Goal: Task Accomplishment & Management: Complete application form

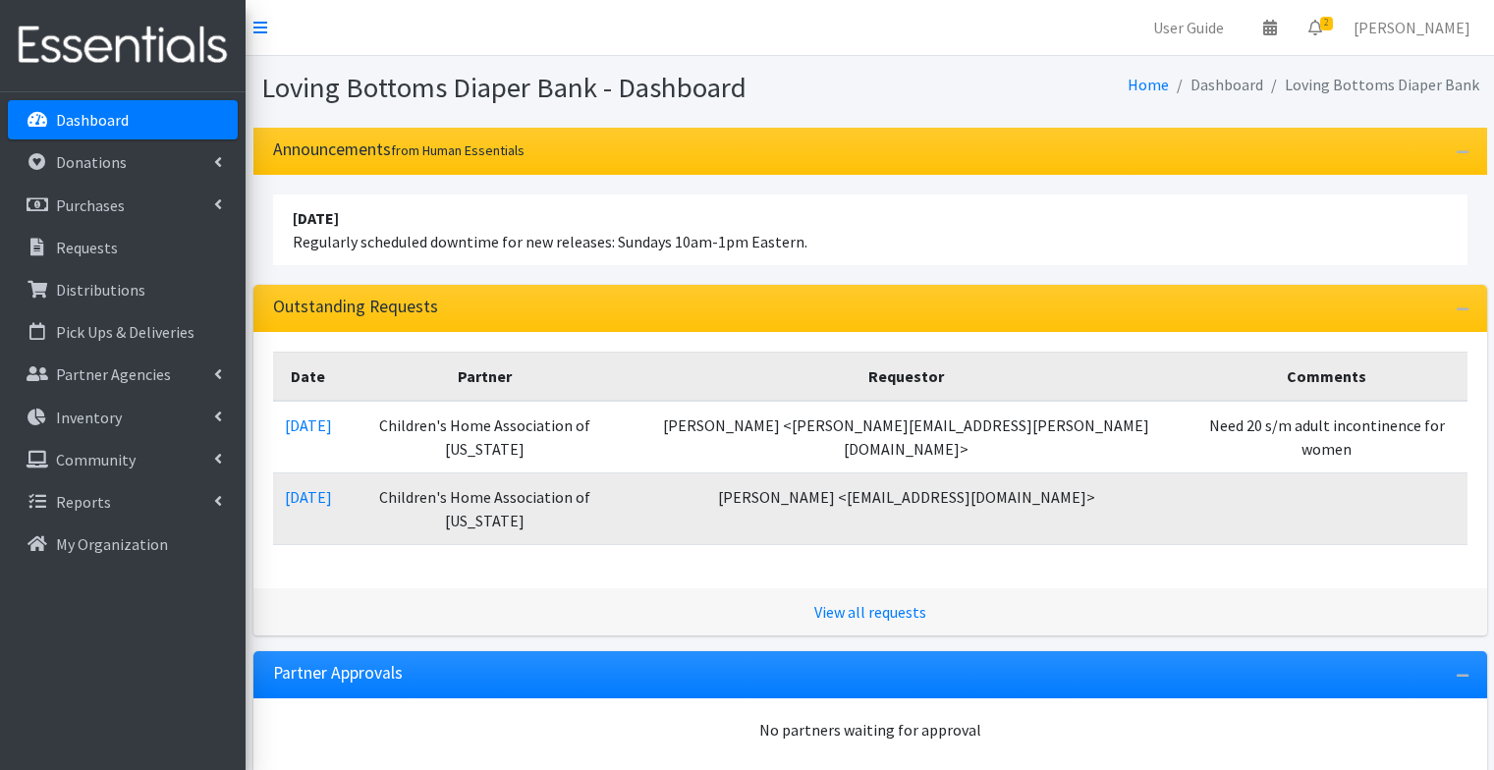
scroll to position [650, 0]
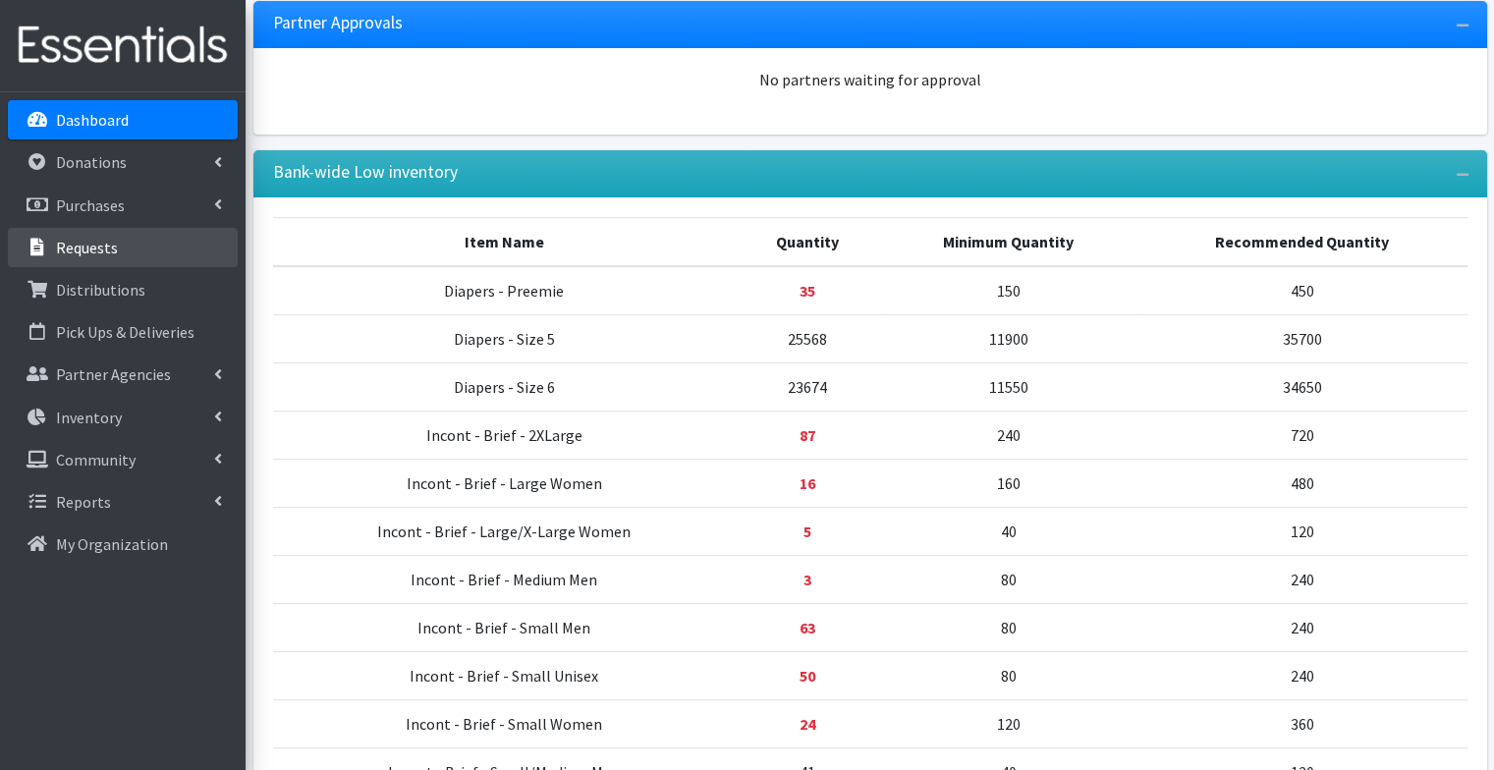
click at [138, 240] on link "Requests" at bounding box center [123, 247] width 230 height 39
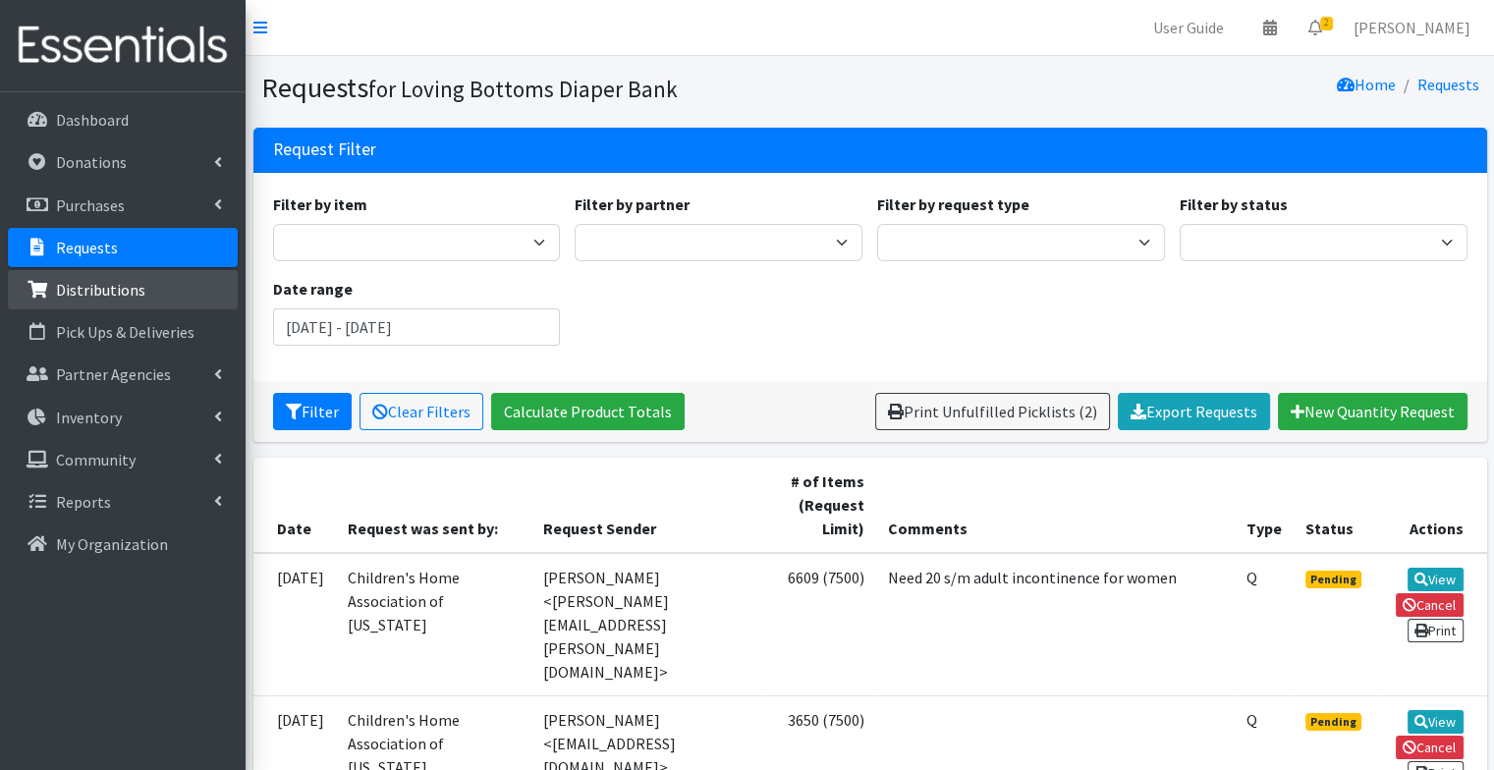
click at [166, 292] on link "Distributions" at bounding box center [123, 289] width 230 height 39
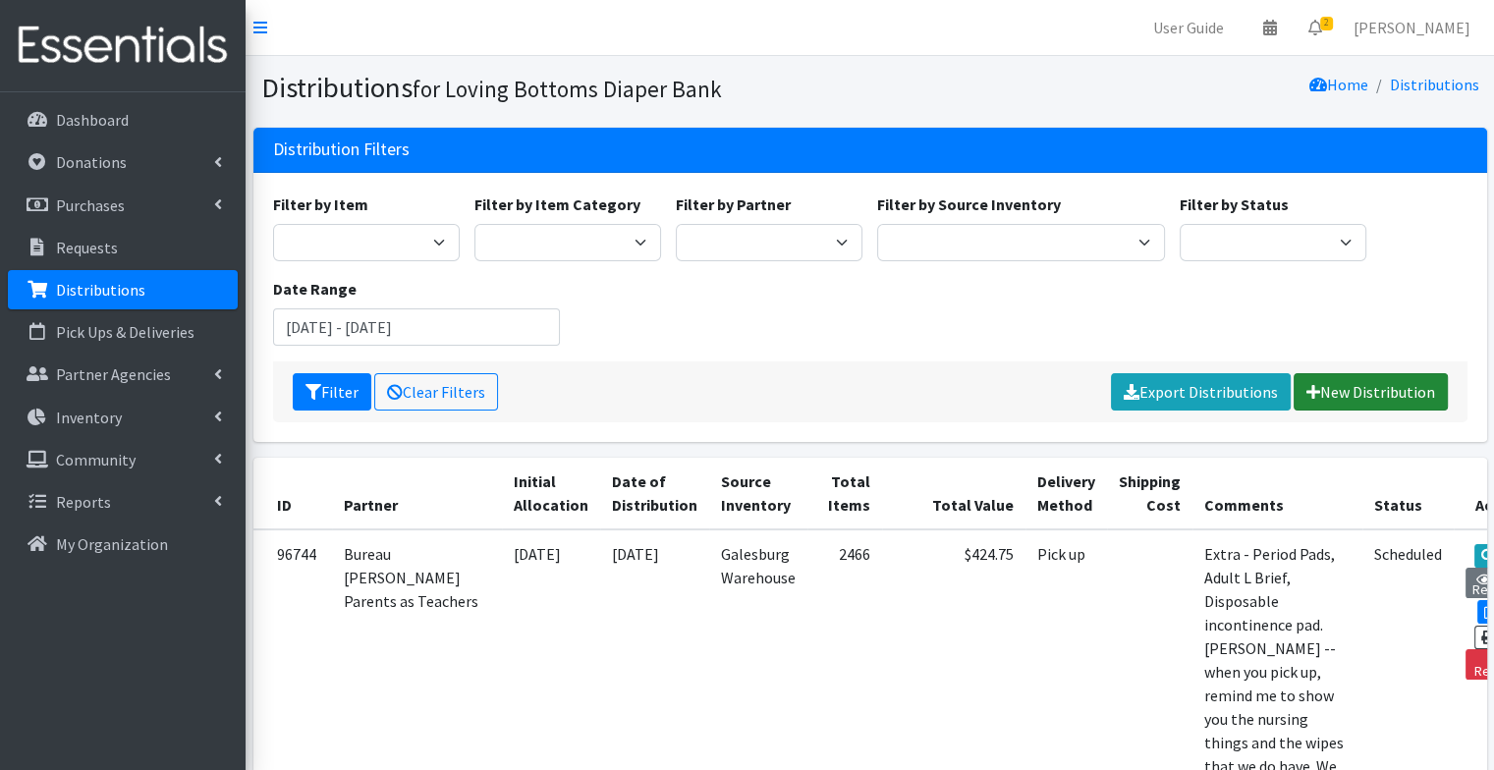
click at [1346, 398] on link "New Distribution" at bounding box center [1371, 391] width 154 height 37
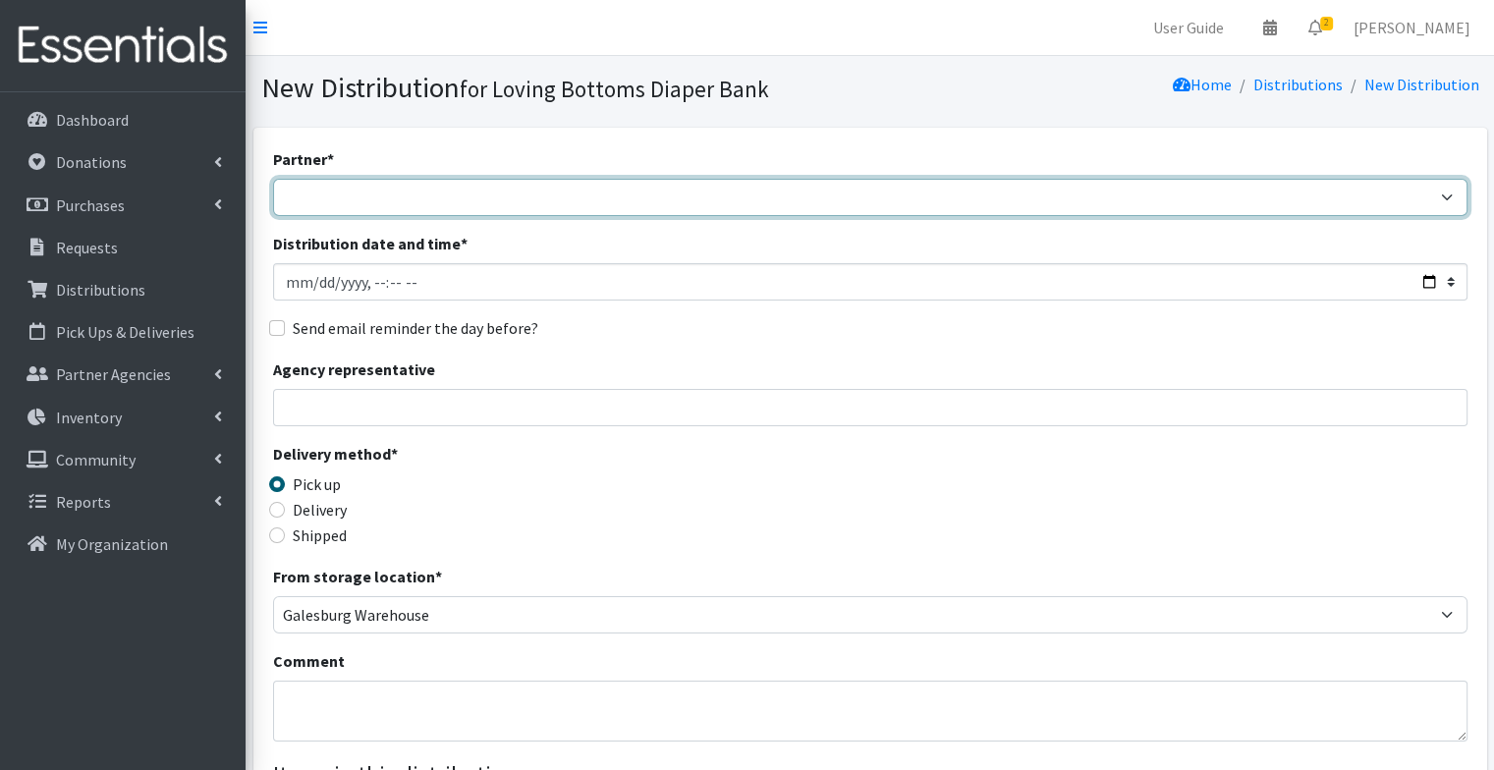
click at [642, 193] on select "Abilities Plus Boots & Blessings Boys & Girls Club of Greater Peoria Bureau [PE…" at bounding box center [870, 197] width 1195 height 37
select select "799"
click at [273, 179] on select "Abilities Plus Boots & Blessings Boys & Girls Club of Greater Peoria Bureau [PE…" at bounding box center [870, 197] width 1195 height 37
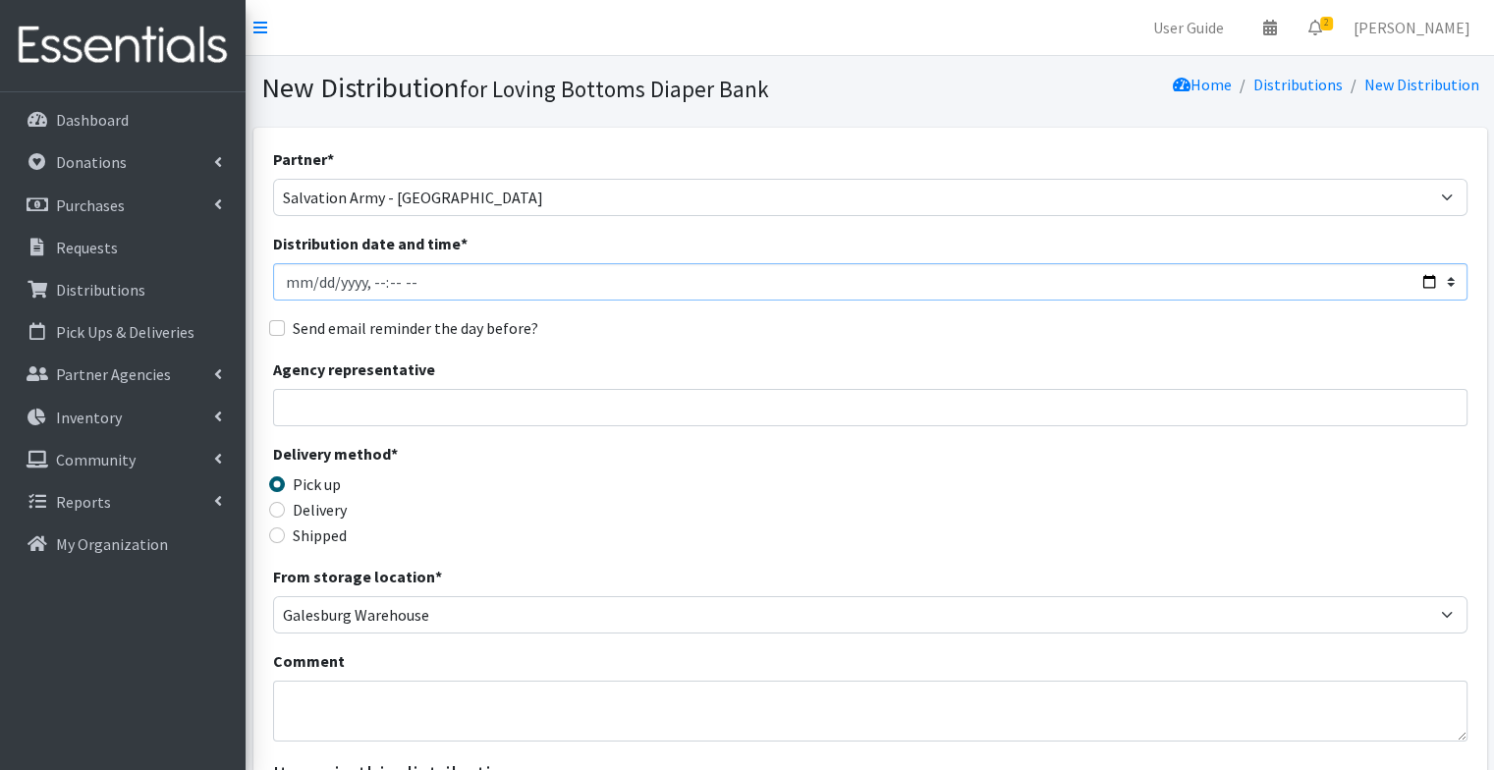
click at [299, 287] on input "Distribution date and time *" at bounding box center [870, 281] width 1195 height 37
click at [314, 284] on input "Distribution date and time *" at bounding box center [870, 281] width 1195 height 37
click at [365, 280] on input "Distribution date and time *" at bounding box center [870, 281] width 1195 height 37
click at [388, 280] on input "Distribution date and time *" at bounding box center [870, 281] width 1195 height 37
type input "[DATE]T18:00"
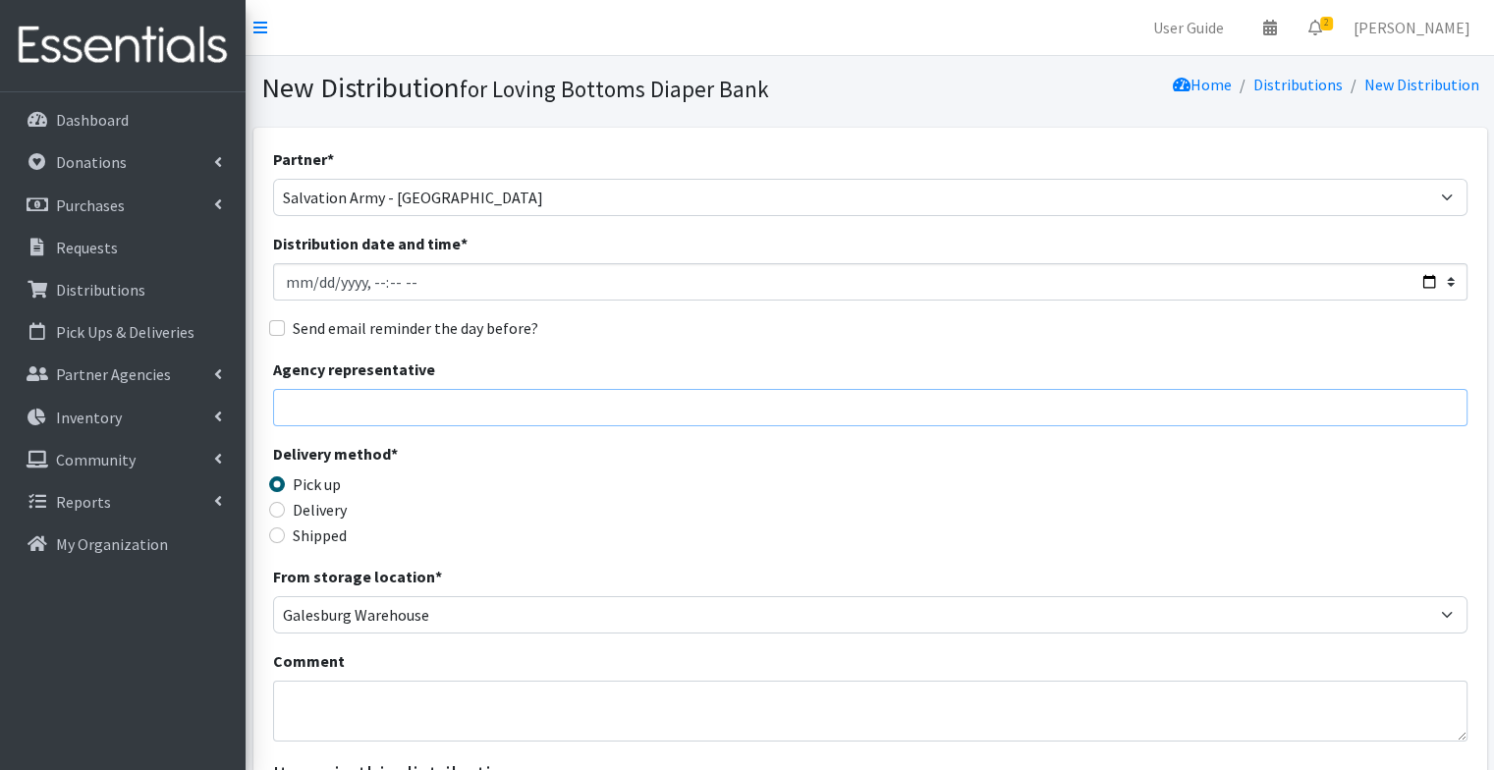
click at [421, 413] on input "Agency representative" at bounding box center [870, 407] width 1195 height 37
type input "[PERSON_NAME]"
click at [441, 688] on textarea "Comment" at bounding box center [870, 711] width 1195 height 61
type textarea "P"
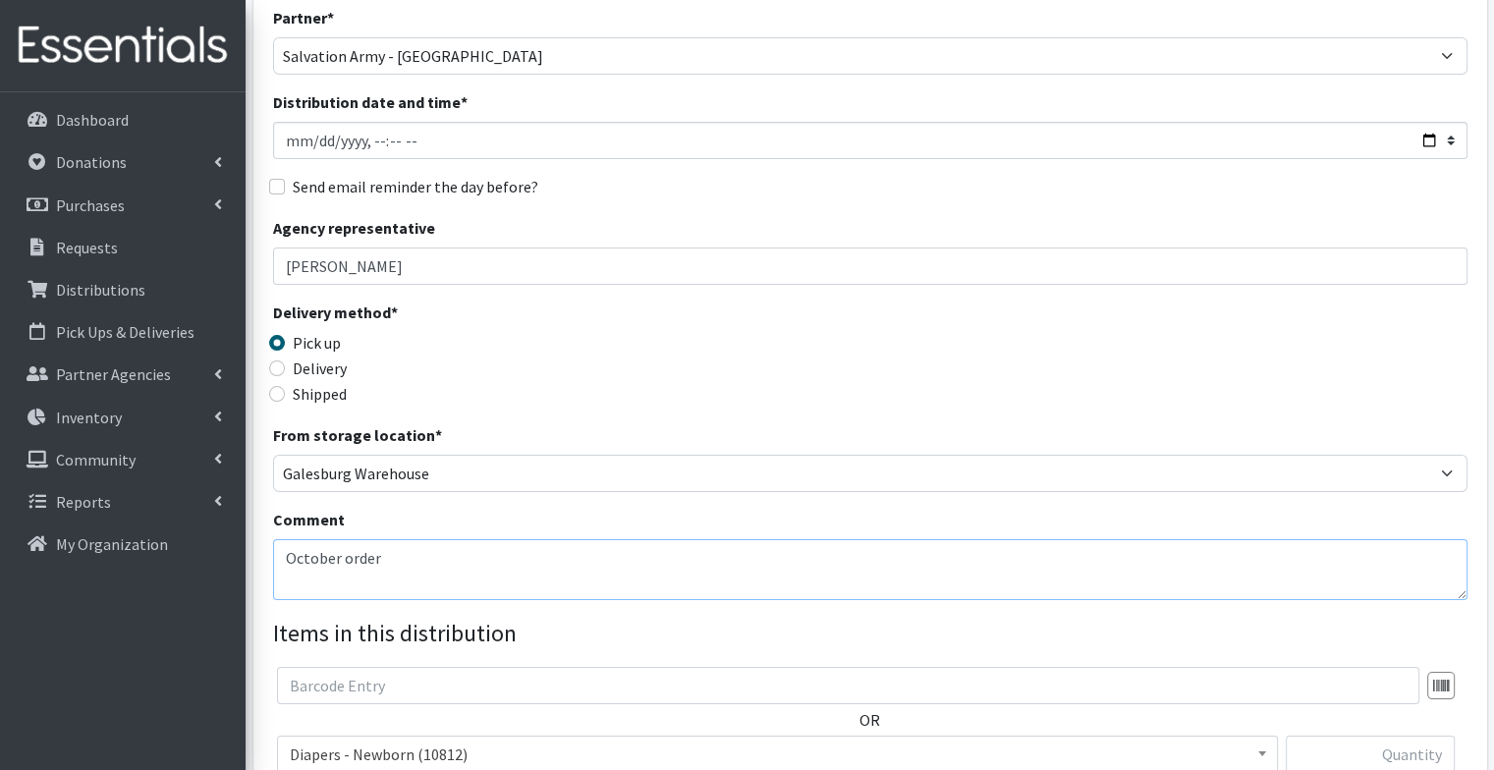
scroll to position [156, 0]
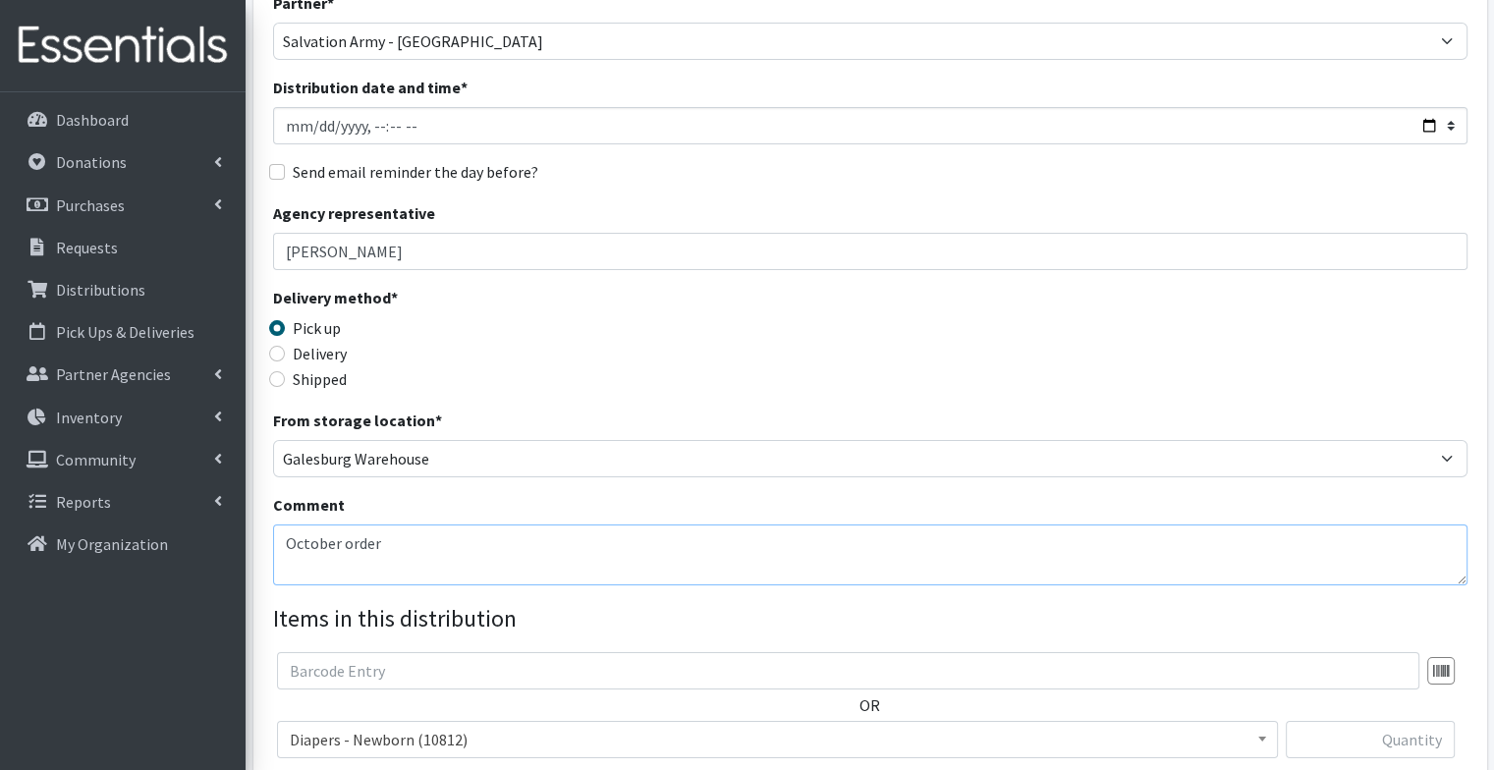
type textarea "October order"
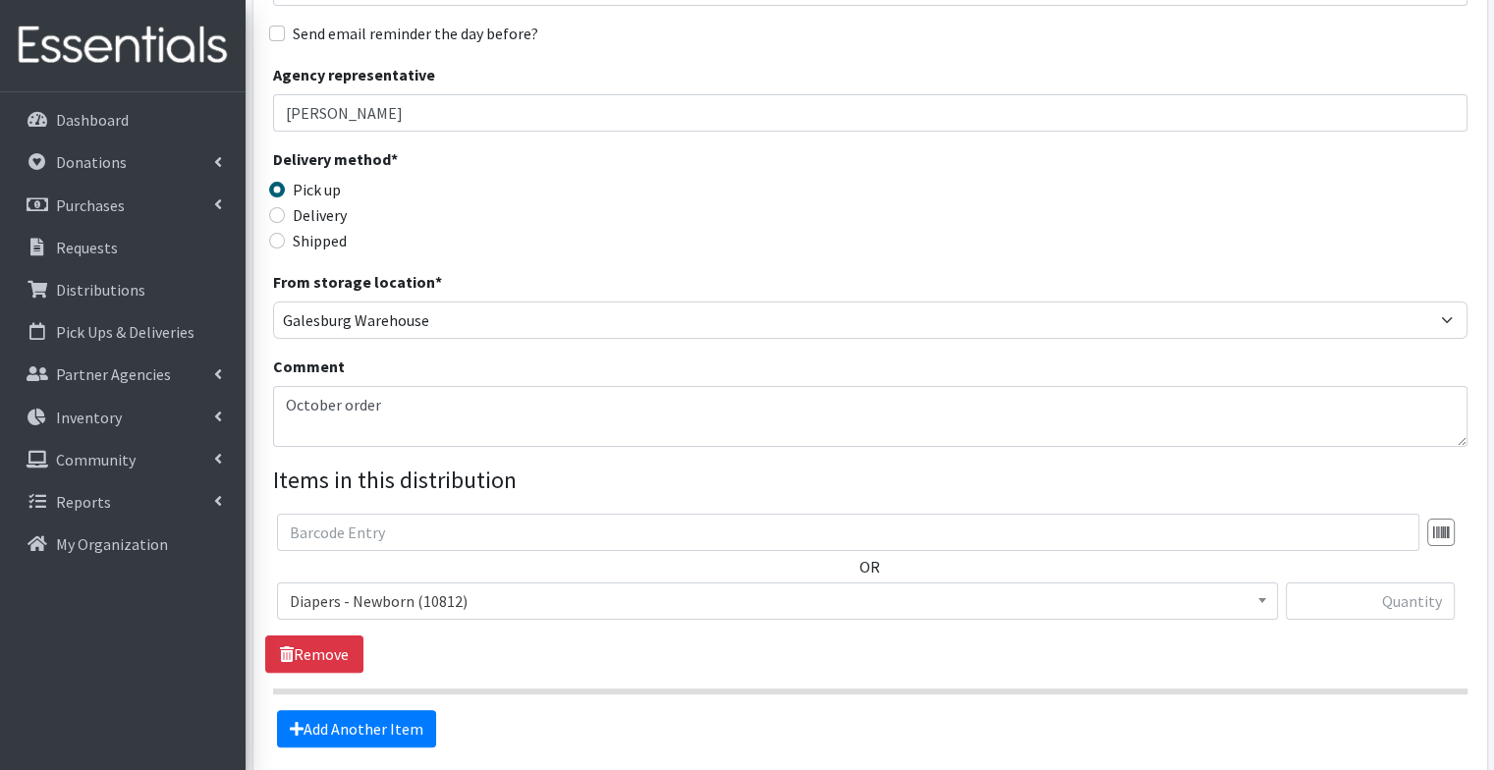
scroll to position [321, 0]
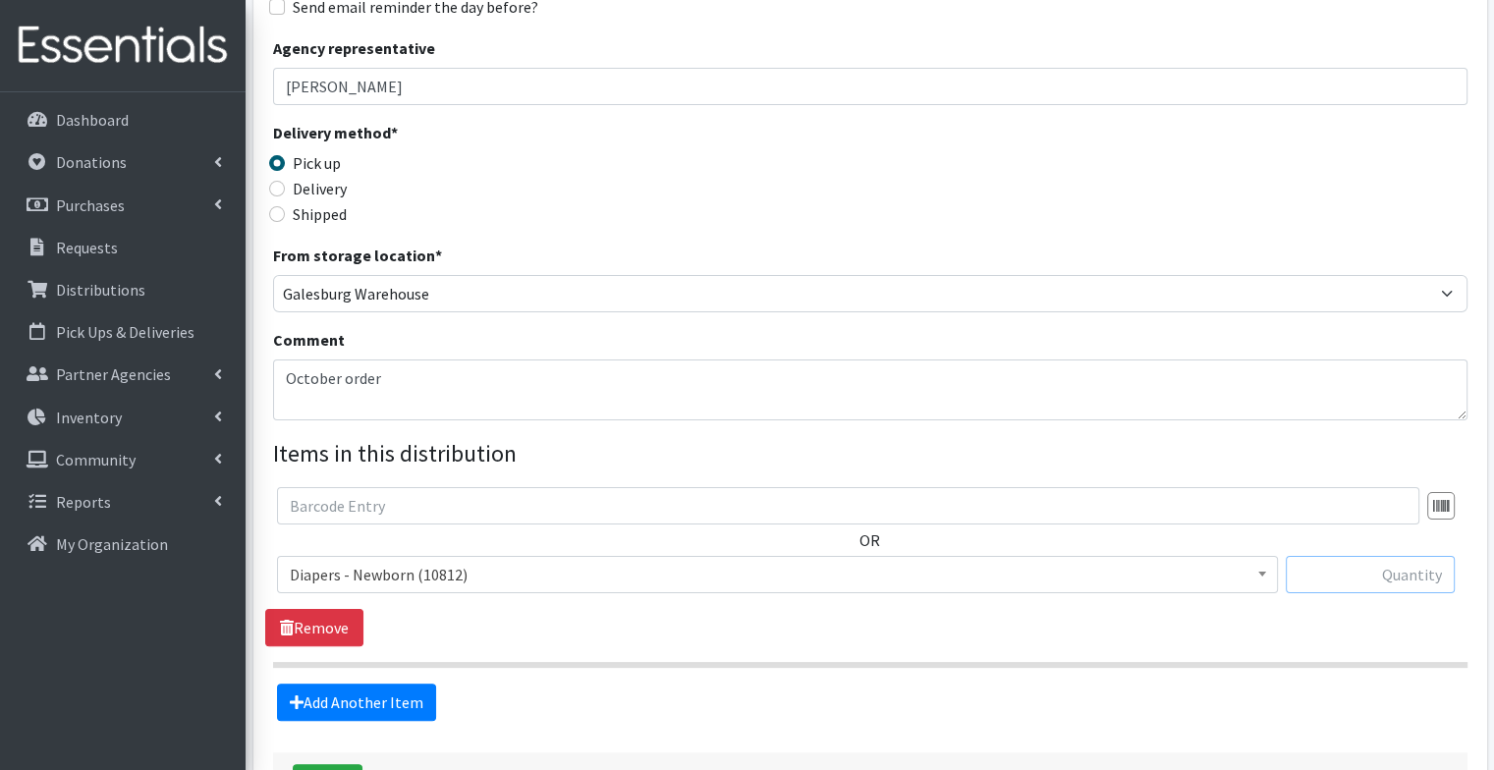
click at [1379, 567] on input "text" at bounding box center [1370, 574] width 169 height 37
type input "150"
click at [371, 690] on link "Add Another Item" at bounding box center [356, 702] width 159 height 37
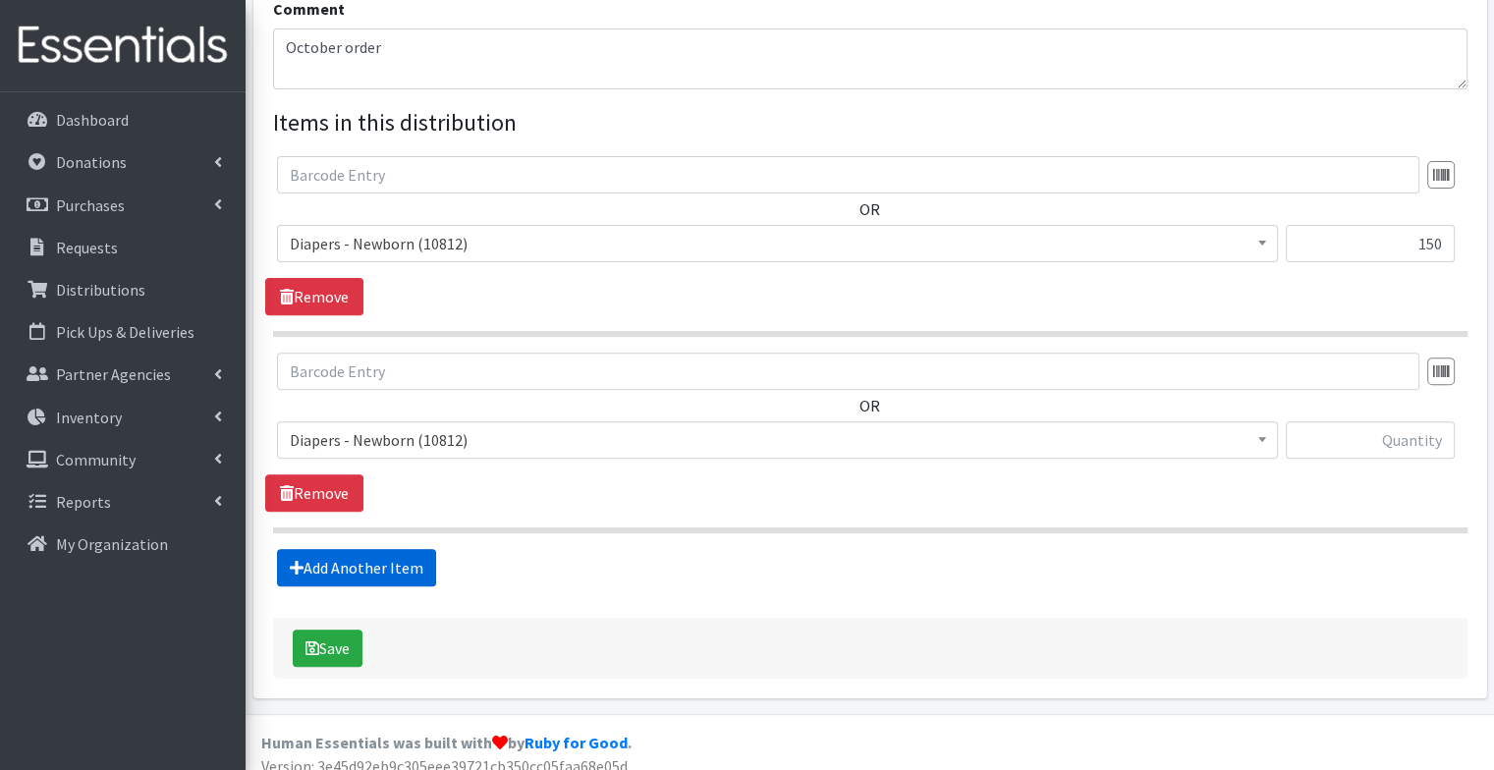
scroll to position [667, 0]
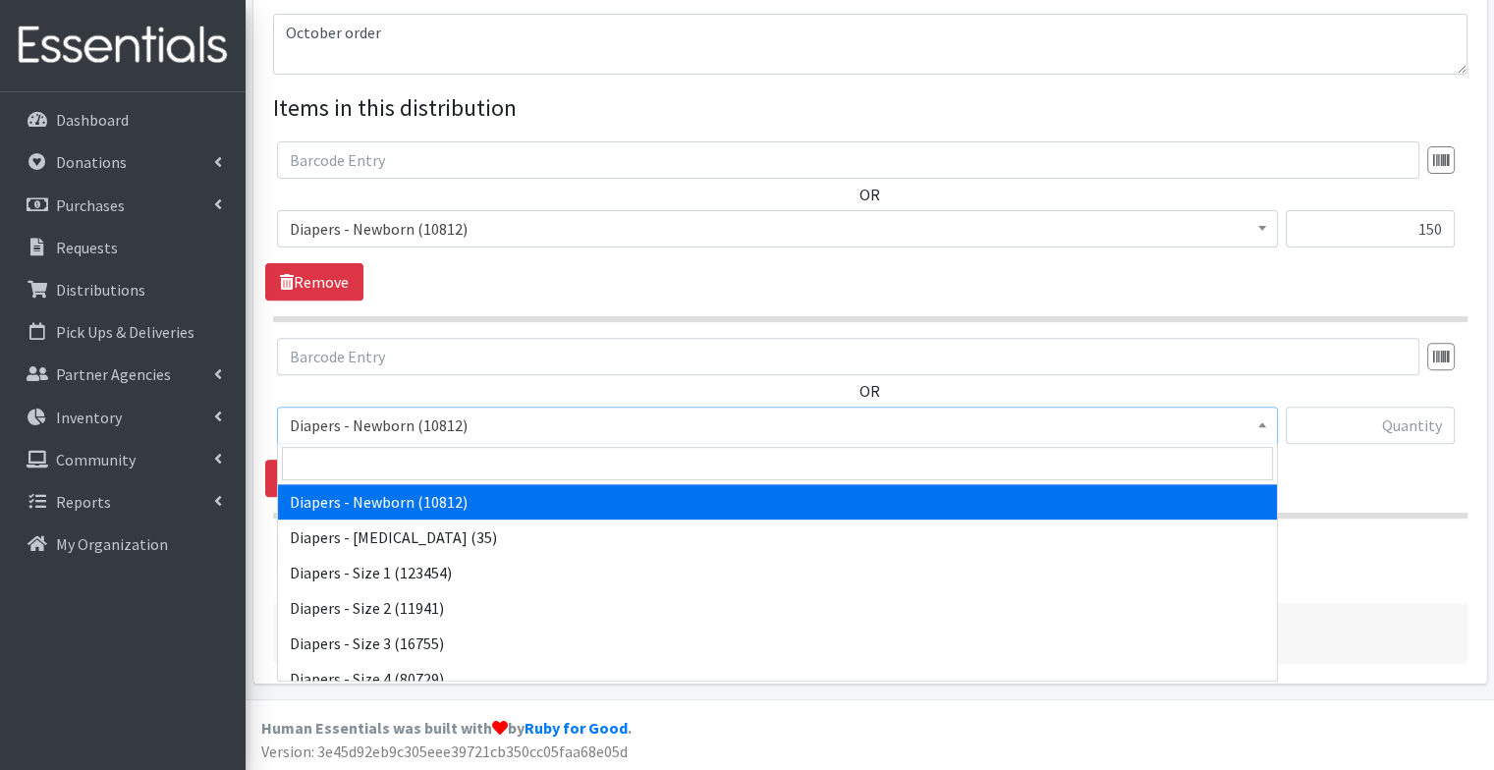
click at [417, 426] on span "Diapers - Newborn (10812)" at bounding box center [778, 426] width 976 height 28
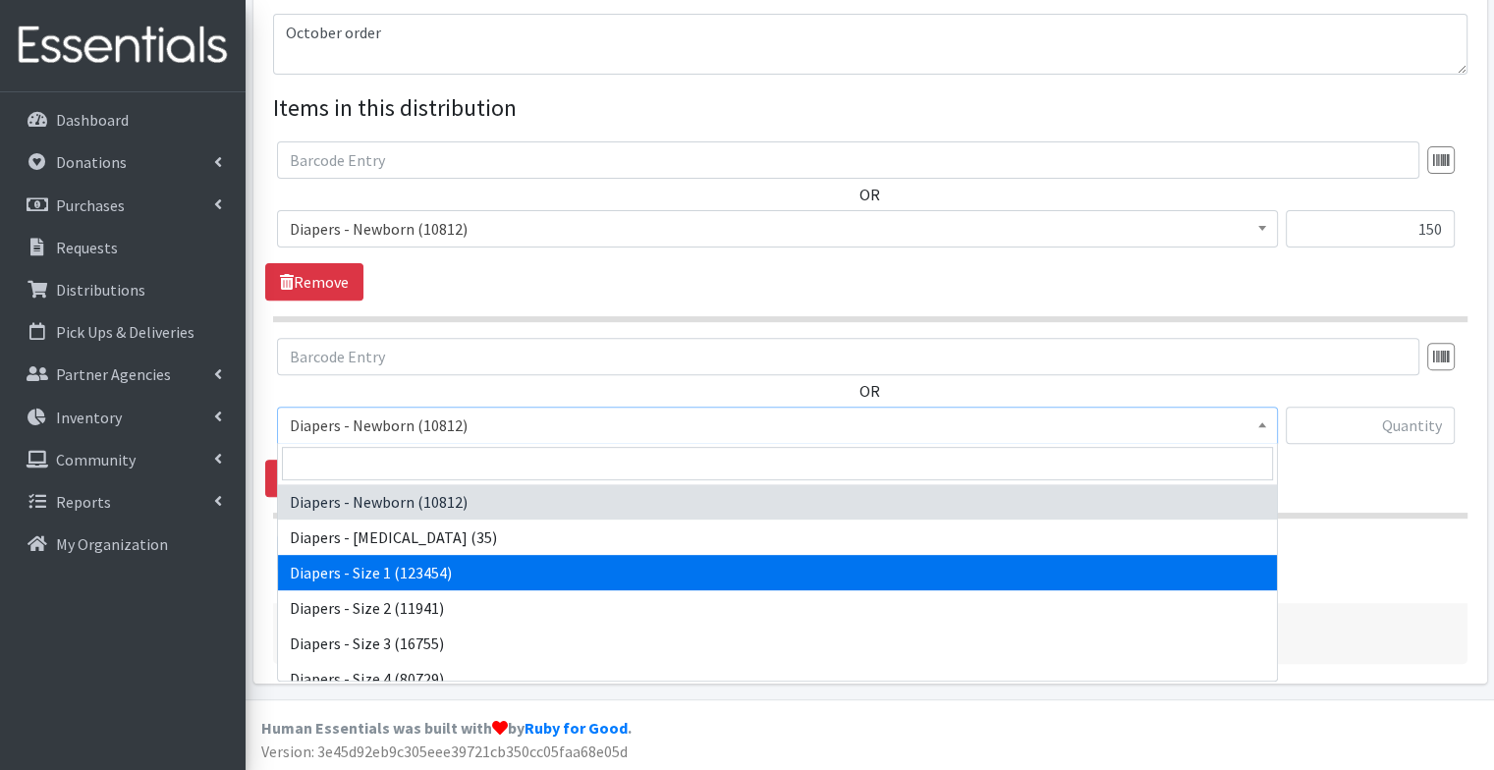
select select "96"
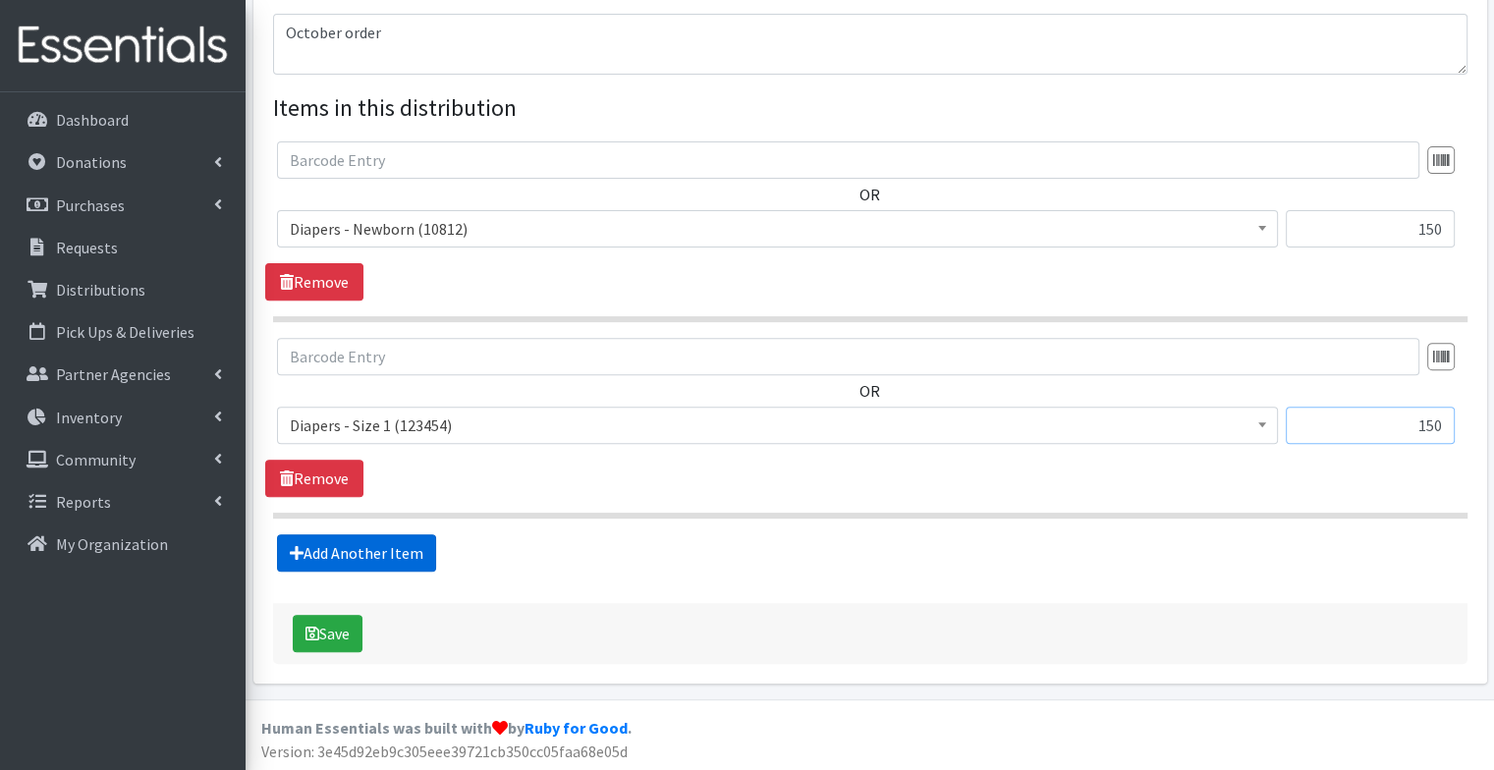
type input "150"
click at [406, 556] on link "Add Another Item" at bounding box center [356, 552] width 159 height 37
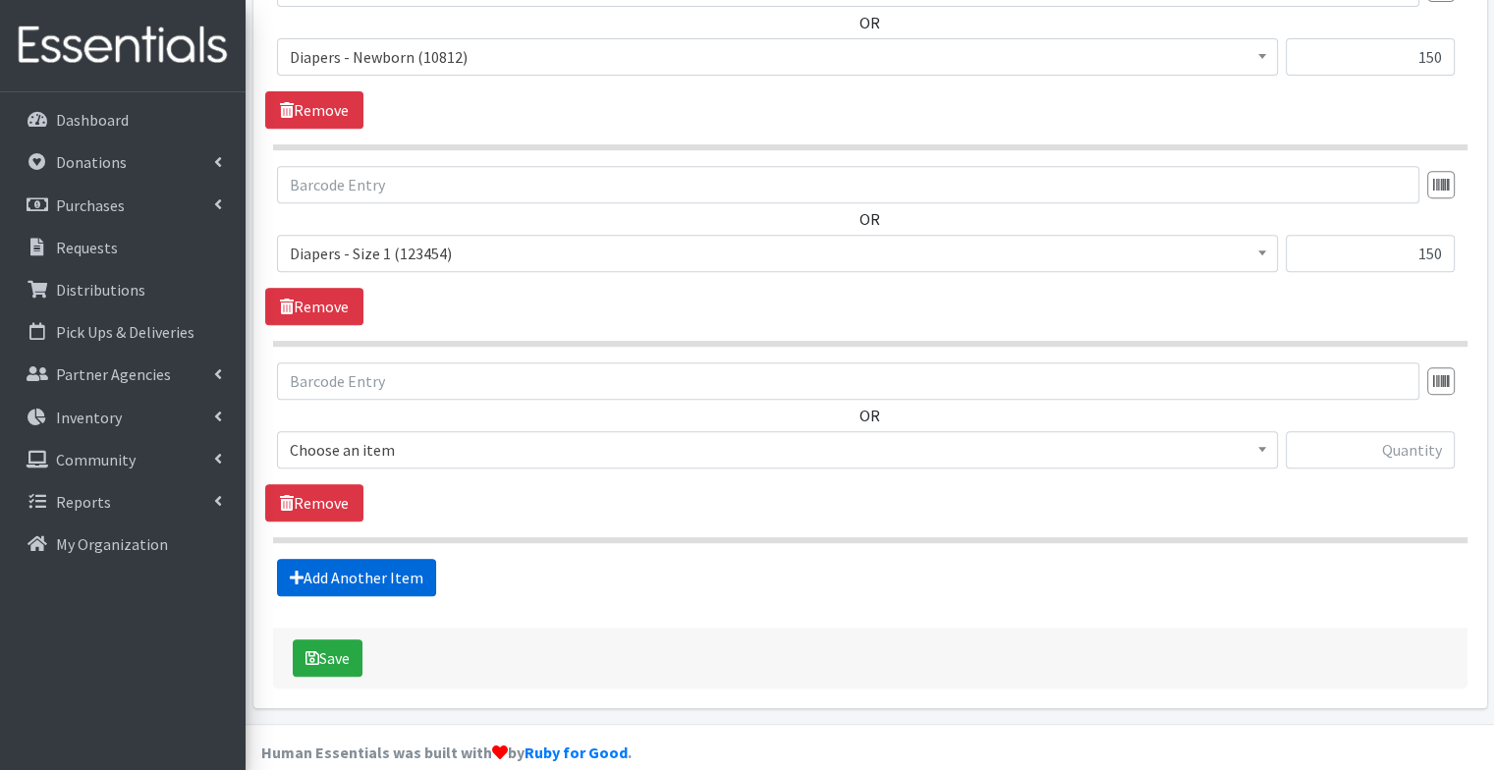
scroll to position [863, 0]
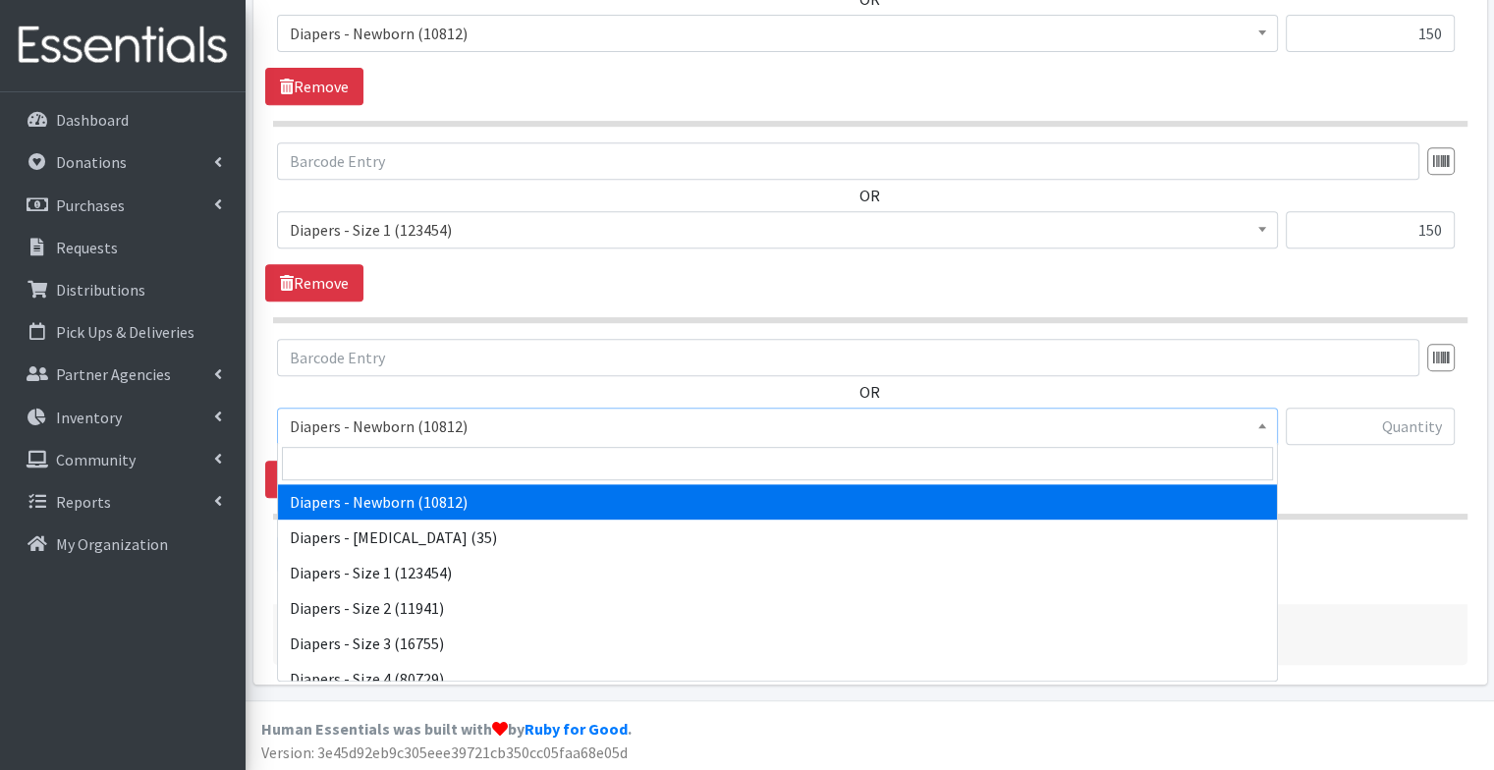
click at [458, 421] on span "Diapers - Newborn (10812)" at bounding box center [778, 427] width 976 height 28
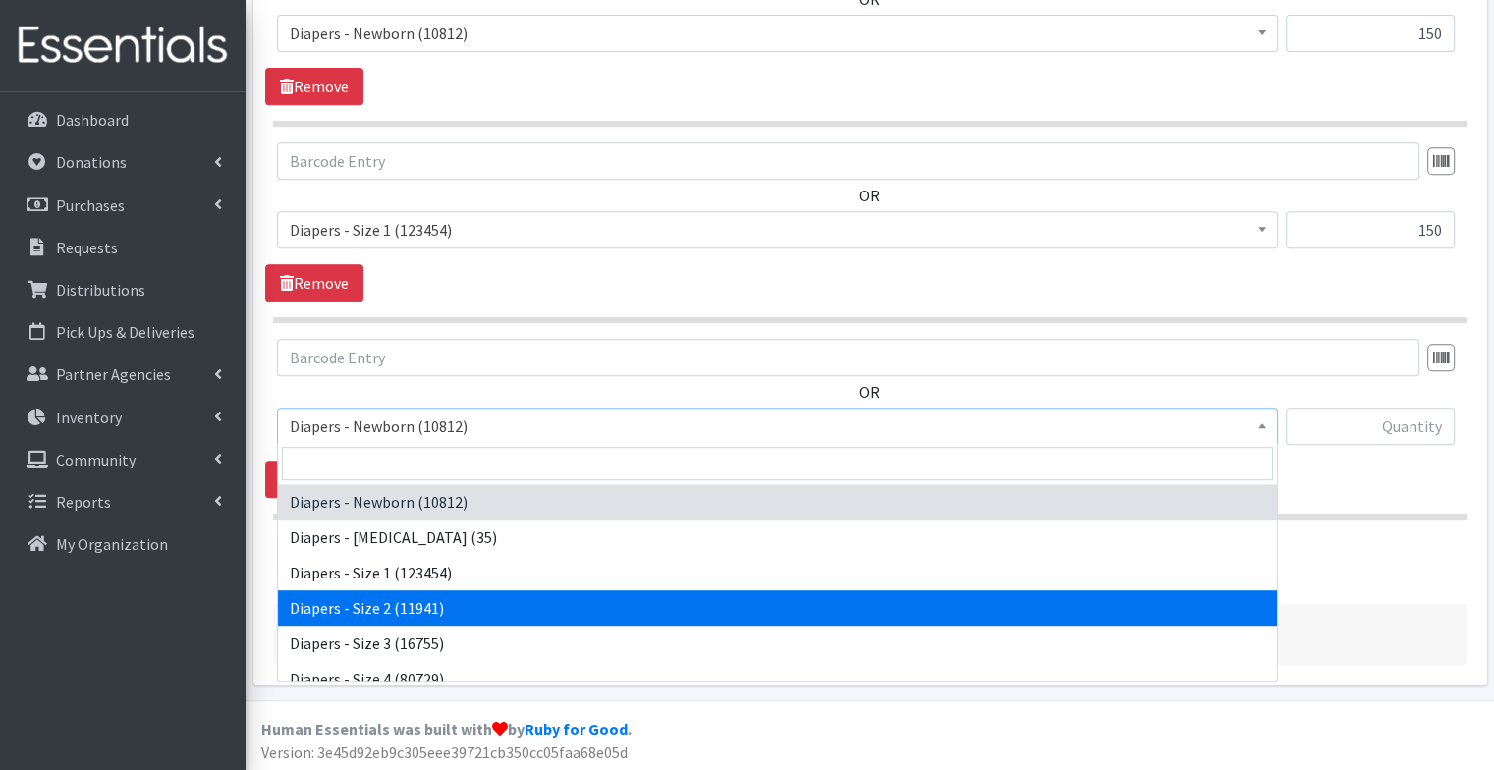
select select "97"
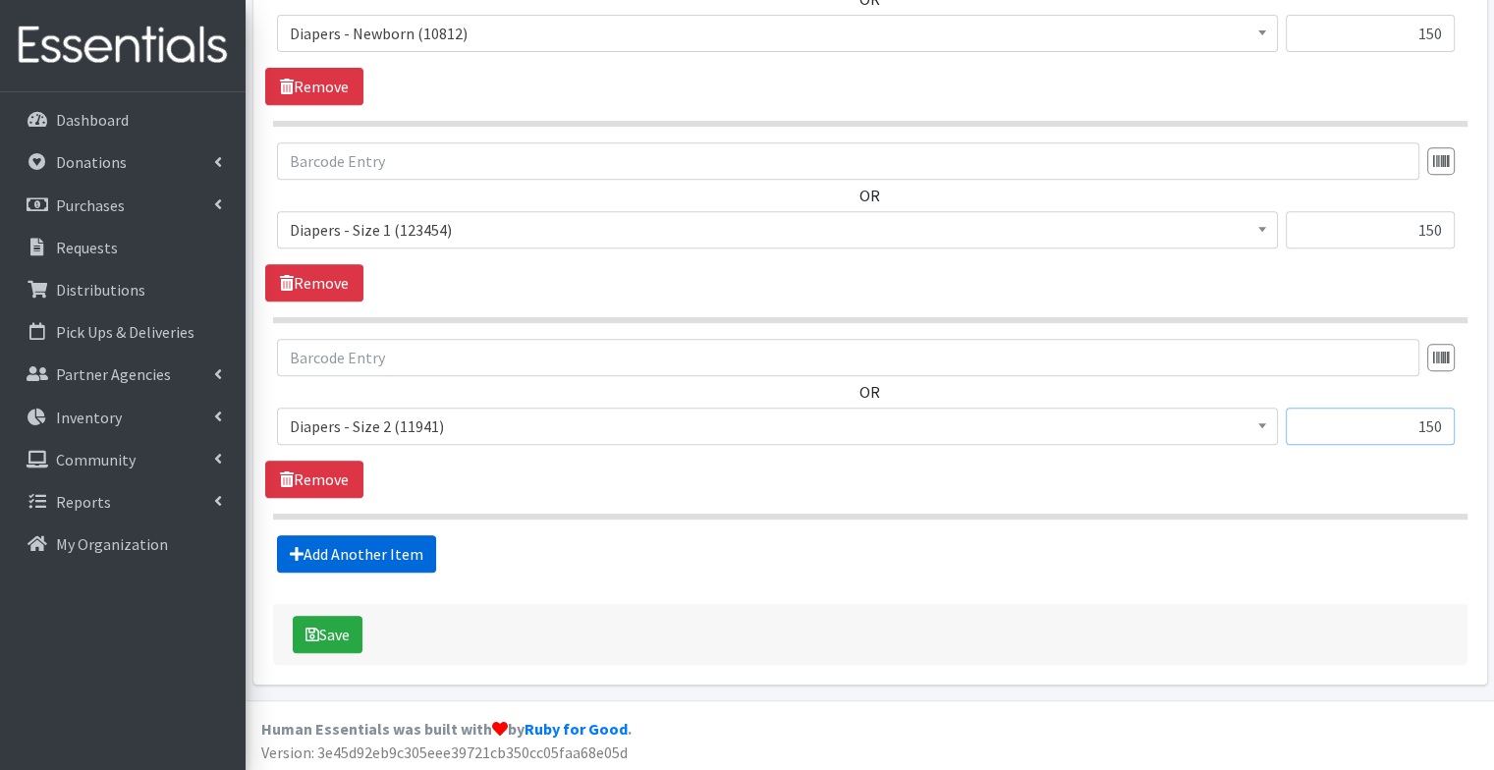
type input "150"
click at [418, 560] on link "Add Another Item" at bounding box center [356, 553] width 159 height 37
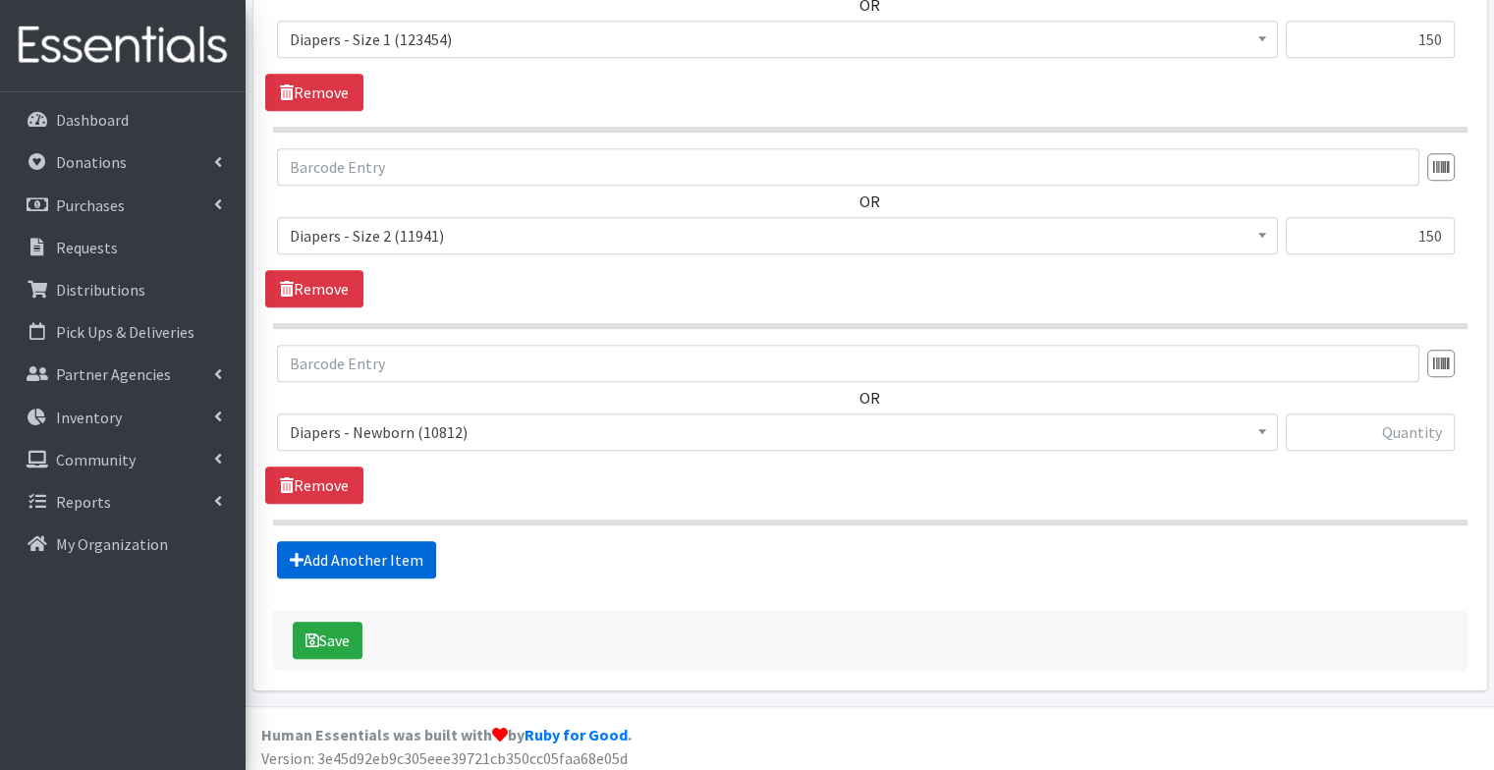
scroll to position [1058, 0]
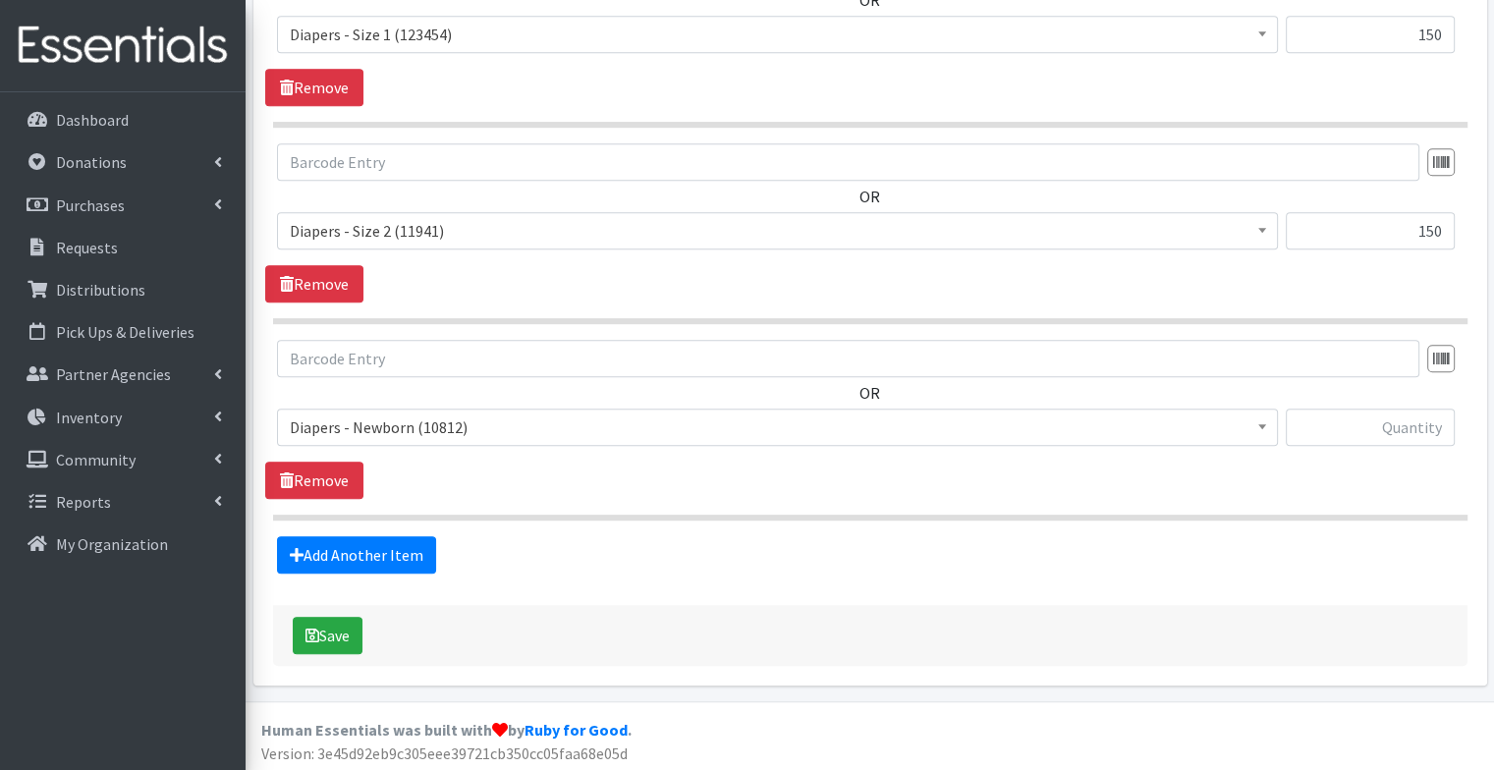
click at [458, 424] on span "Diapers - Newborn (10812)" at bounding box center [778, 428] width 976 height 28
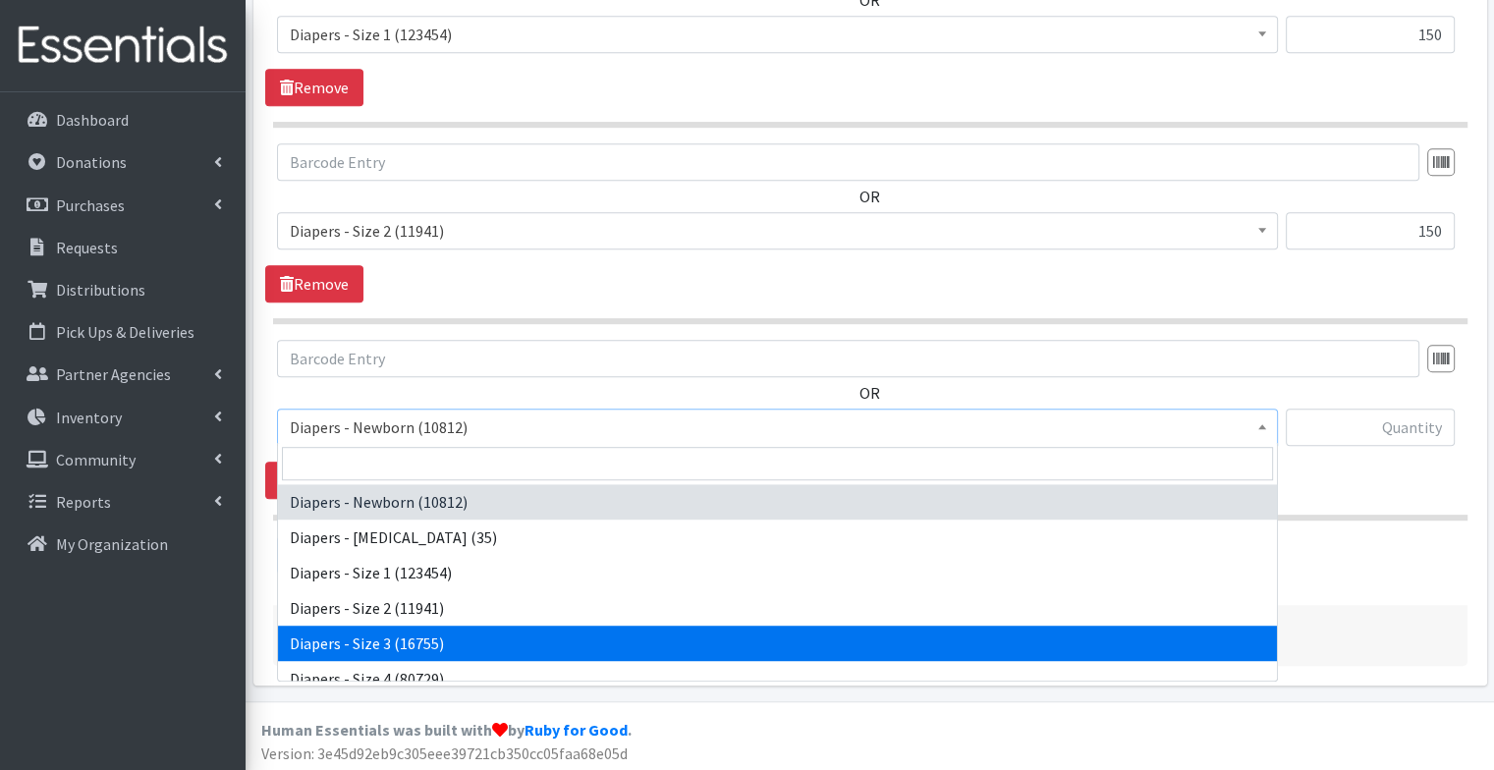
select select "98"
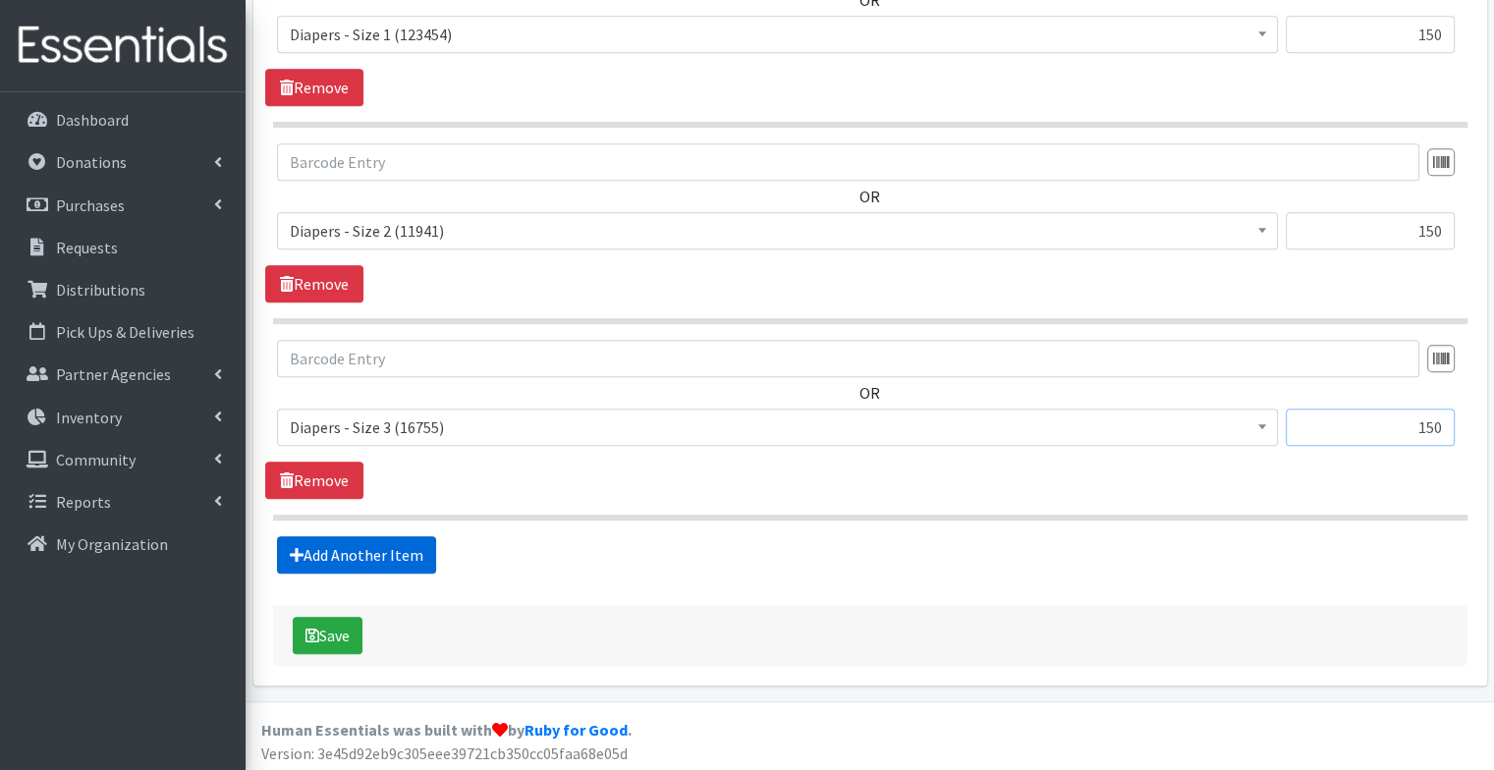
type input "150"
click at [397, 554] on link "Add Another Item" at bounding box center [356, 554] width 159 height 37
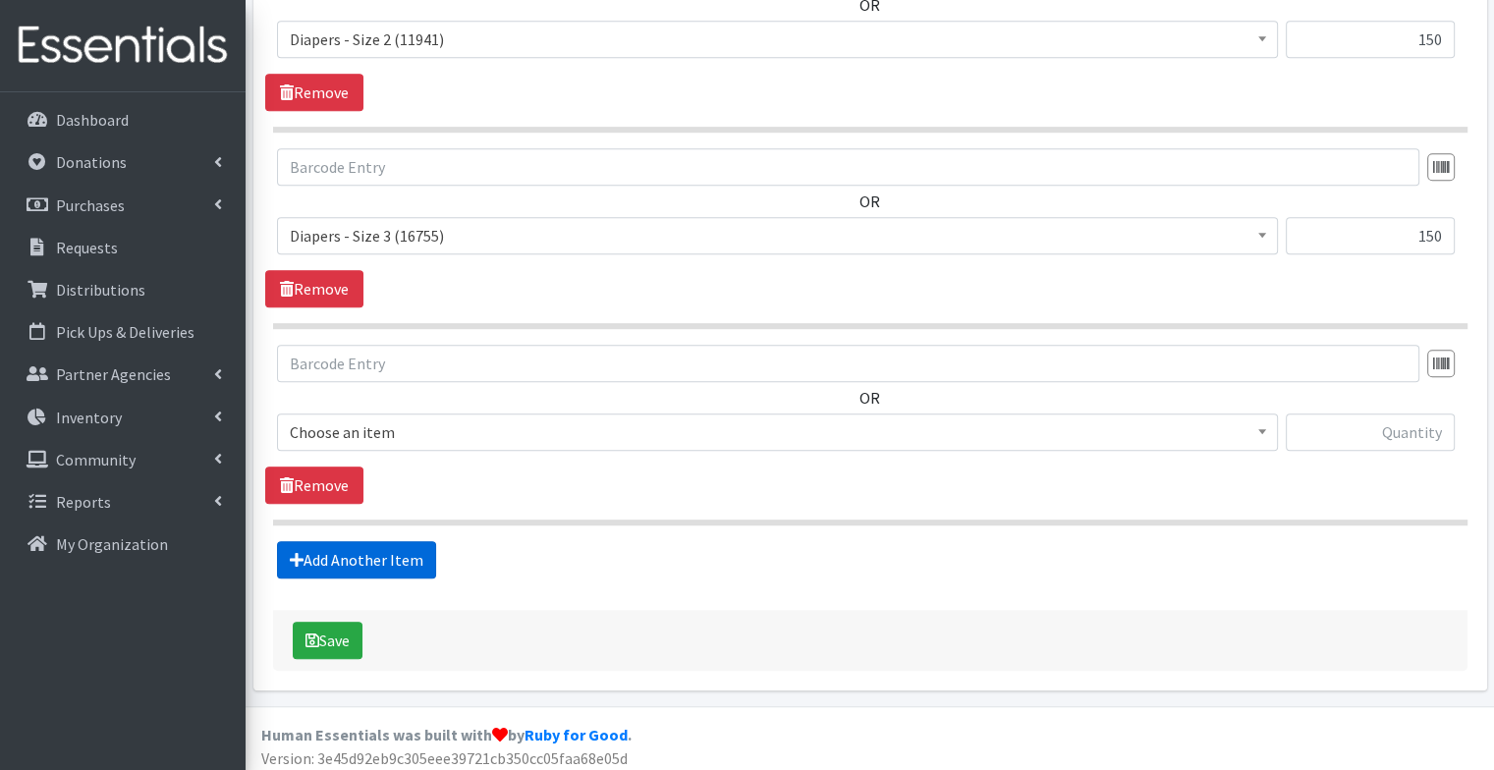
scroll to position [1255, 0]
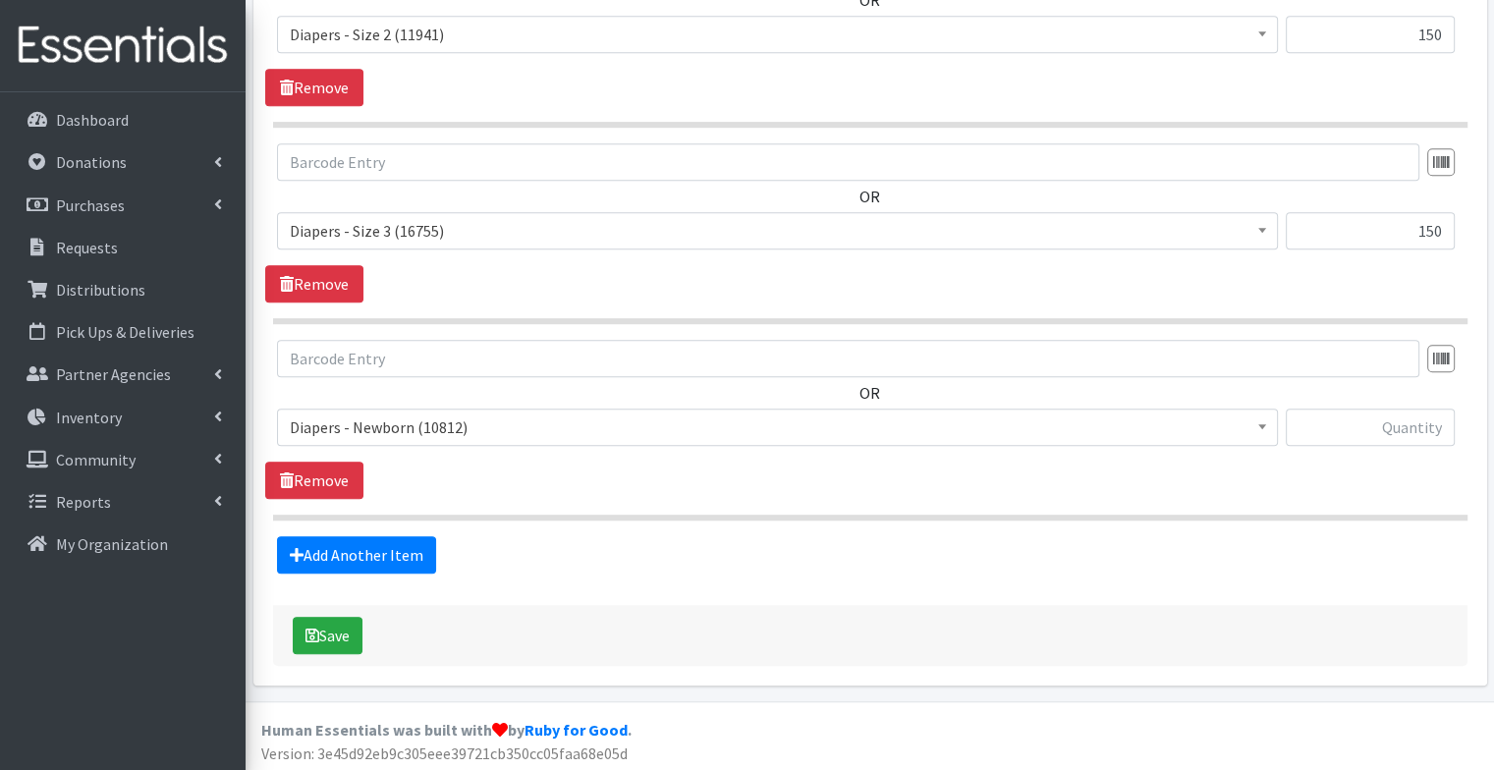
click at [401, 419] on span "Diapers - Newborn (10812)" at bounding box center [778, 428] width 976 height 28
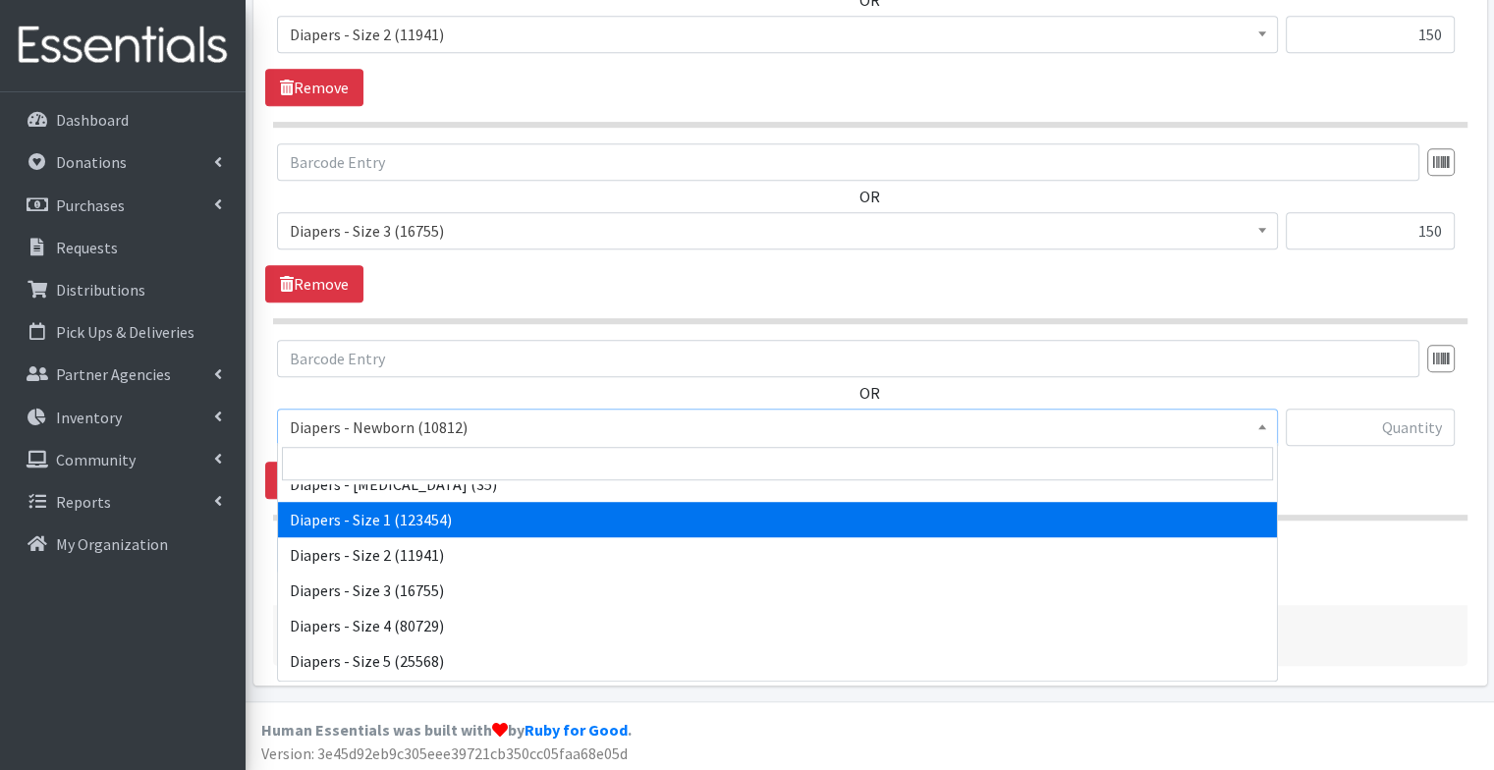
scroll to position [55, 0]
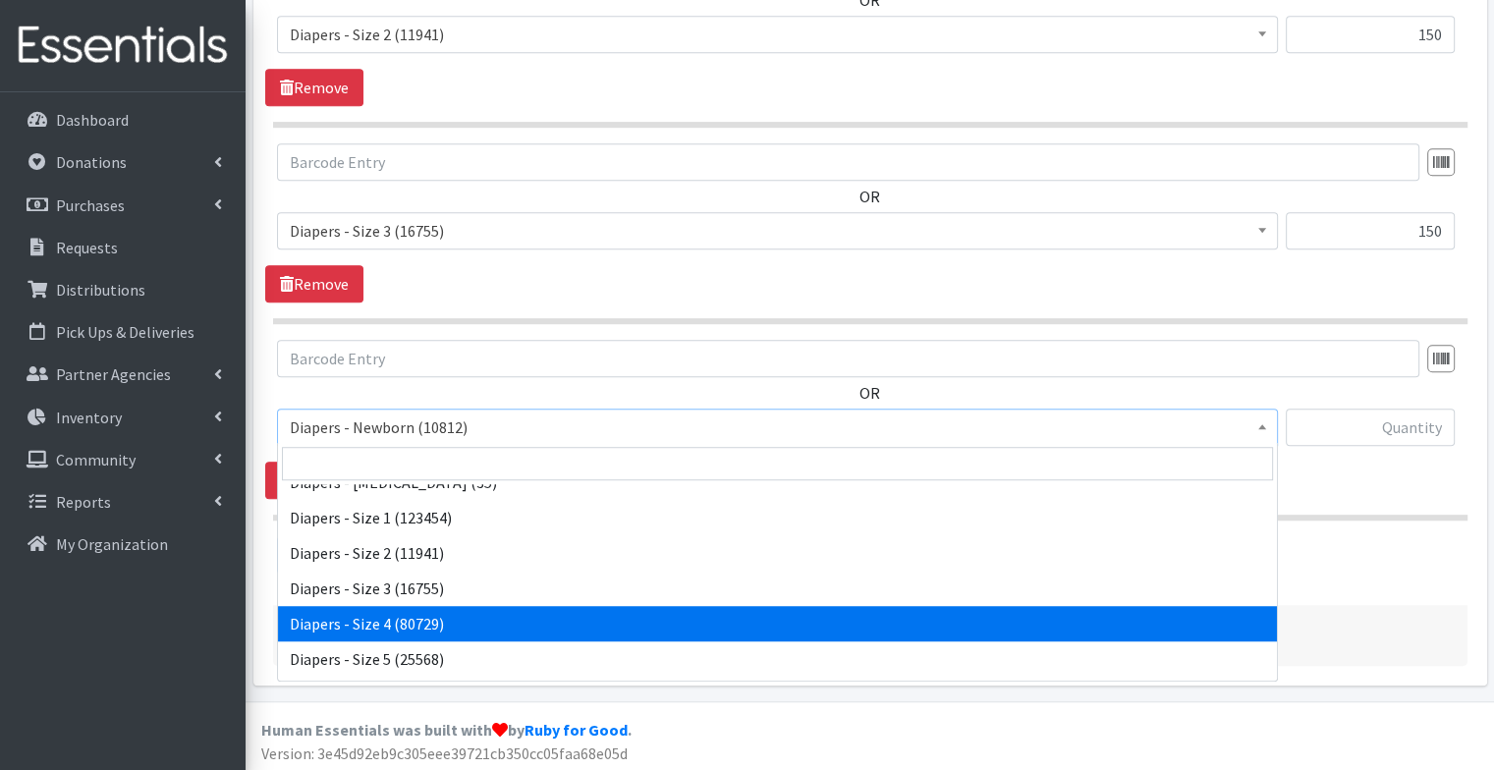
select select "73"
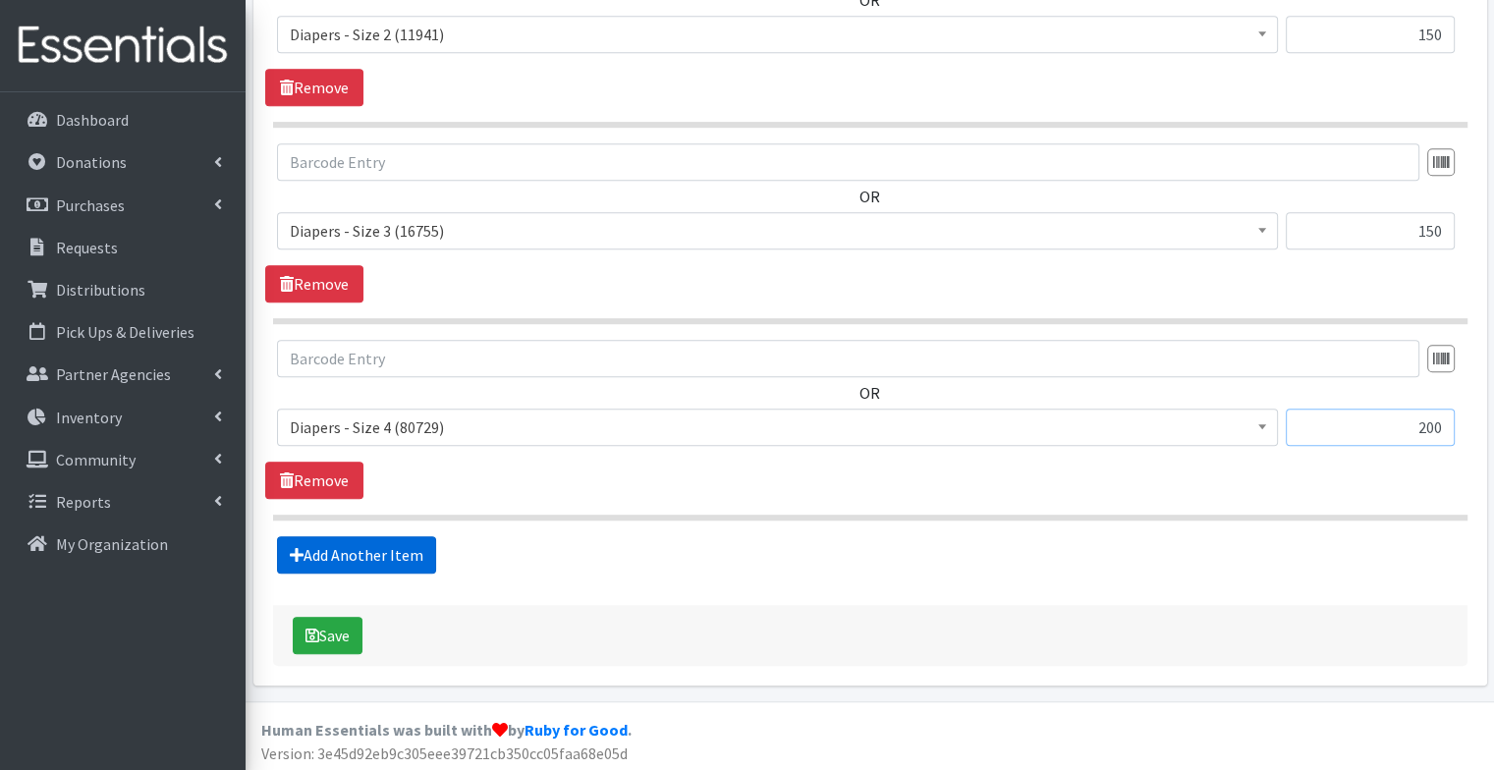
type input "200"
click at [416, 554] on link "Add Another Item" at bounding box center [356, 554] width 159 height 37
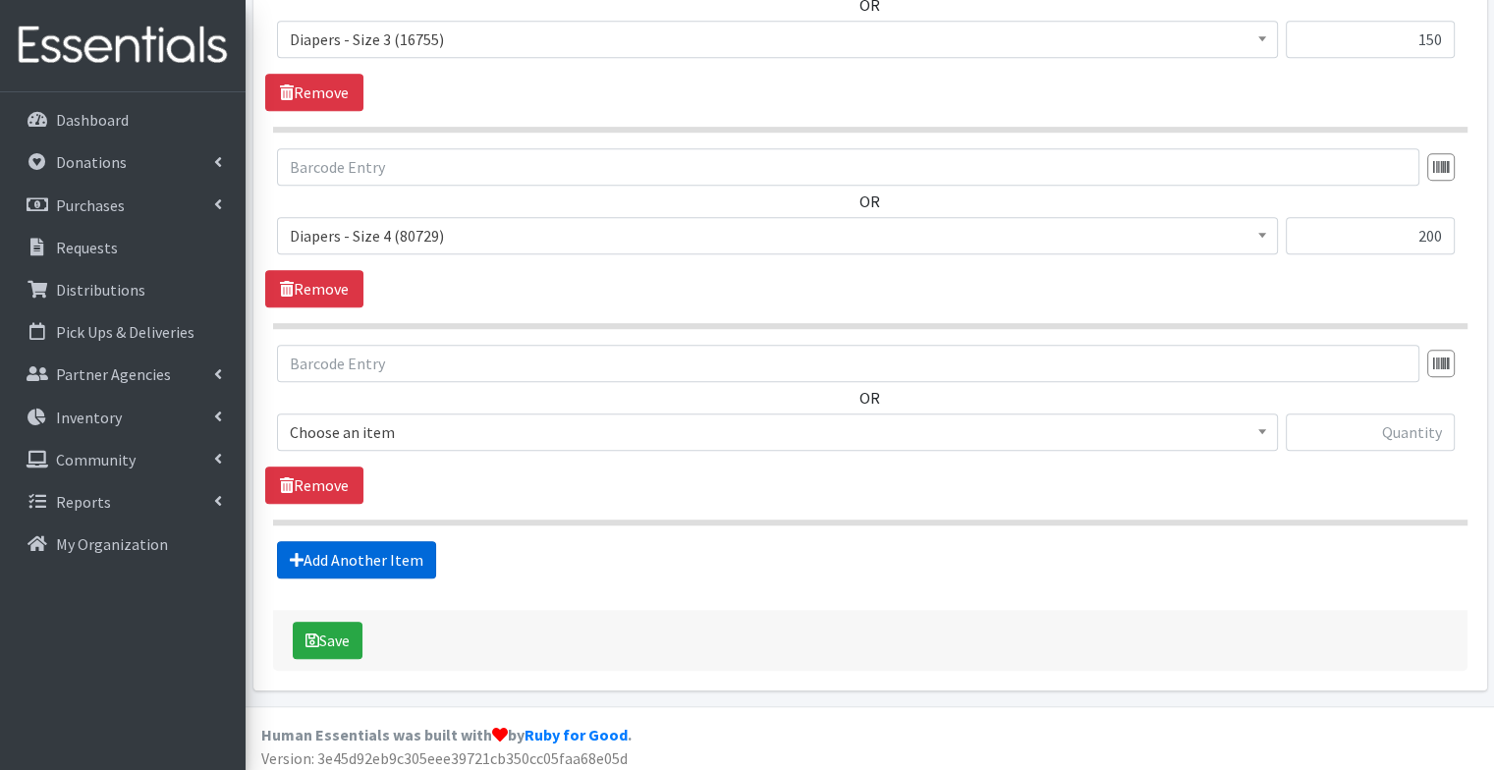
scroll to position [1450, 0]
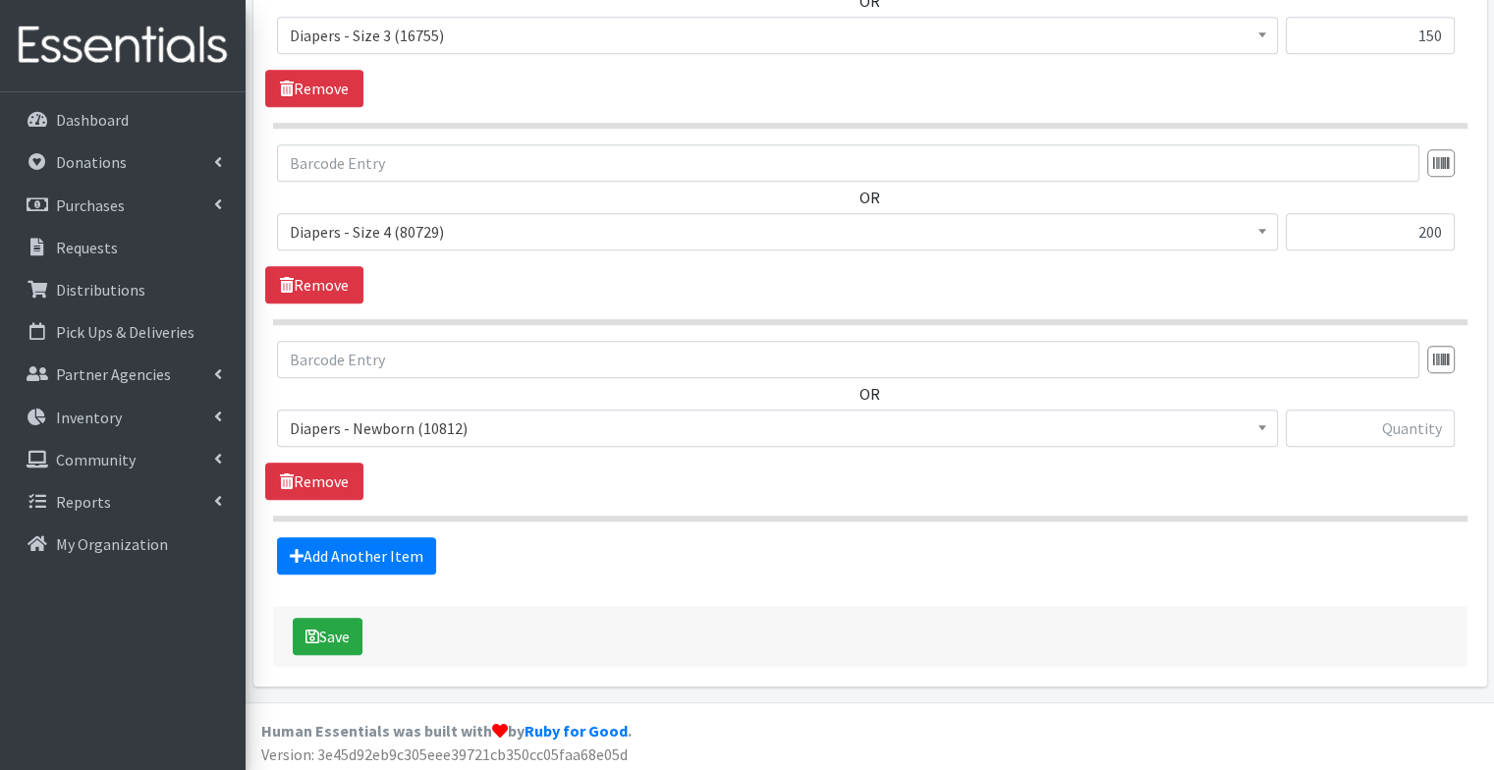
click at [440, 421] on span "Diapers - Newborn (10812)" at bounding box center [778, 429] width 976 height 28
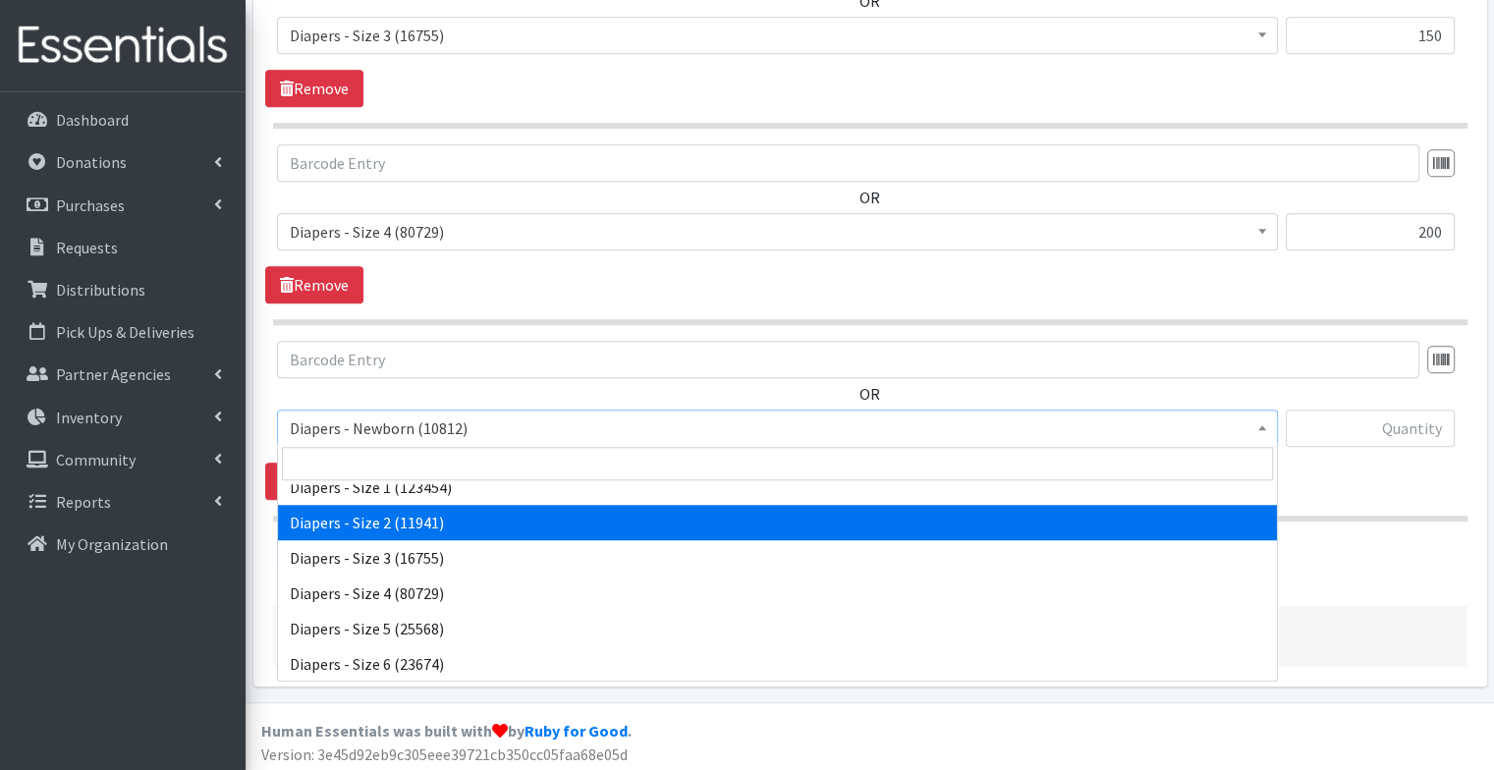
scroll to position [86, 0]
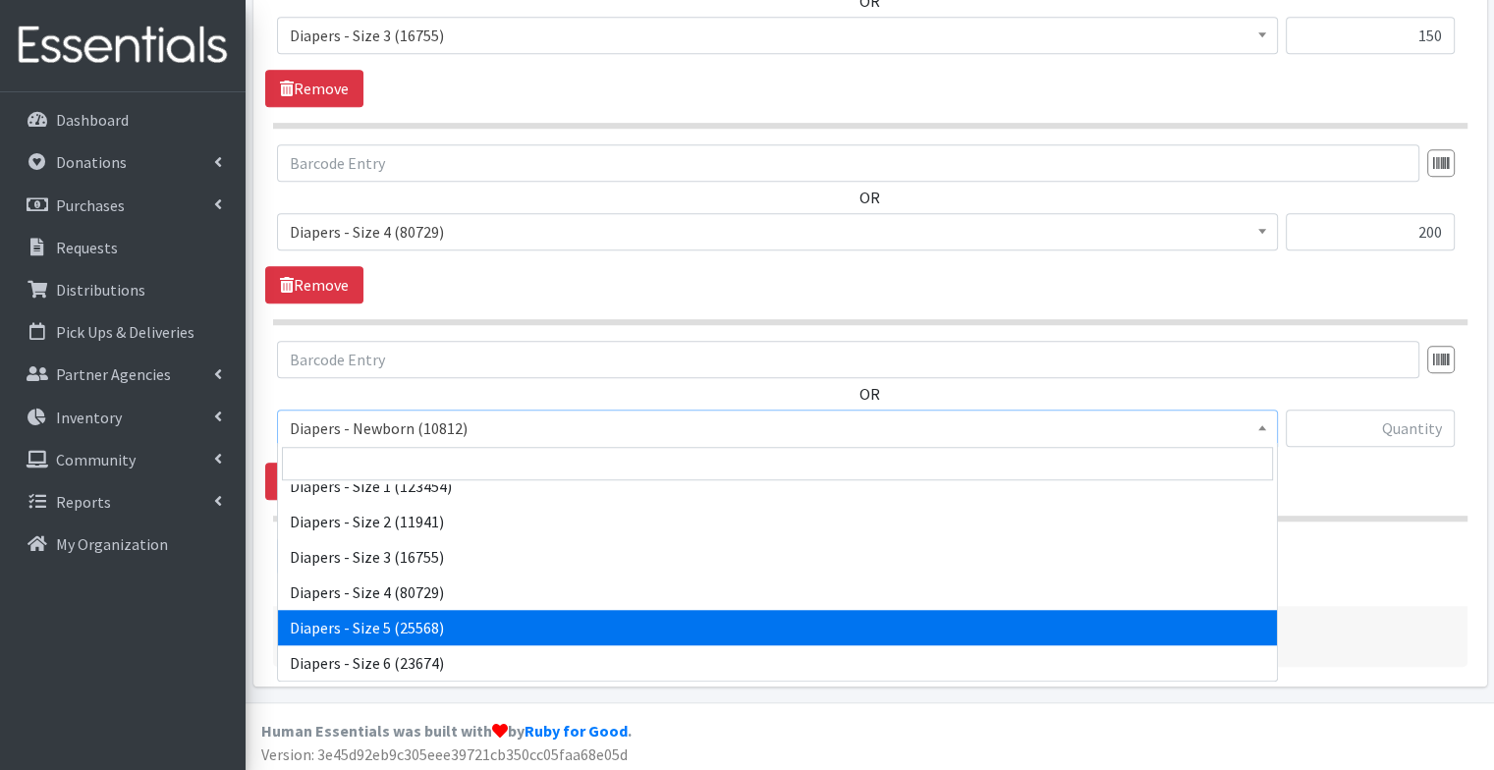
select select "74"
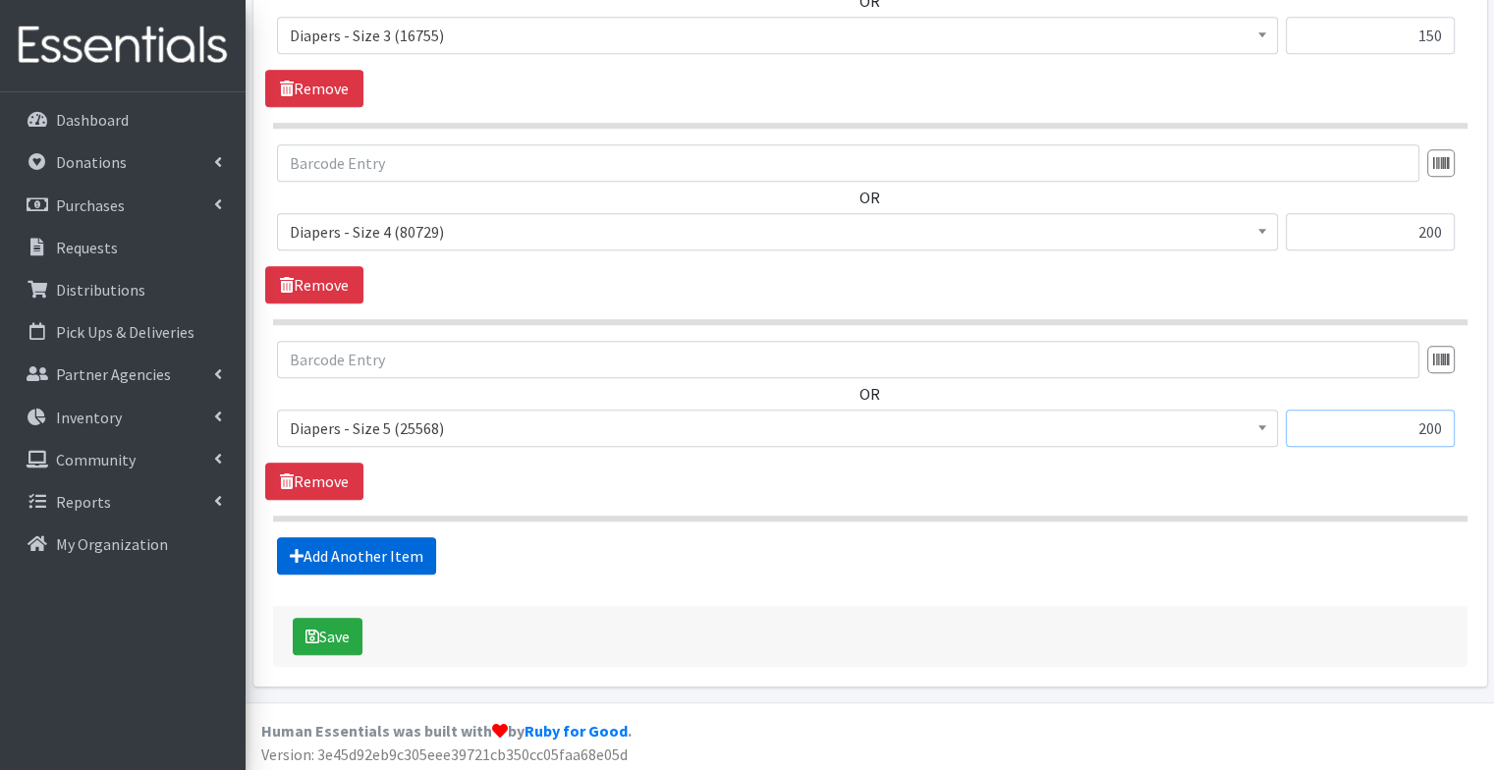
type input "200"
click at [386, 544] on link "Add Another Item" at bounding box center [356, 555] width 159 height 37
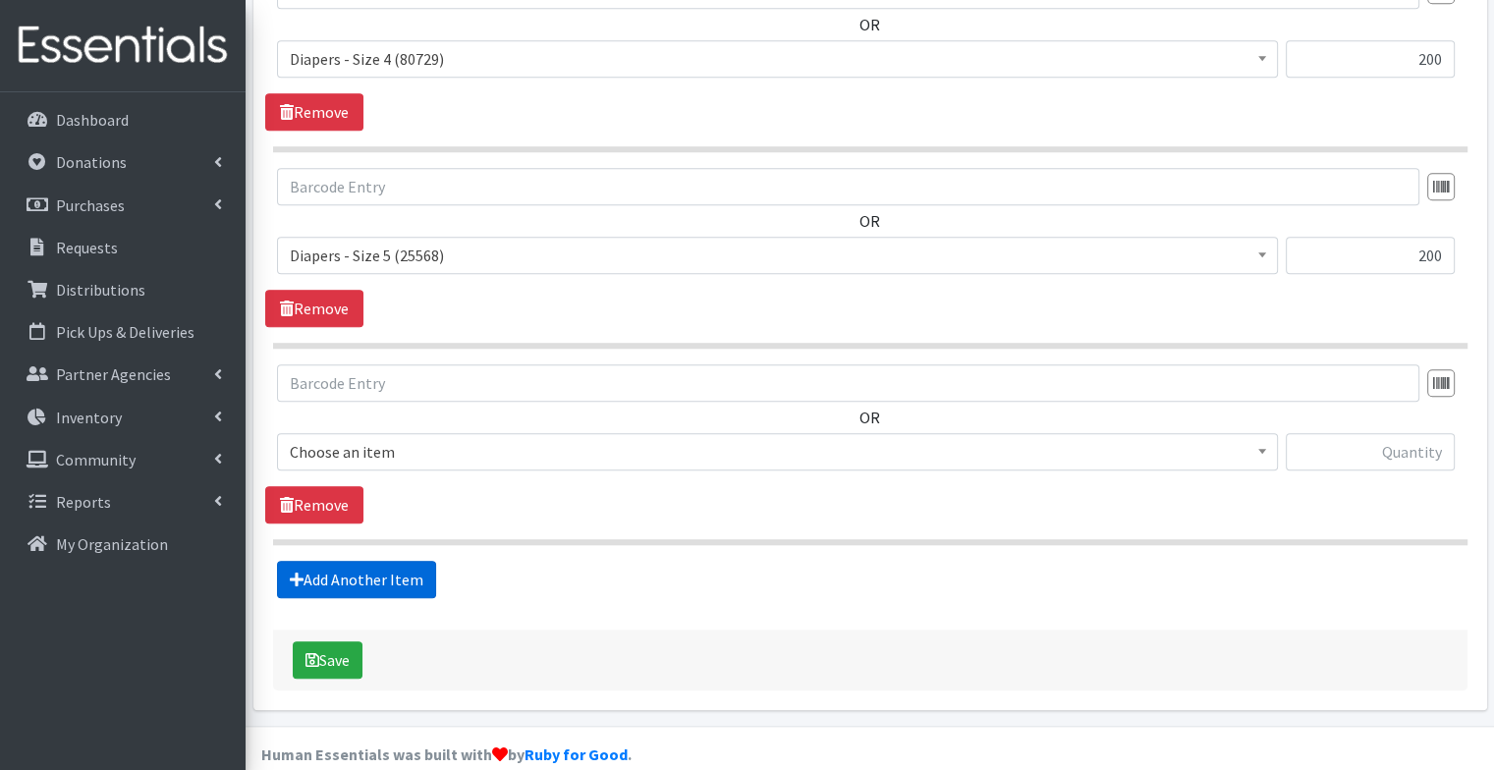
scroll to position [1647, 0]
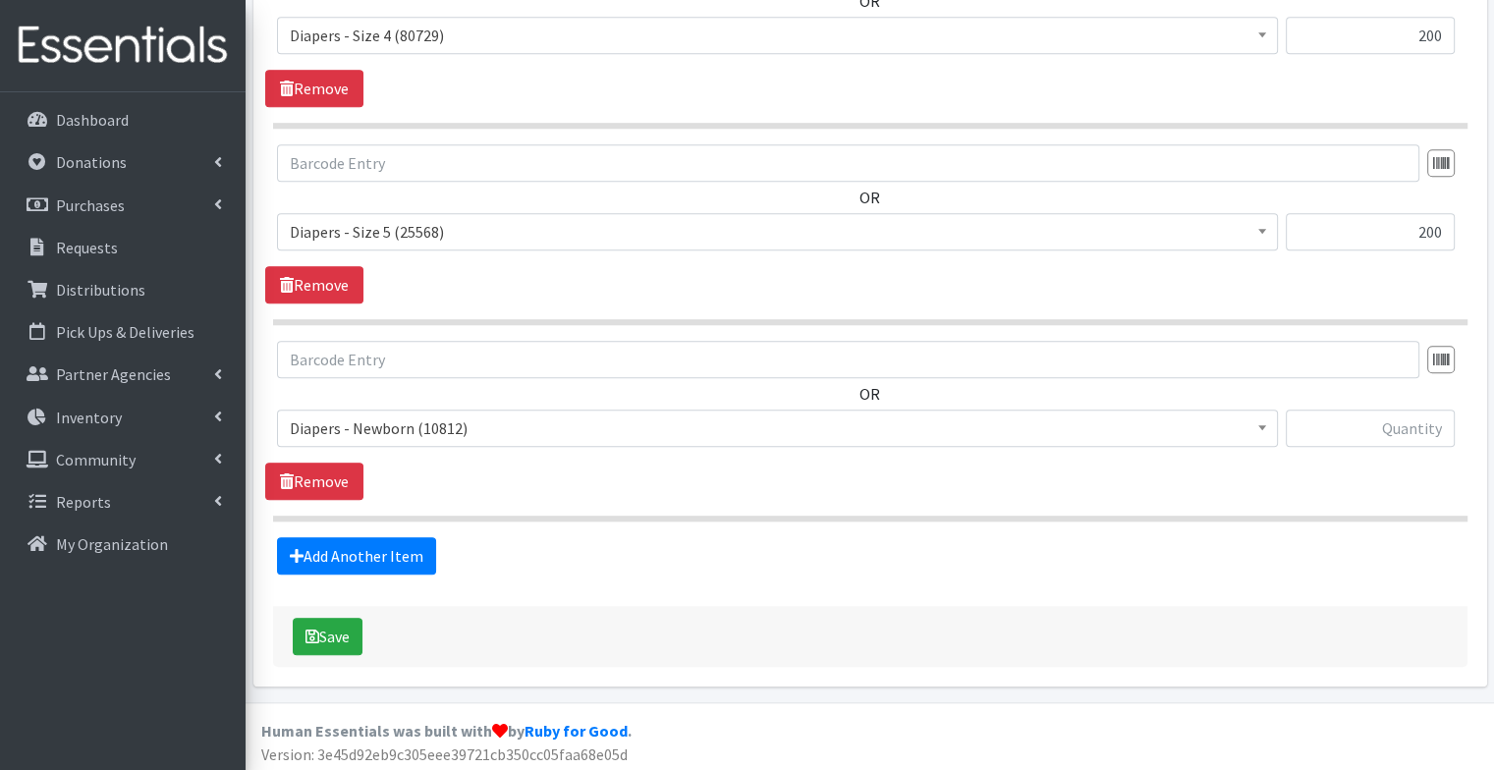
click at [547, 419] on span "Diapers - Newborn (10812)" at bounding box center [778, 429] width 976 height 28
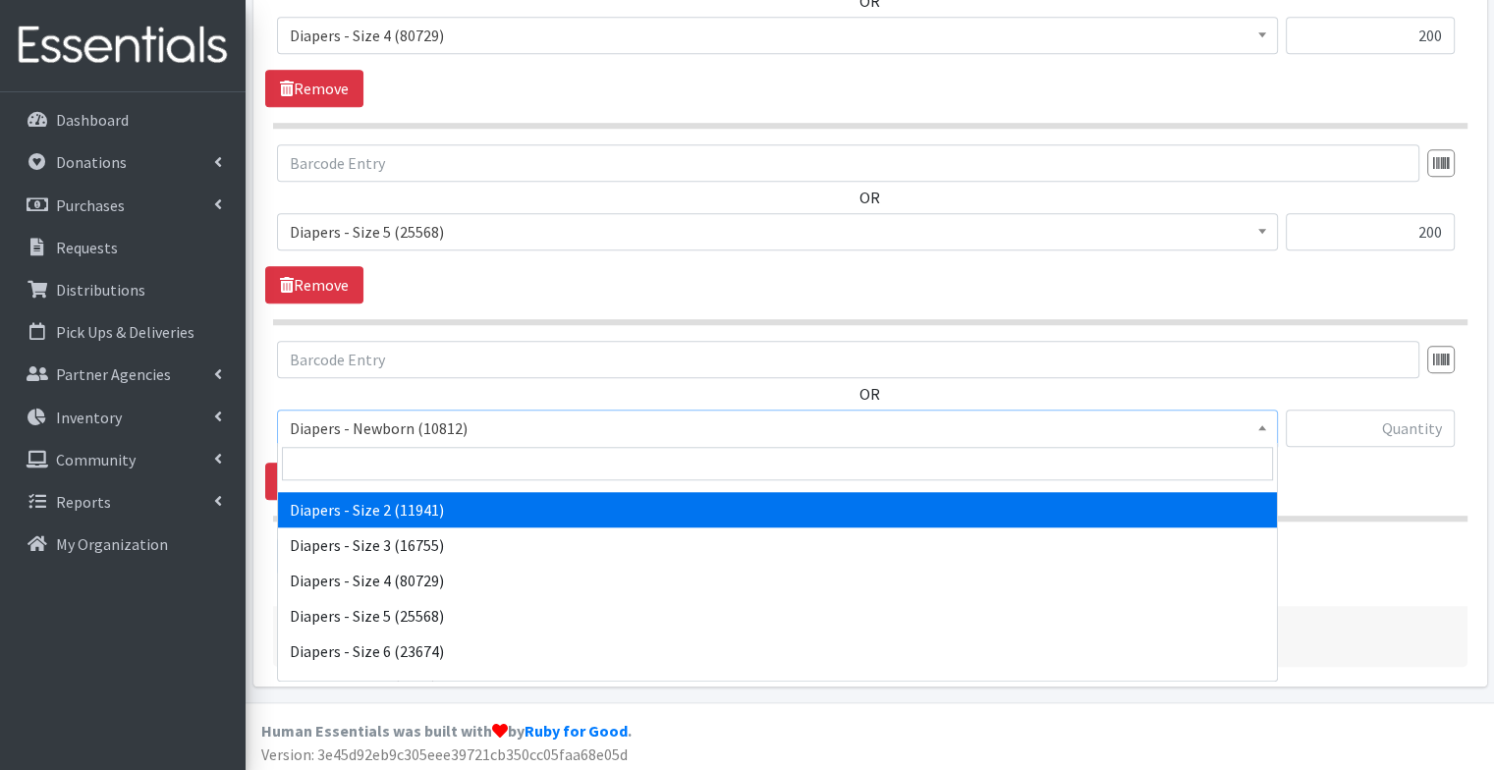
scroll to position [104, 0]
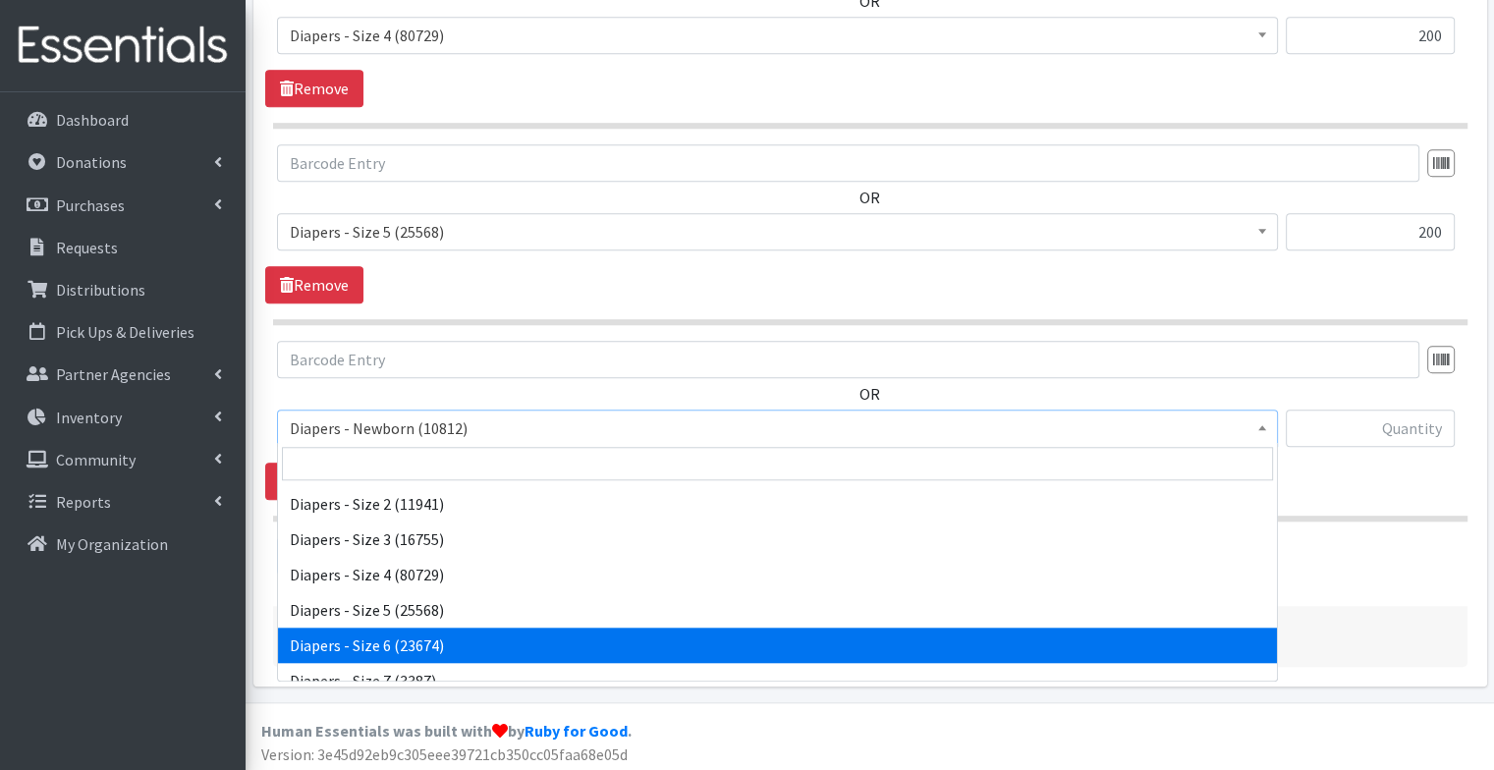
select select "75"
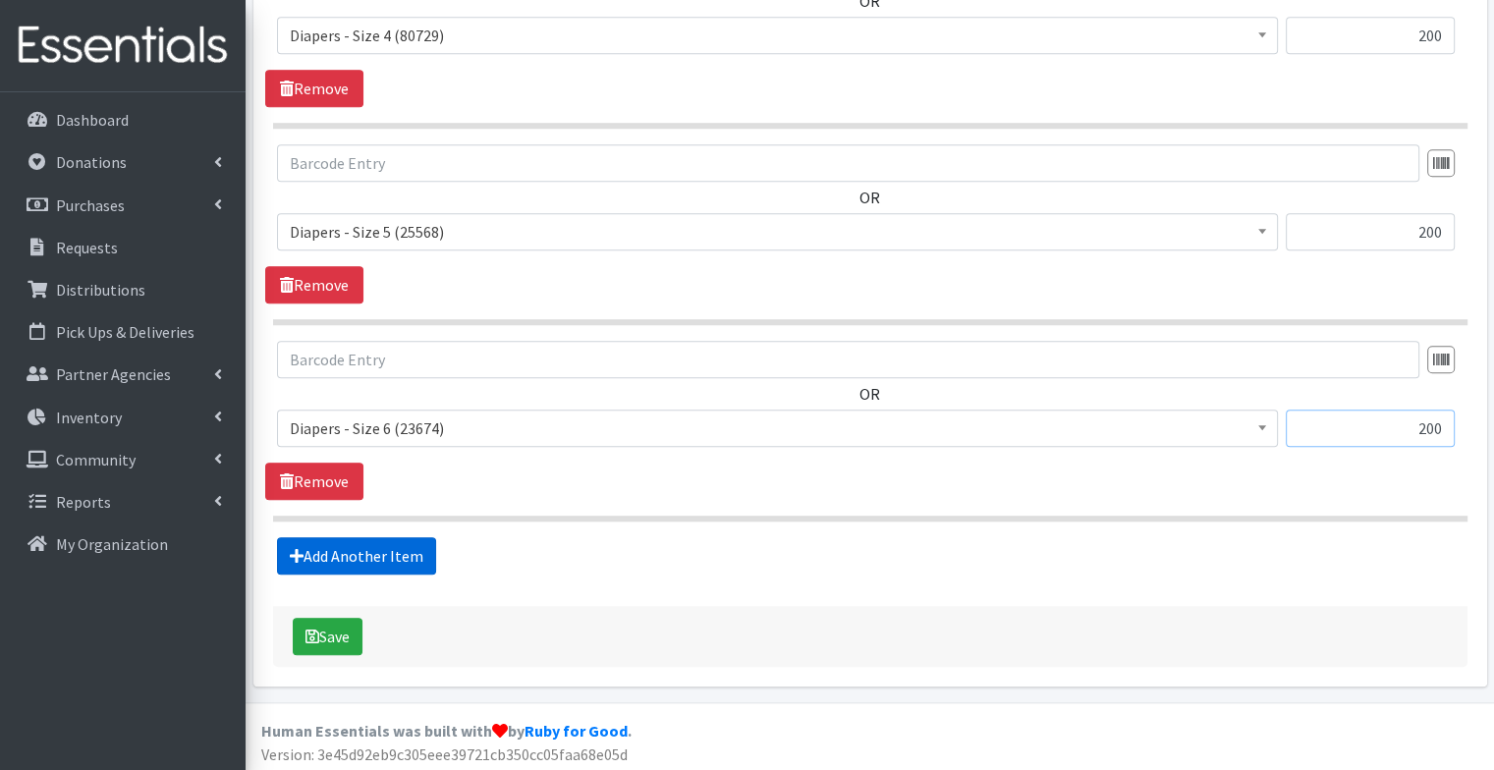
type input "200"
click at [365, 565] on link "Add Another Item" at bounding box center [356, 555] width 159 height 37
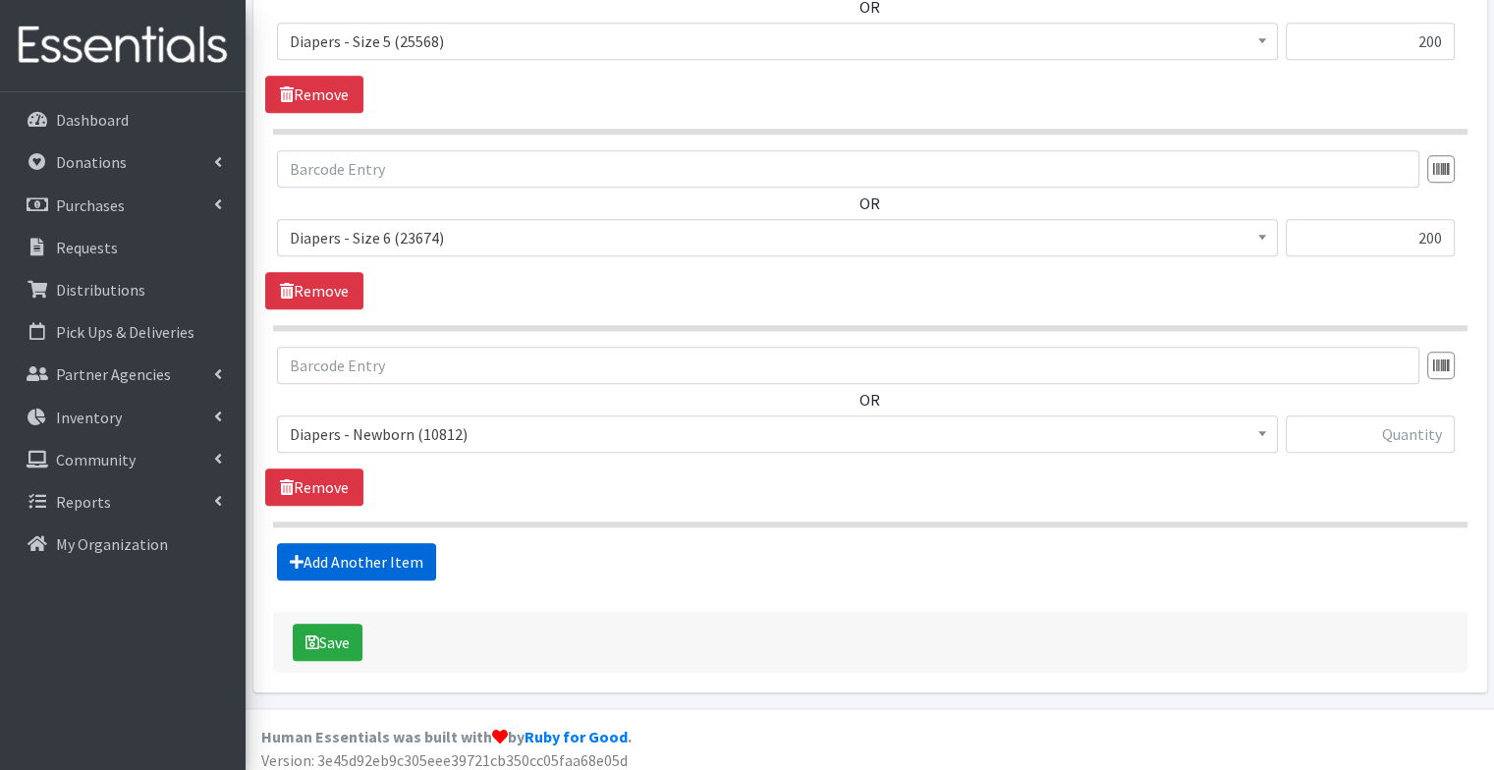
scroll to position [1842, 0]
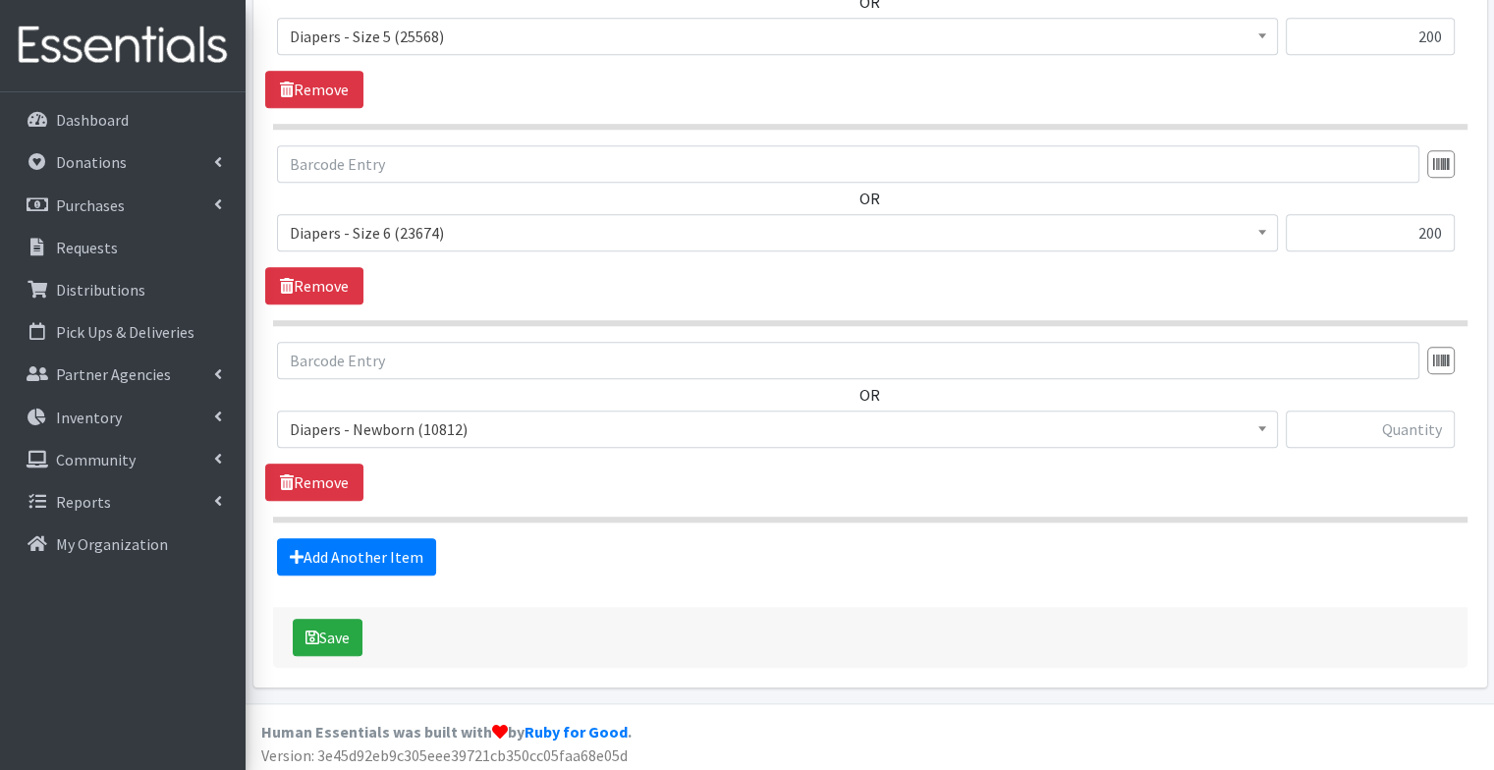
click at [373, 421] on span "Diapers - Newborn (10812)" at bounding box center [778, 430] width 976 height 28
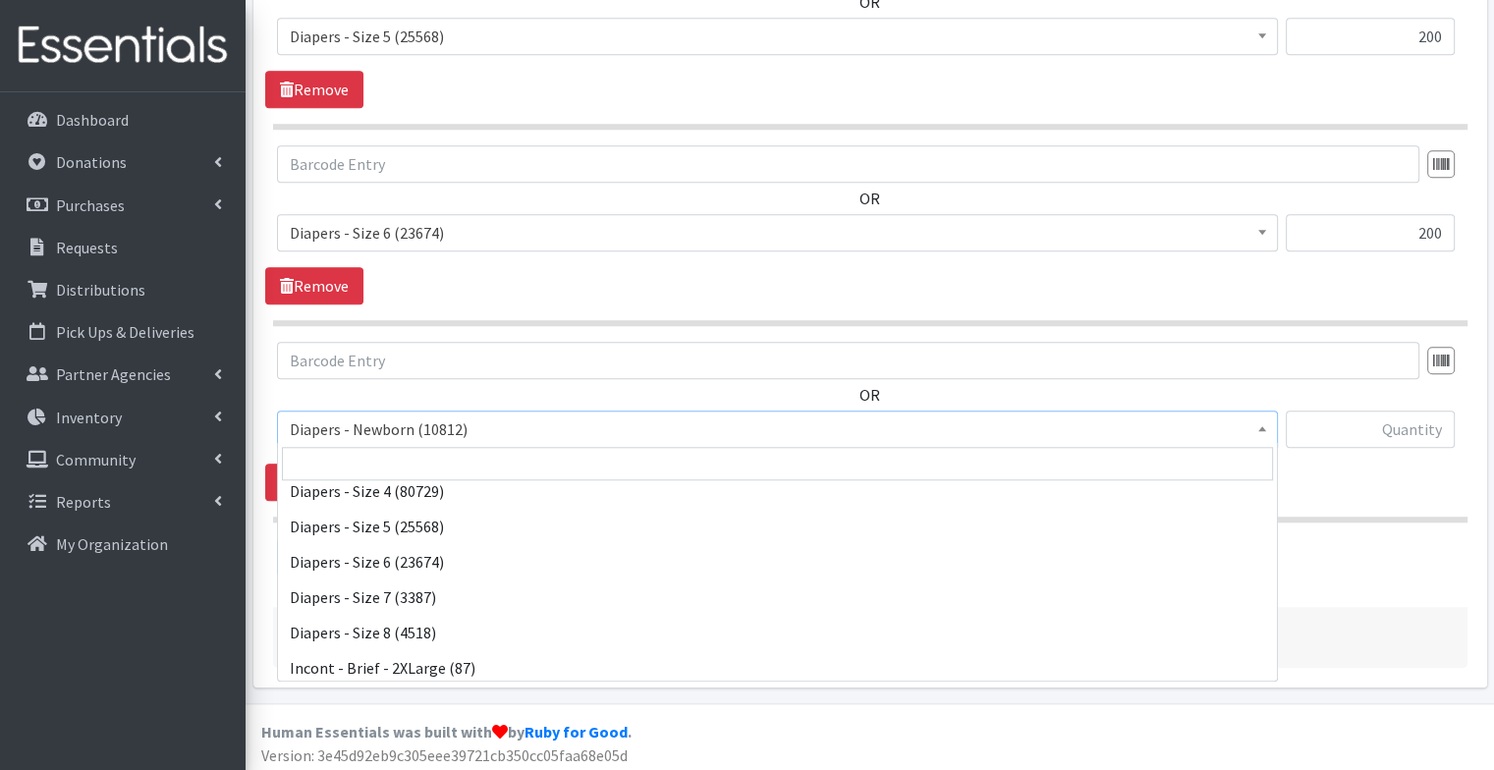
scroll to position [193, 0]
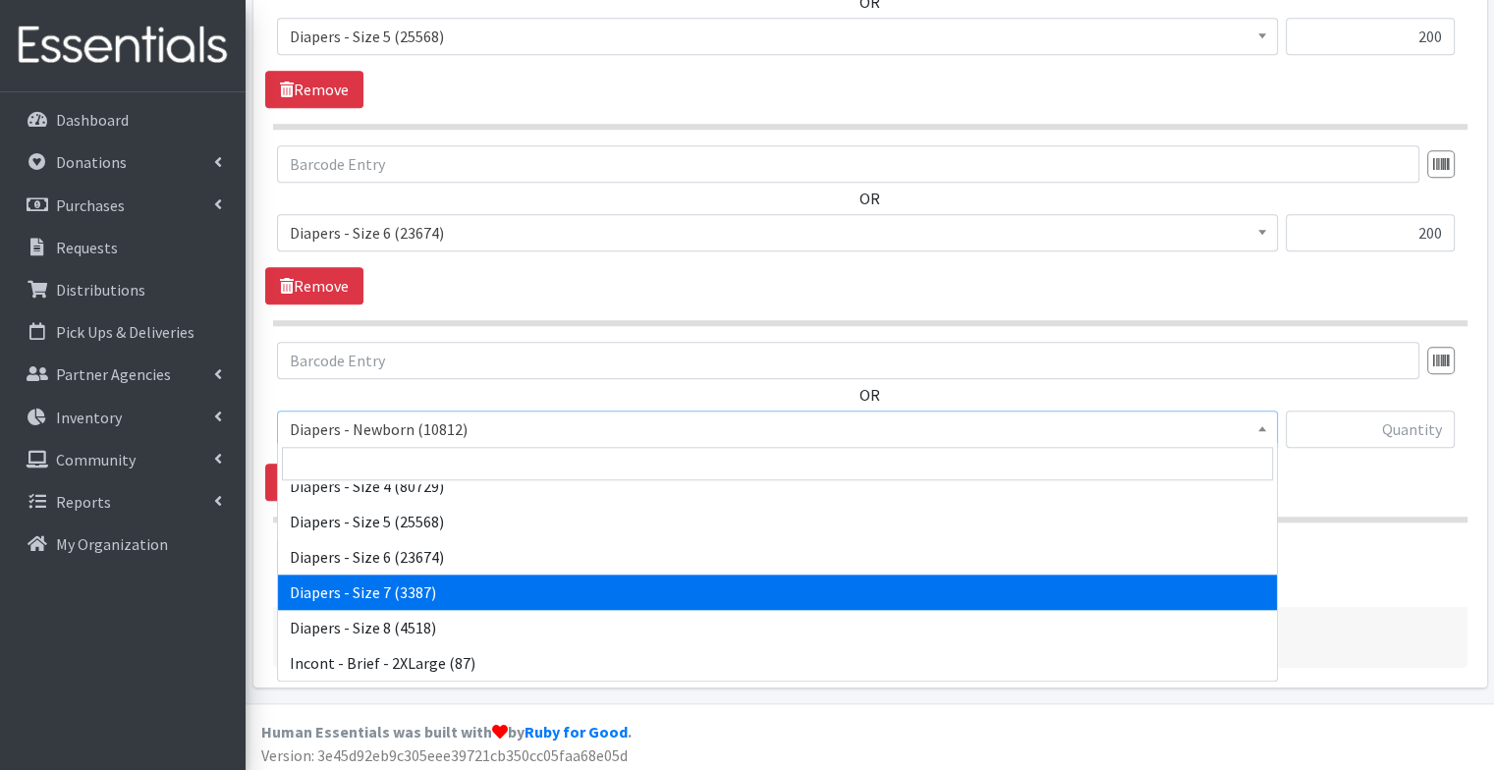
select select "1621"
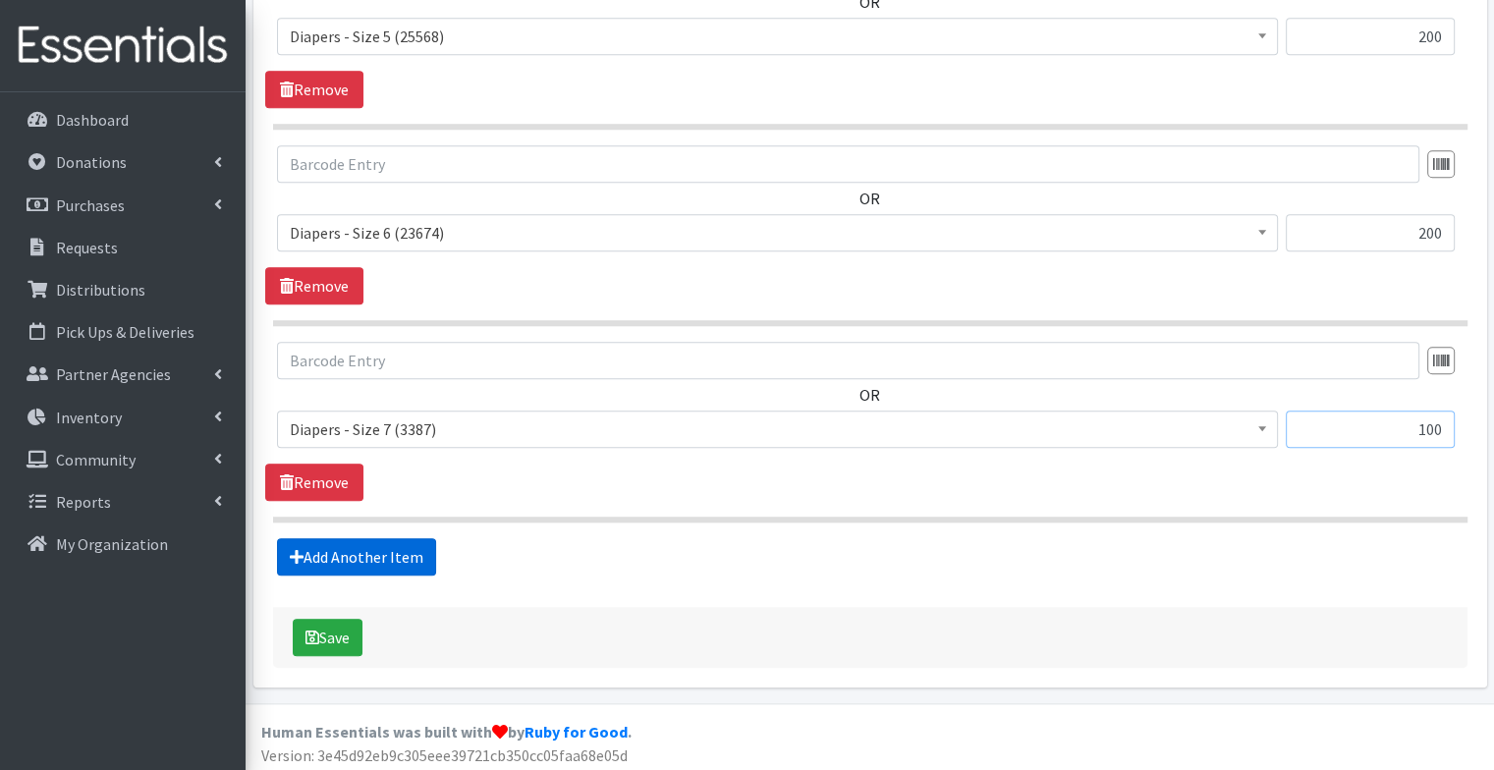
type input "100"
click at [419, 557] on link "Add Another Item" at bounding box center [356, 556] width 159 height 37
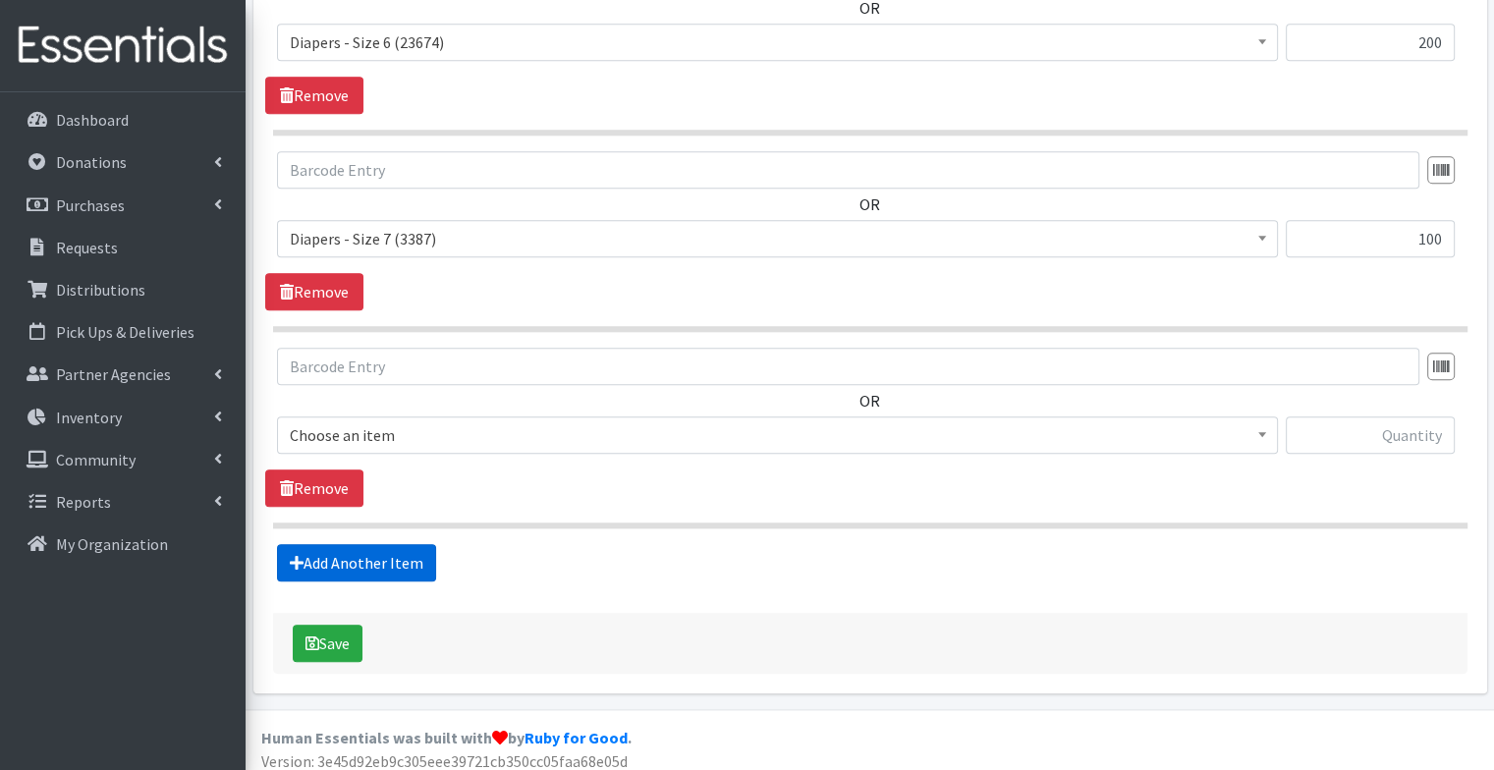
scroll to position [2039, 0]
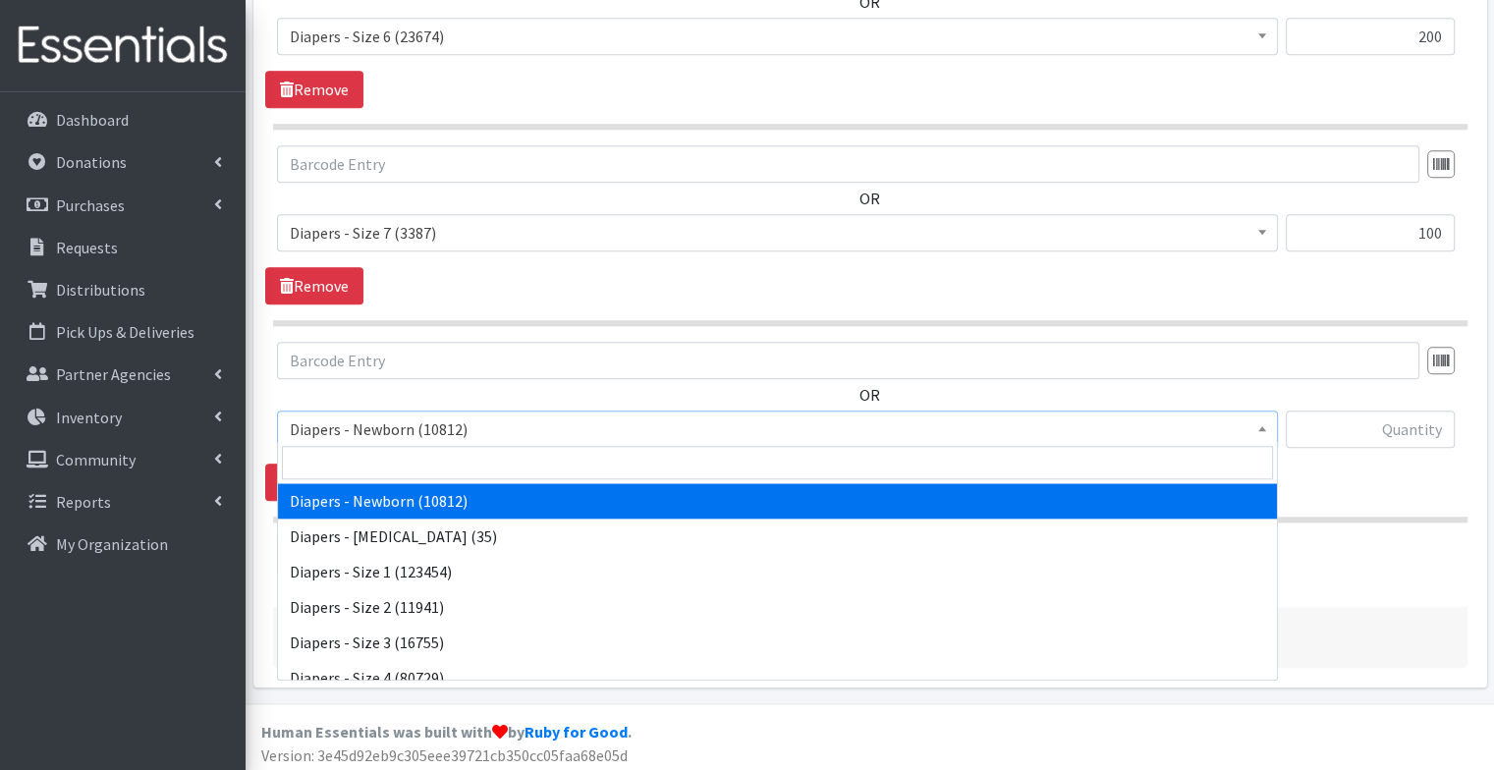
click at [418, 440] on span "Diapers - Newborn (10812)" at bounding box center [777, 429] width 1001 height 37
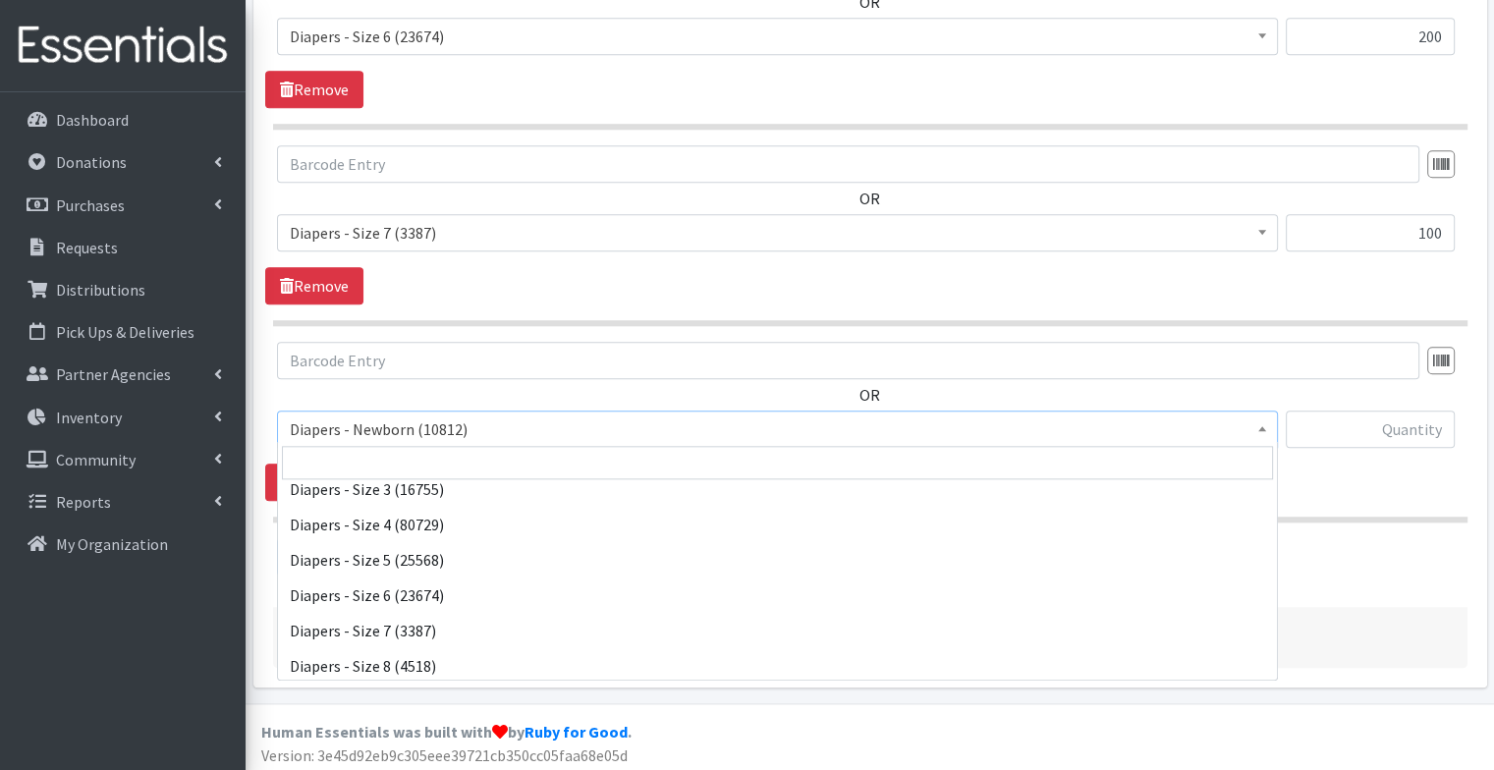
scroll to position [169, 0]
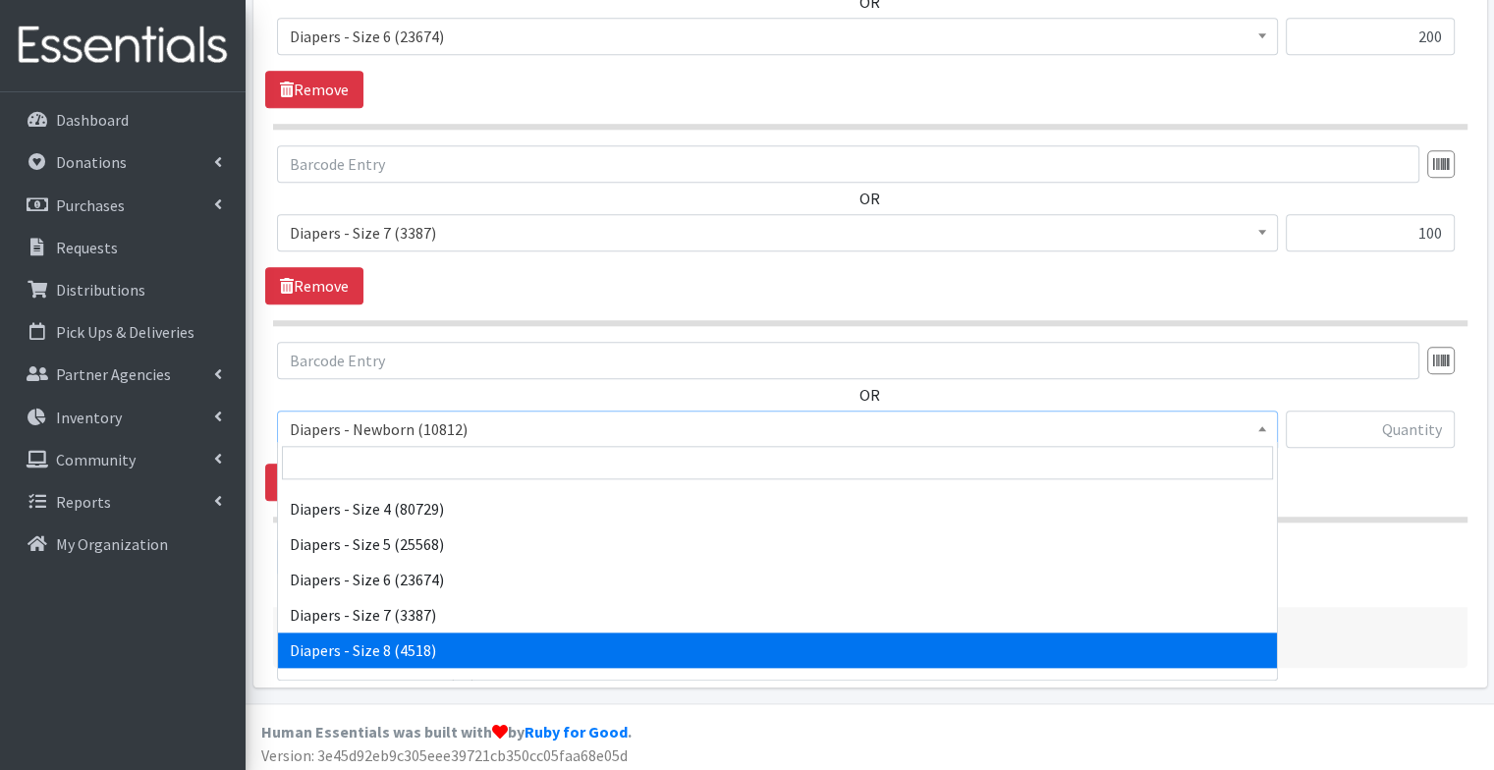
select select "15080"
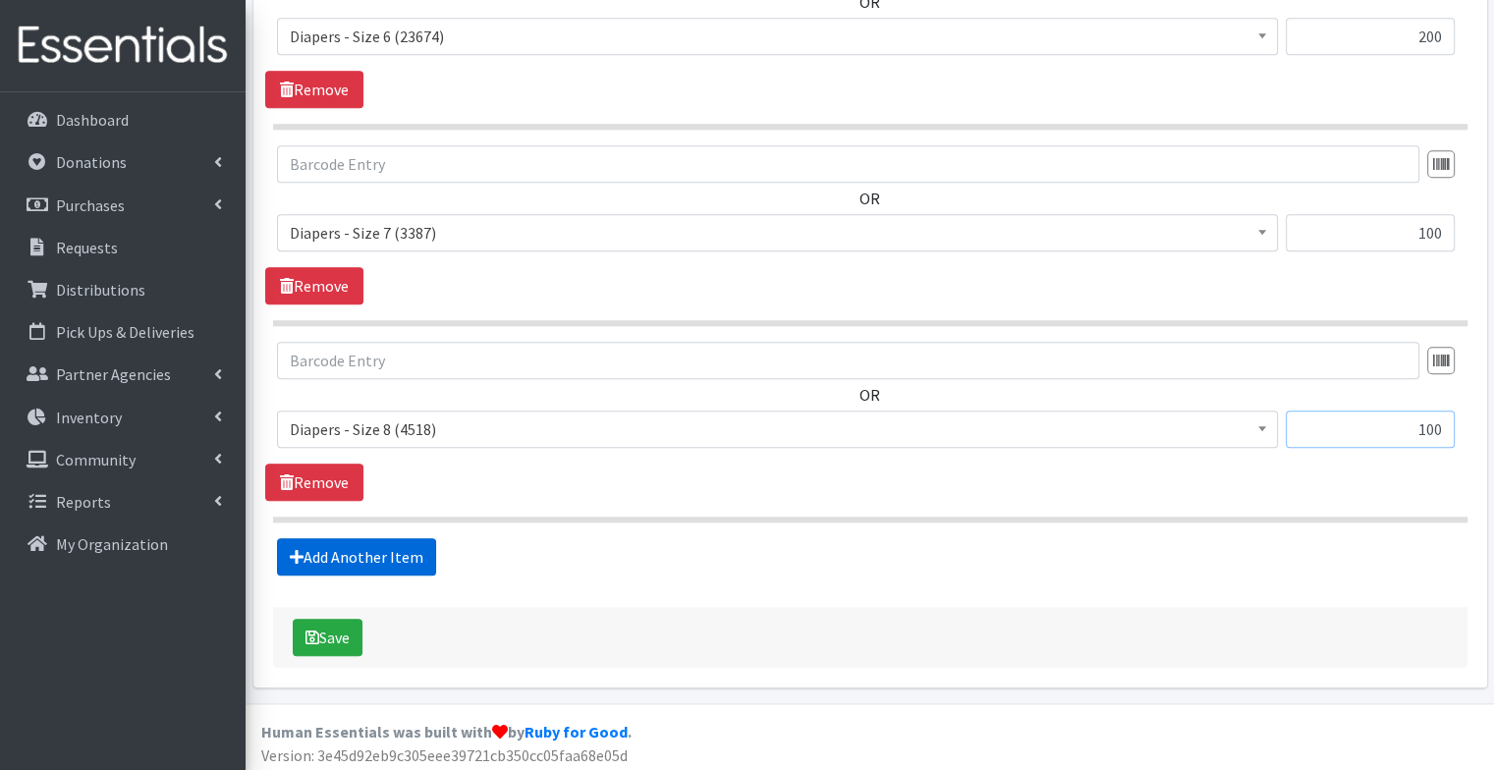
type input "100"
click at [385, 558] on link "Add Another Item" at bounding box center [356, 556] width 159 height 37
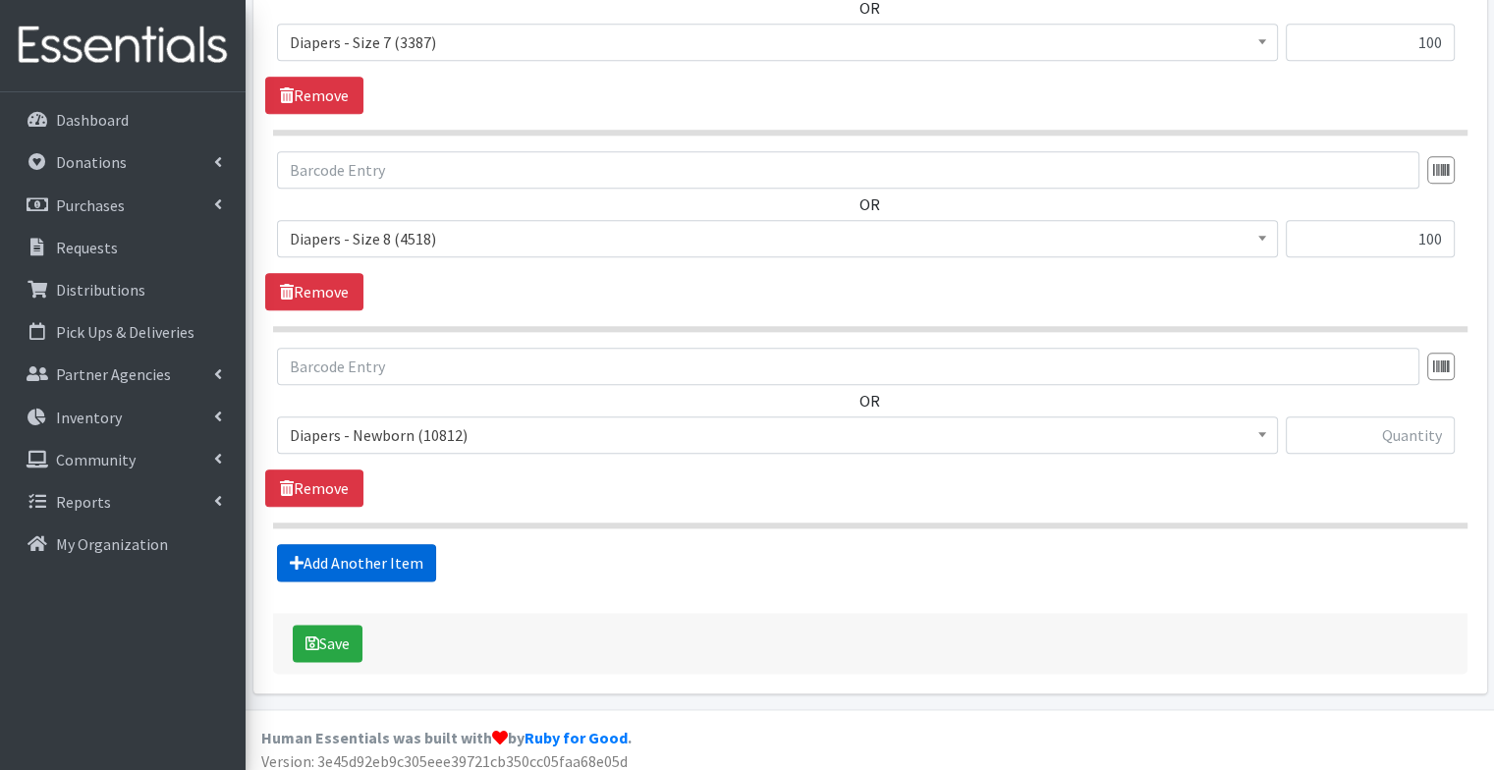
scroll to position [2234, 0]
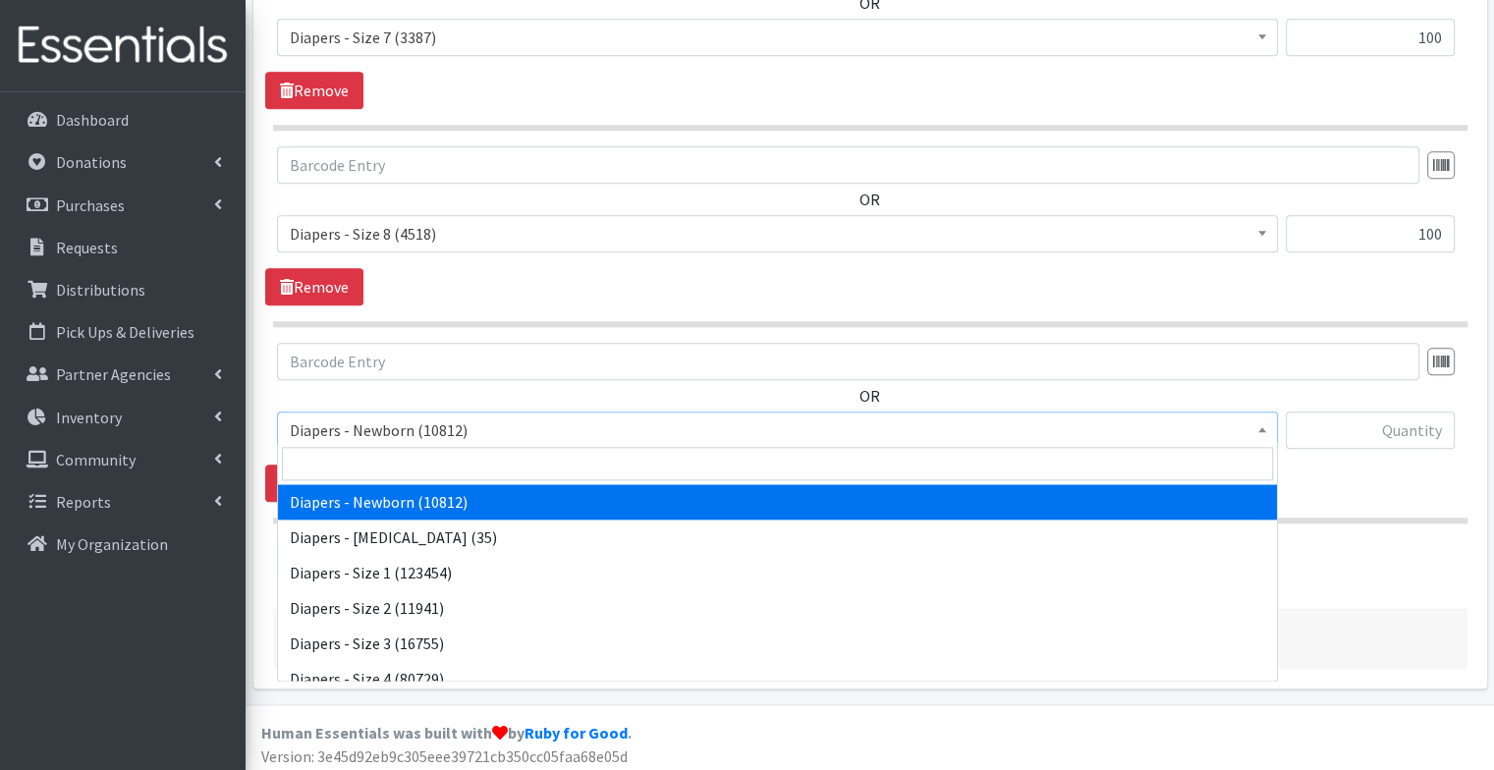
click at [890, 418] on span "Diapers - Newborn (10812)" at bounding box center [778, 431] width 976 height 28
click at [858, 470] on input "search" at bounding box center [777, 463] width 991 height 33
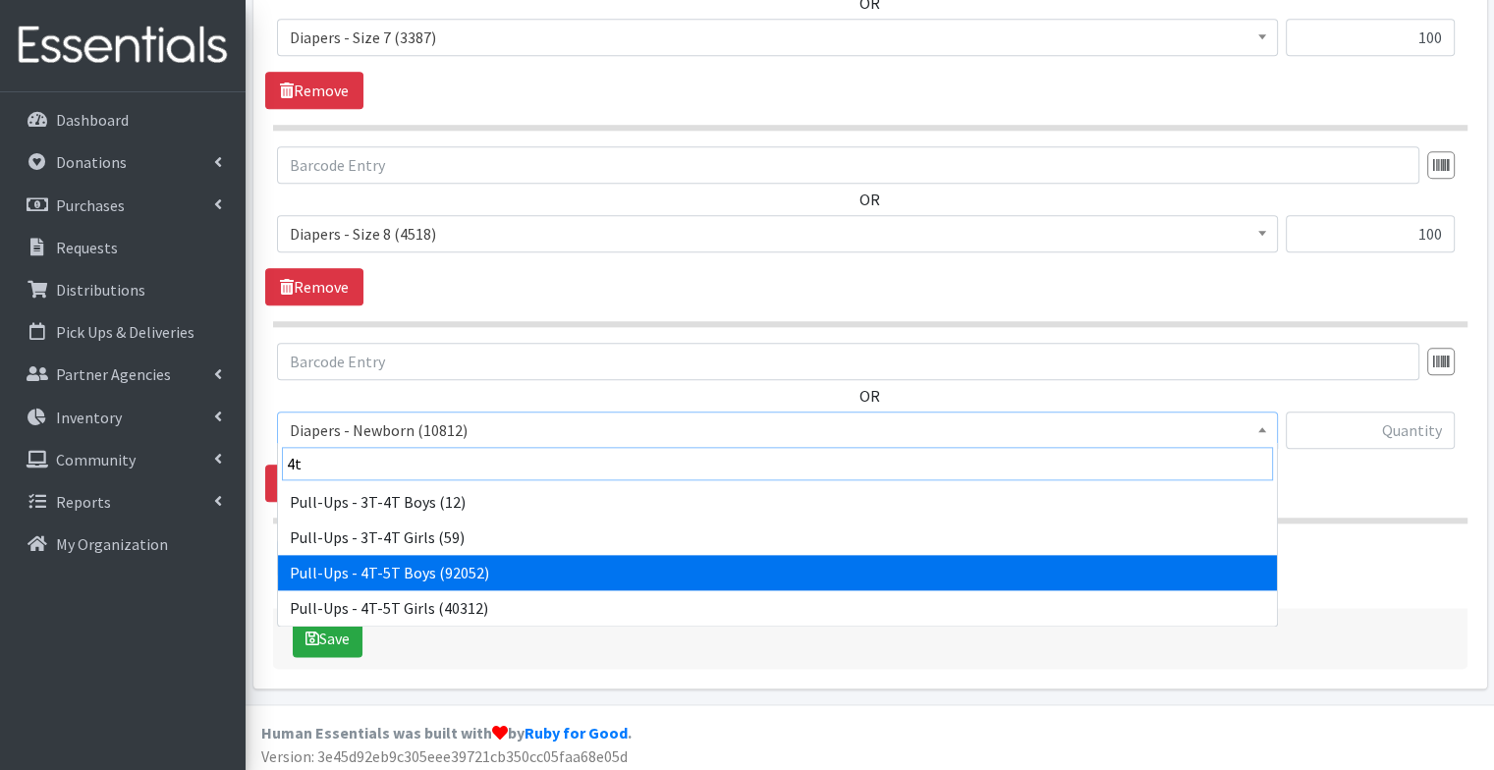
type input "4t"
select select "79"
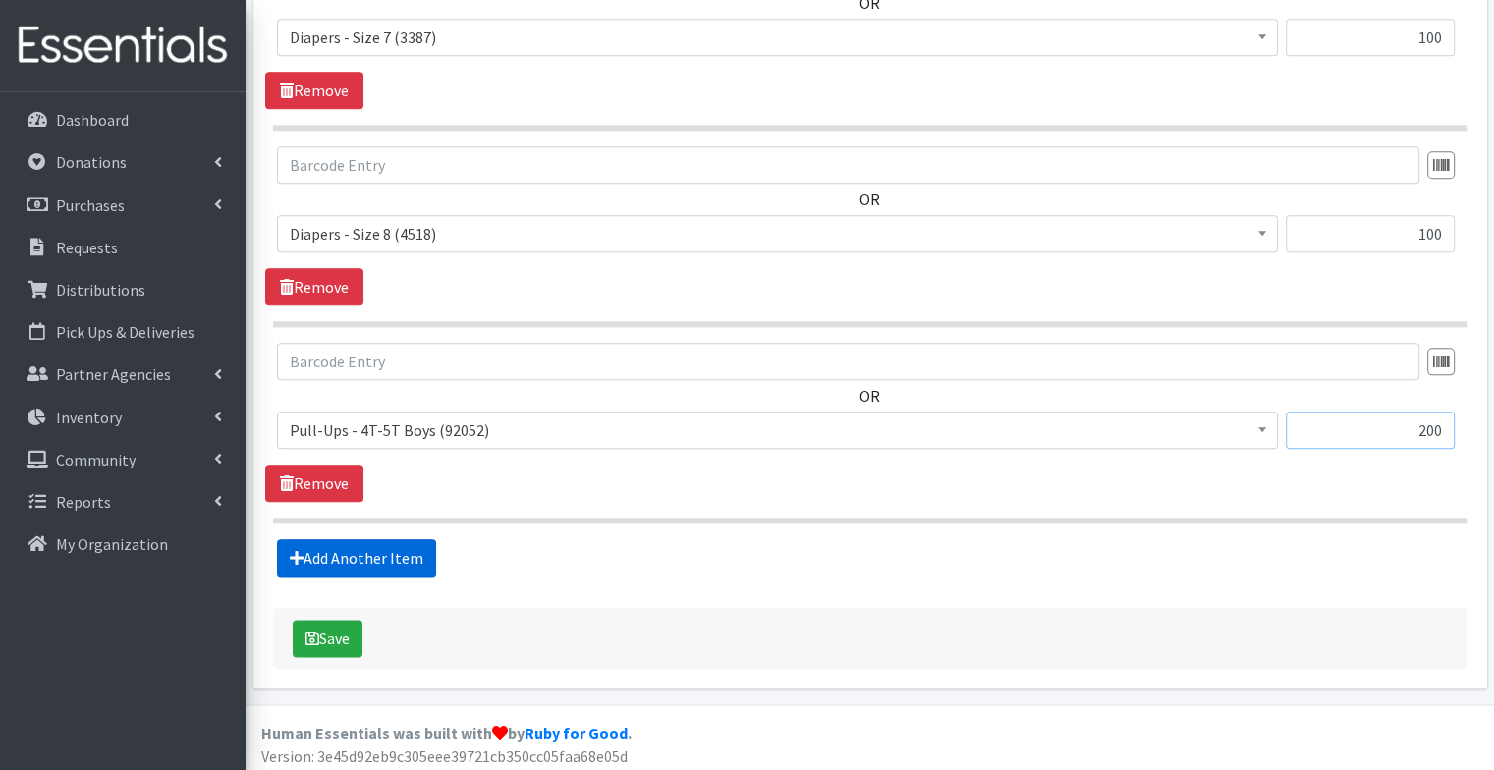
type input "200"
click at [377, 549] on link "Add Another Item" at bounding box center [356, 557] width 159 height 37
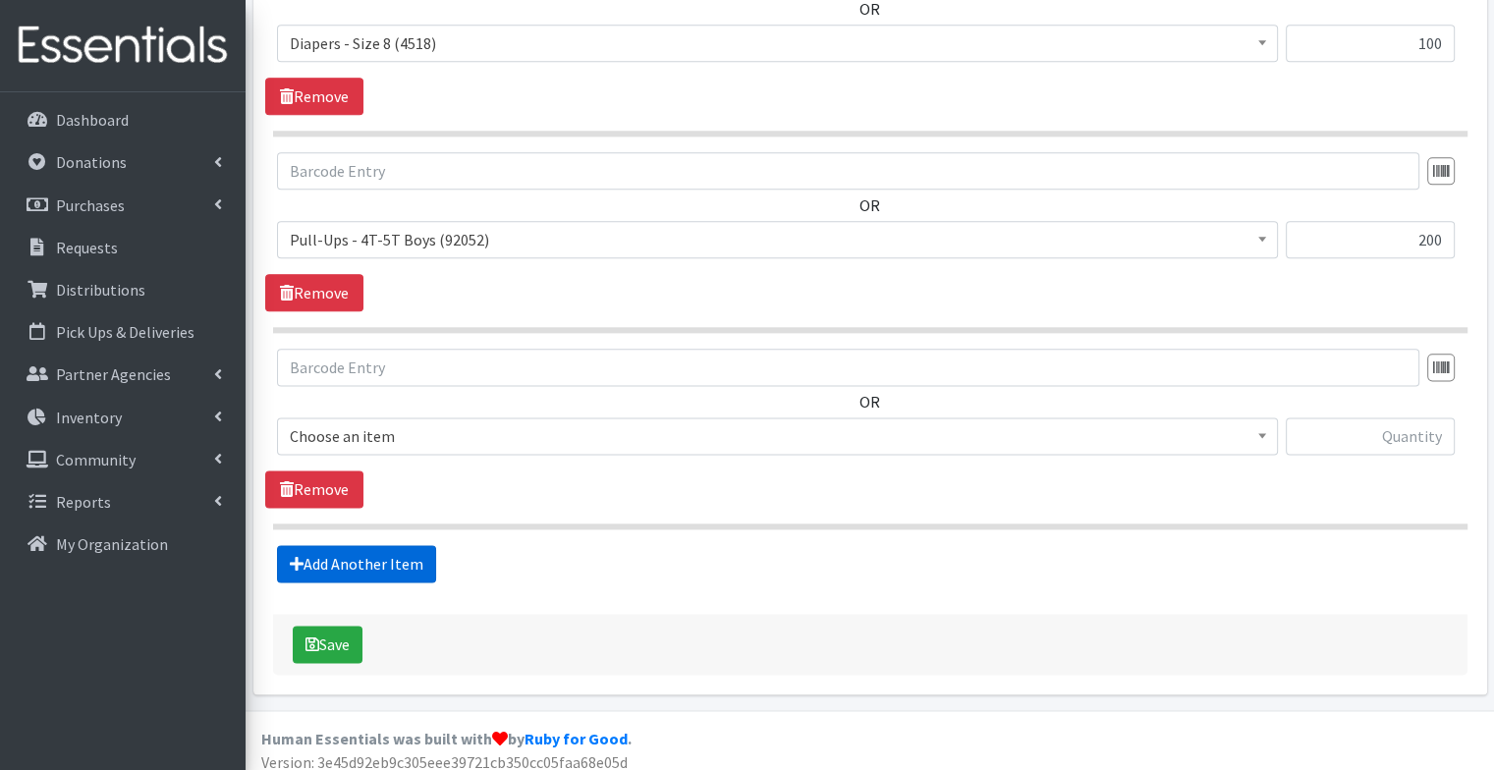
scroll to position [2430, 0]
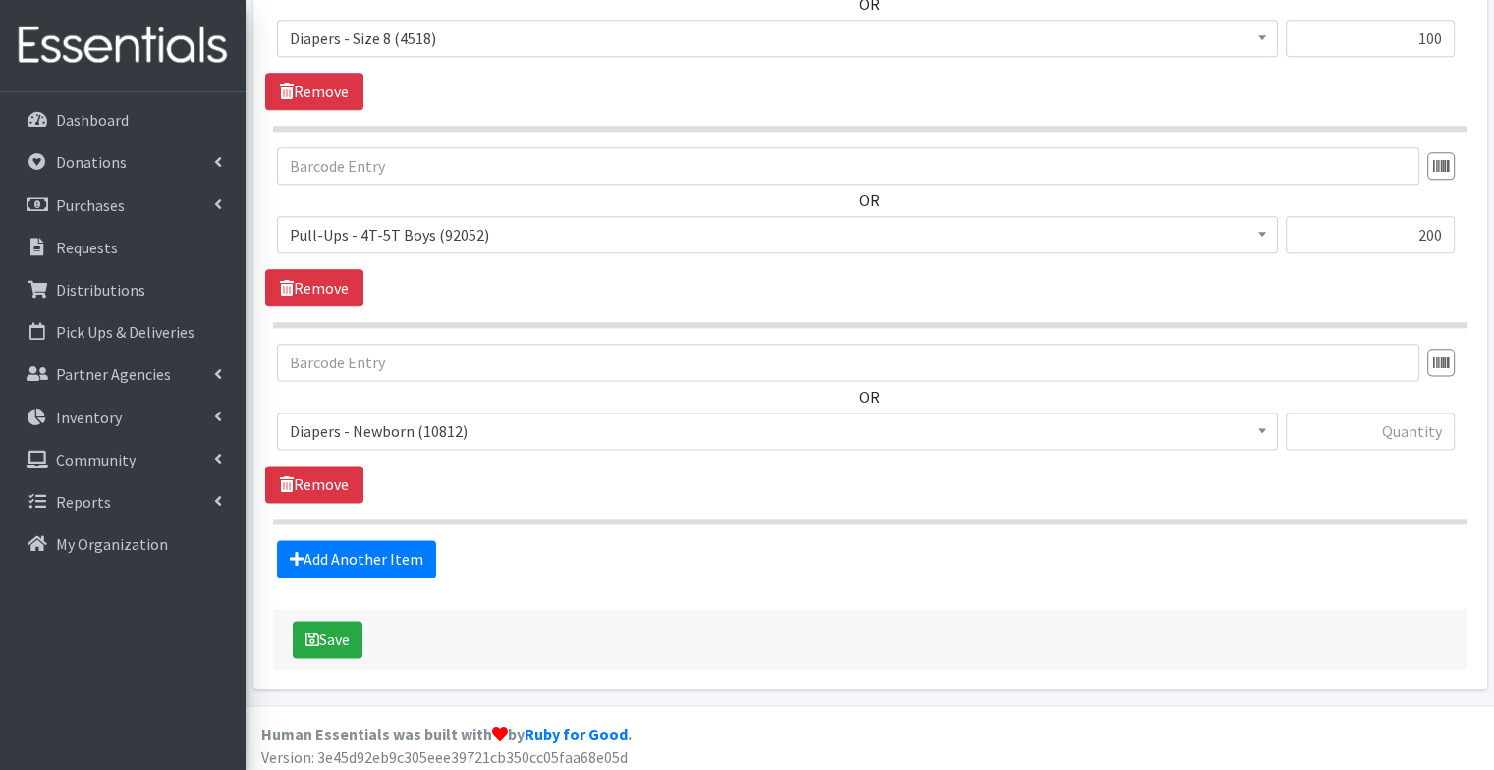
click at [452, 418] on span "Diapers - Newborn (10812)" at bounding box center [778, 432] width 976 height 28
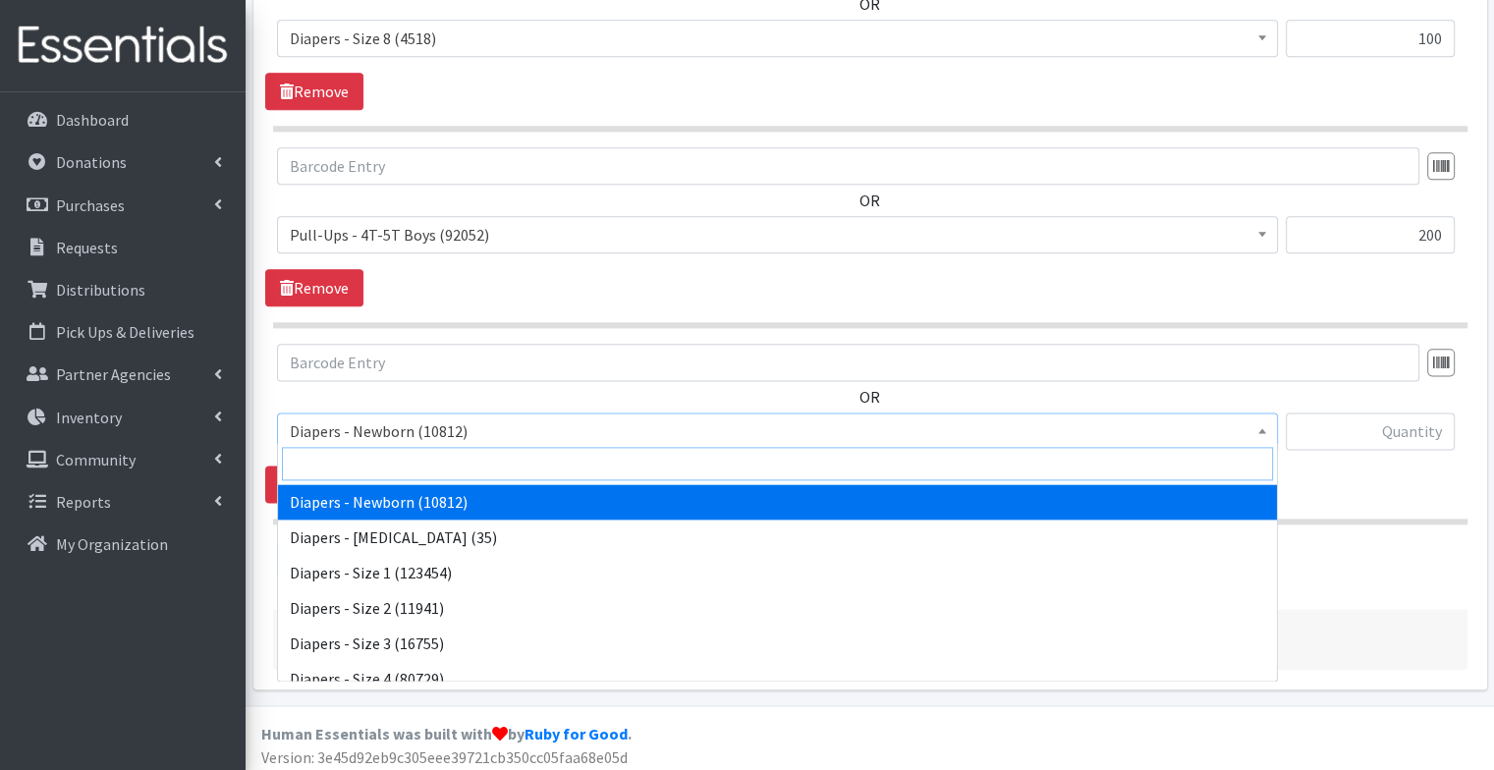
click at [425, 472] on input "search" at bounding box center [777, 463] width 991 height 33
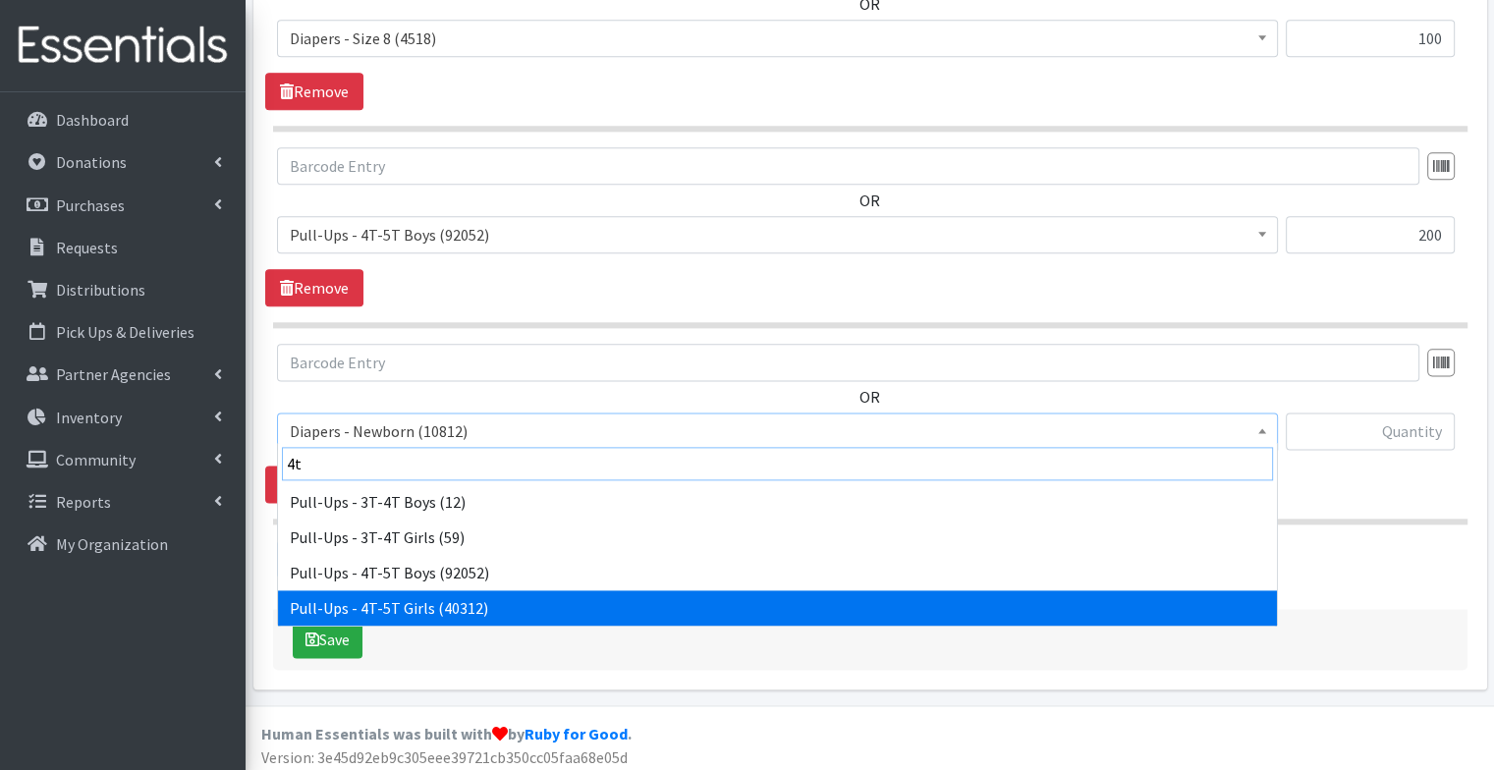
type input "4t"
select select "1302"
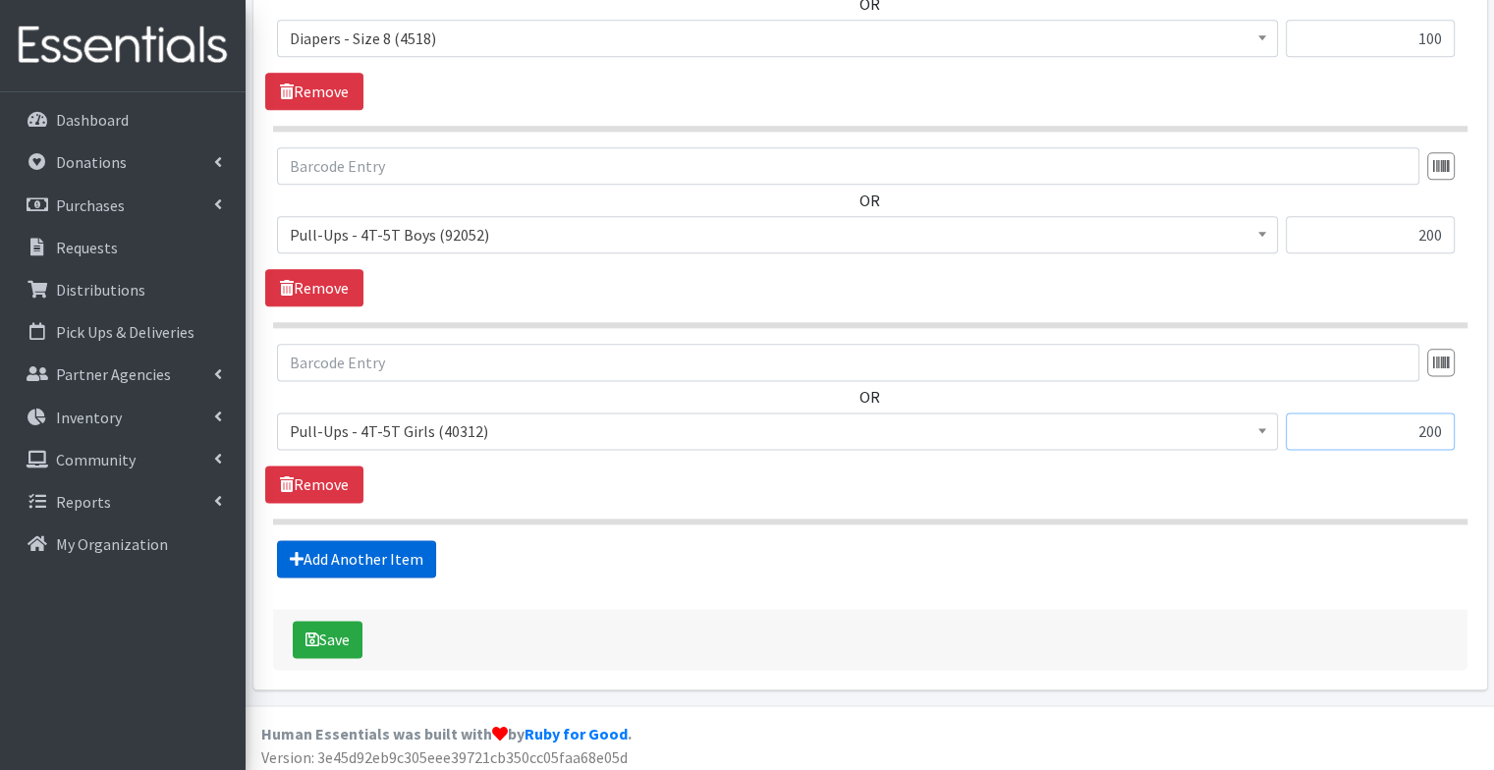
type input "200"
click at [416, 561] on link "Add Another Item" at bounding box center [356, 558] width 159 height 37
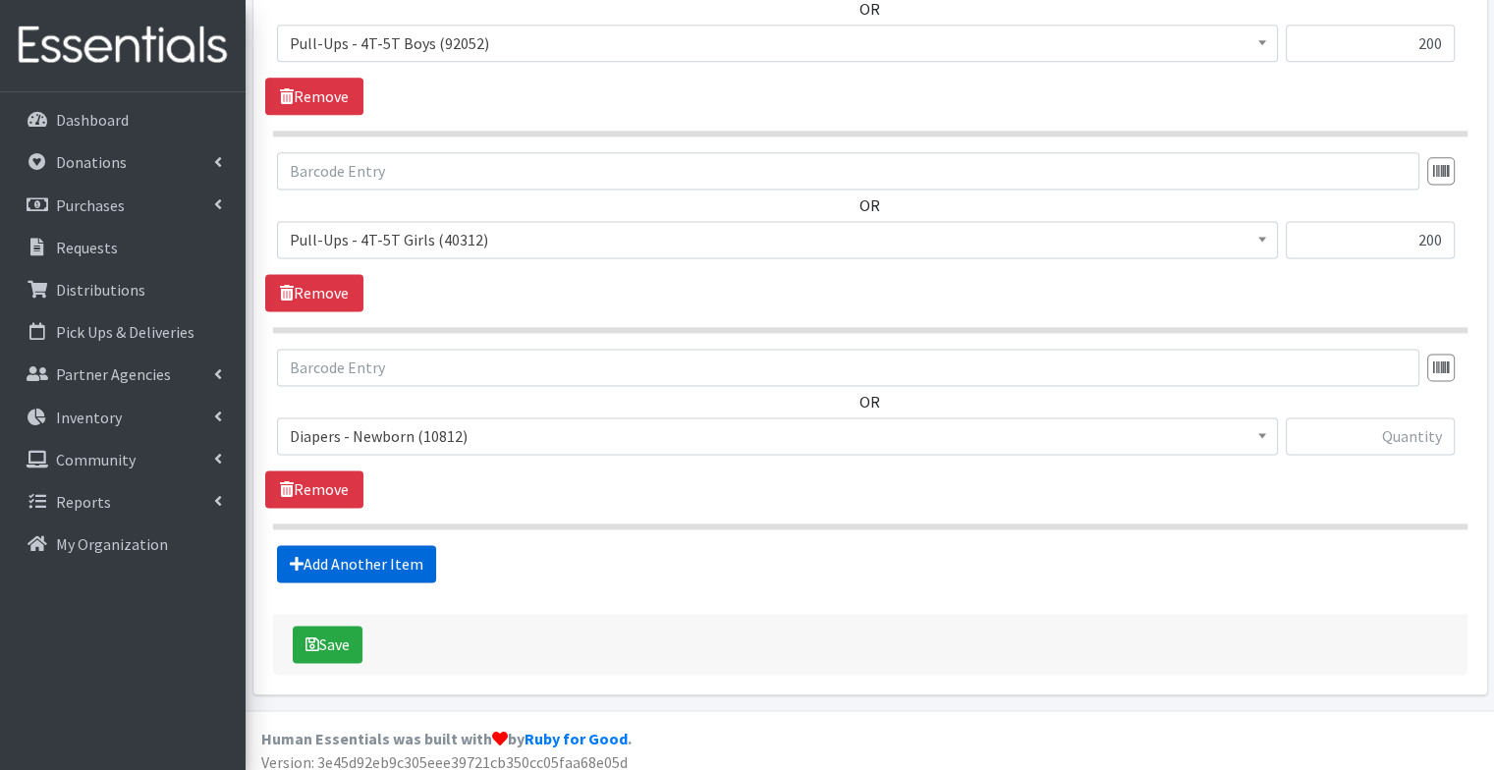
scroll to position [2625, 0]
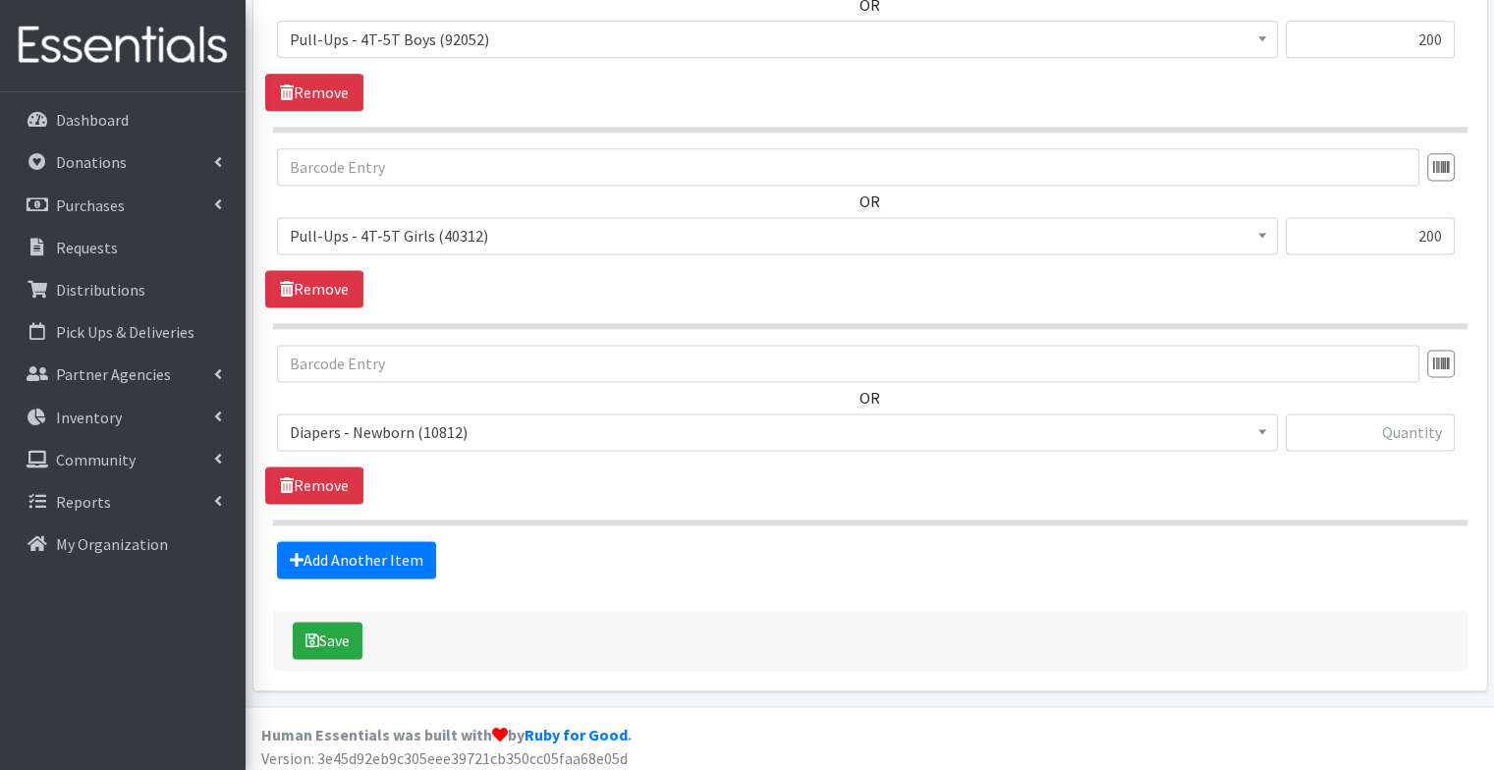
click at [406, 392] on div "OR Diapers - Newborn (10812) Diapers - [MEDICAL_DATA] (35) Diapers - Size 1 (12…" at bounding box center [869, 406] width 1209 height 122
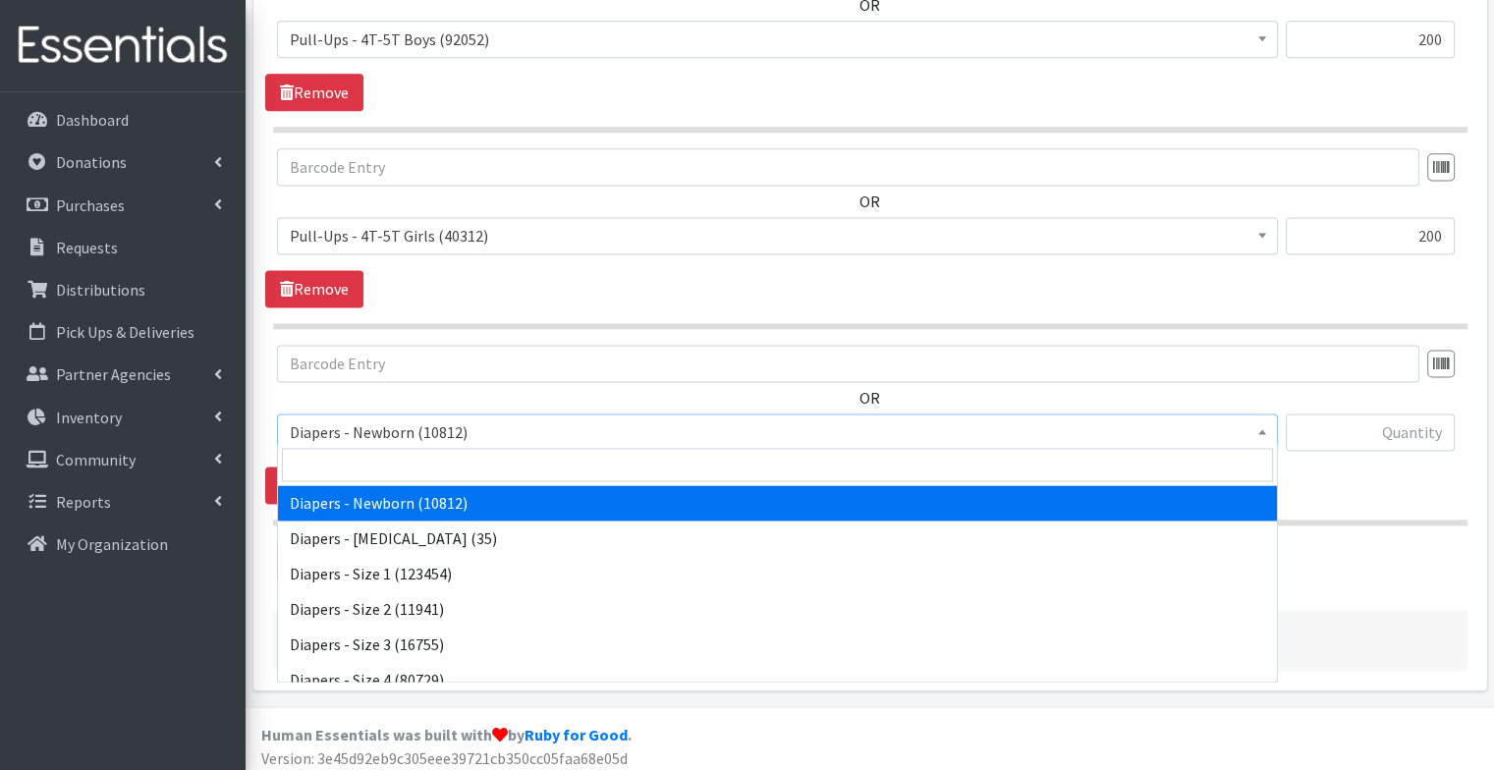
click at [411, 424] on span "Diapers - Newborn (10812)" at bounding box center [778, 433] width 976 height 28
click at [381, 472] on input "search" at bounding box center [777, 464] width 991 height 33
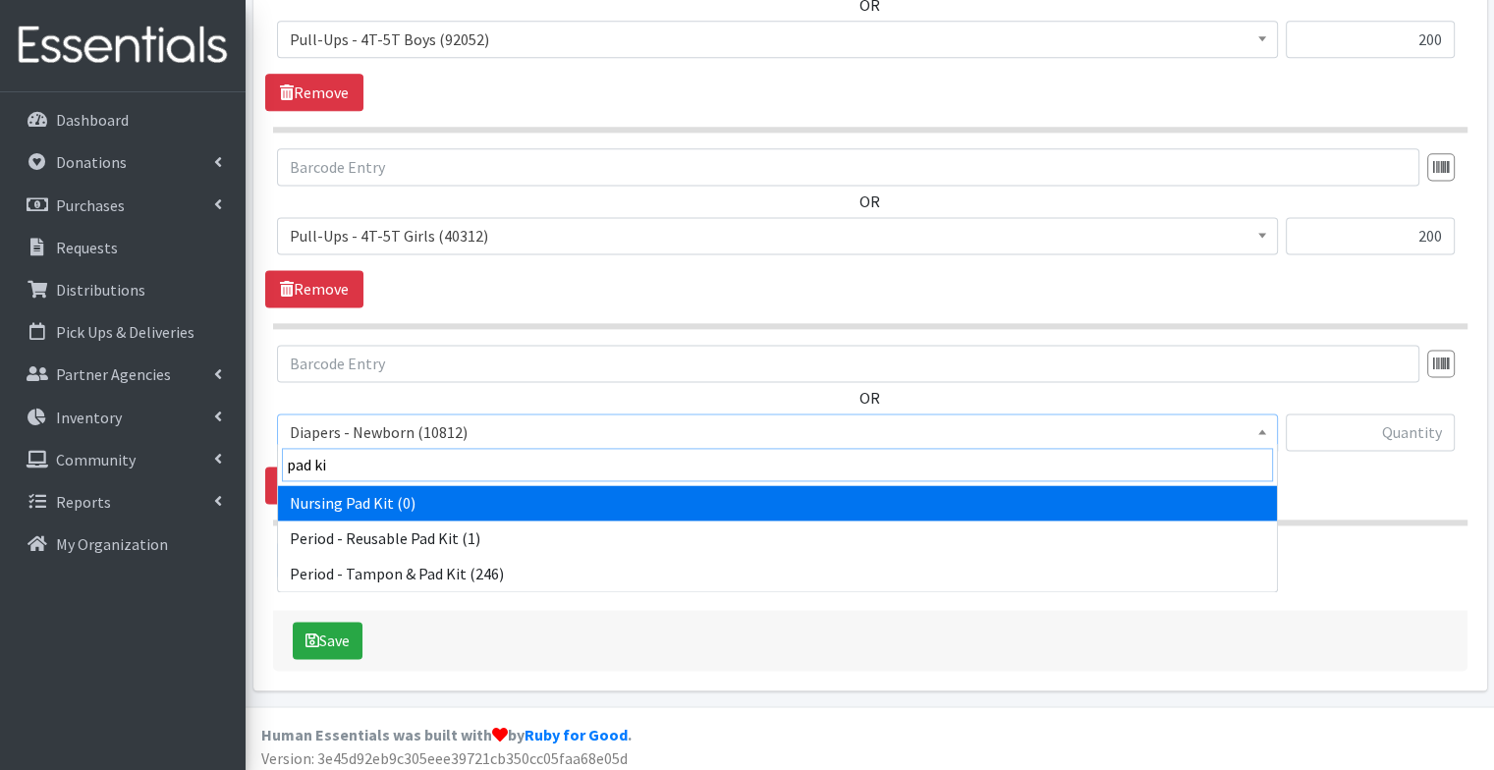
type input "pad kit"
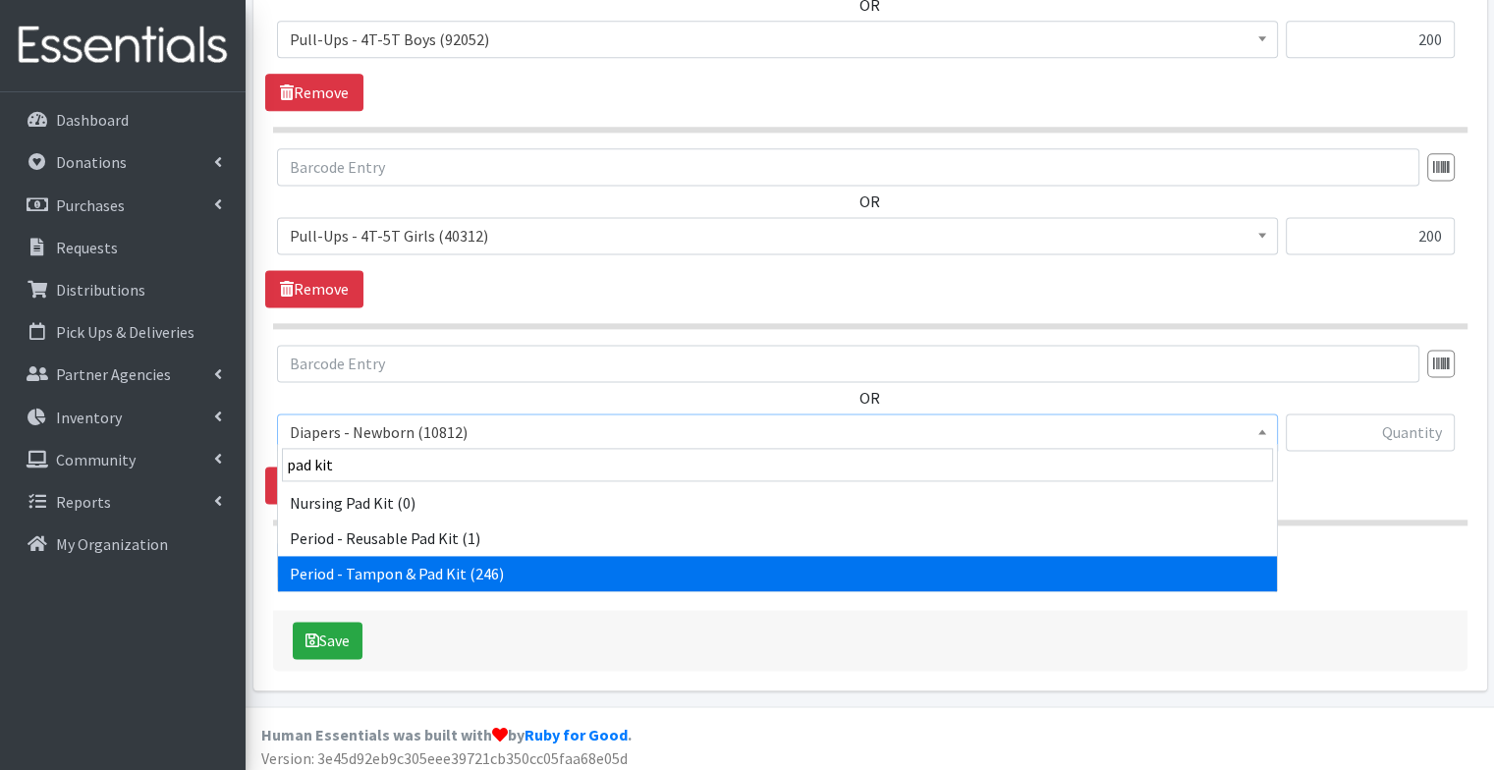
select select "9067"
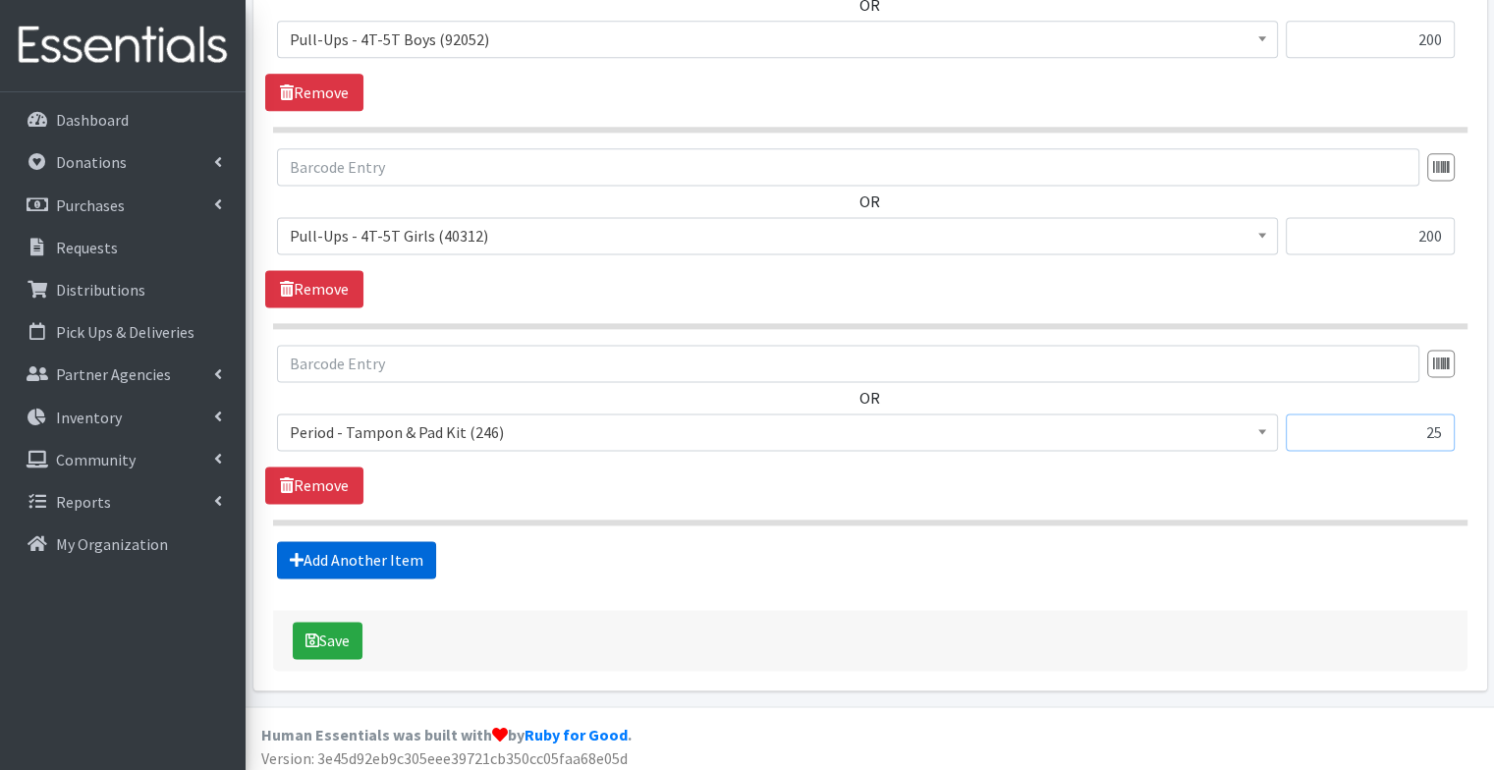
type input "25"
click at [335, 546] on link "Add Another Item" at bounding box center [356, 559] width 159 height 37
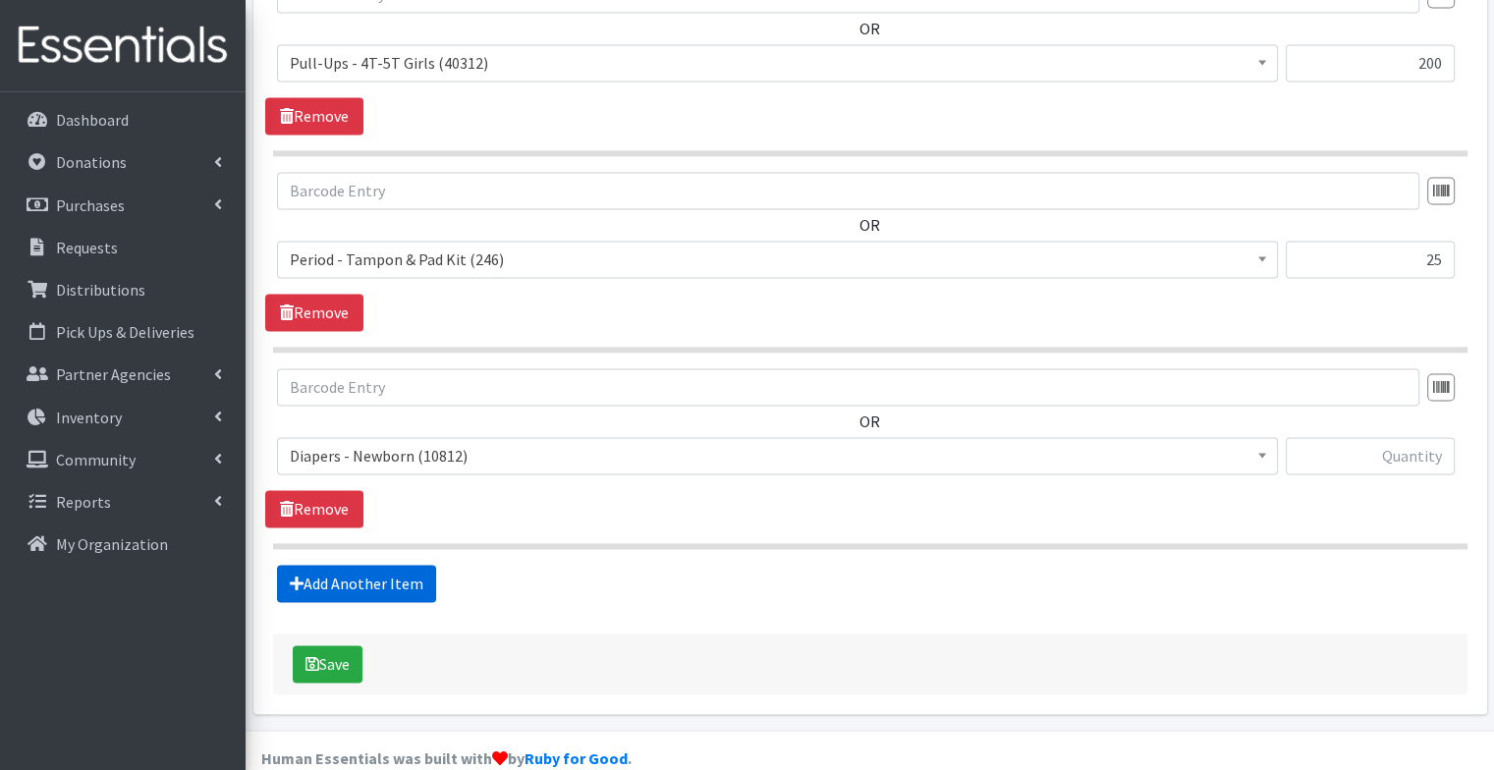
scroll to position [2821, 0]
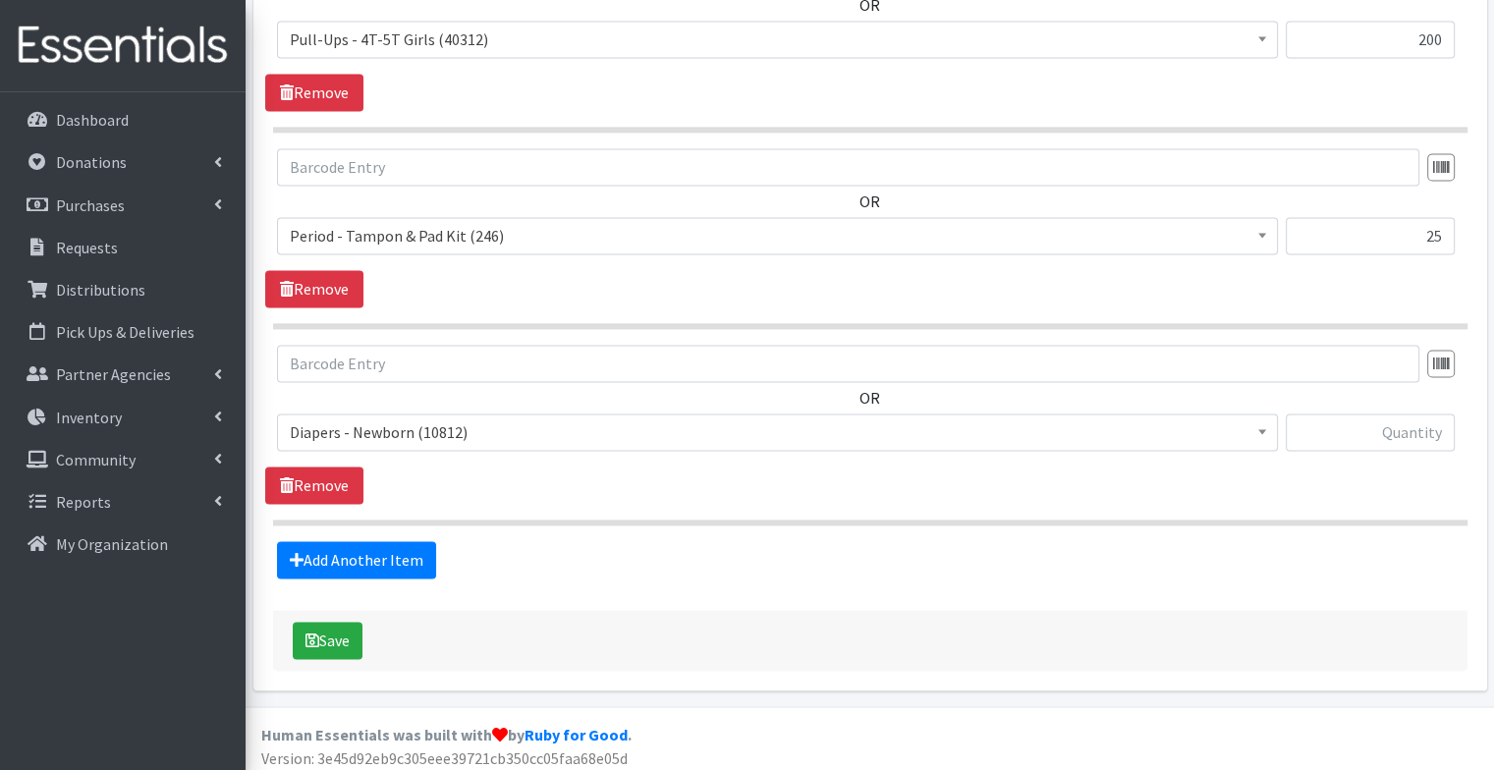
click at [402, 447] on span "Diapers - Newborn (10812) Diapers - [MEDICAL_DATA] (35) Diapers - Size 1 (12345…" at bounding box center [777, 440] width 1001 height 53
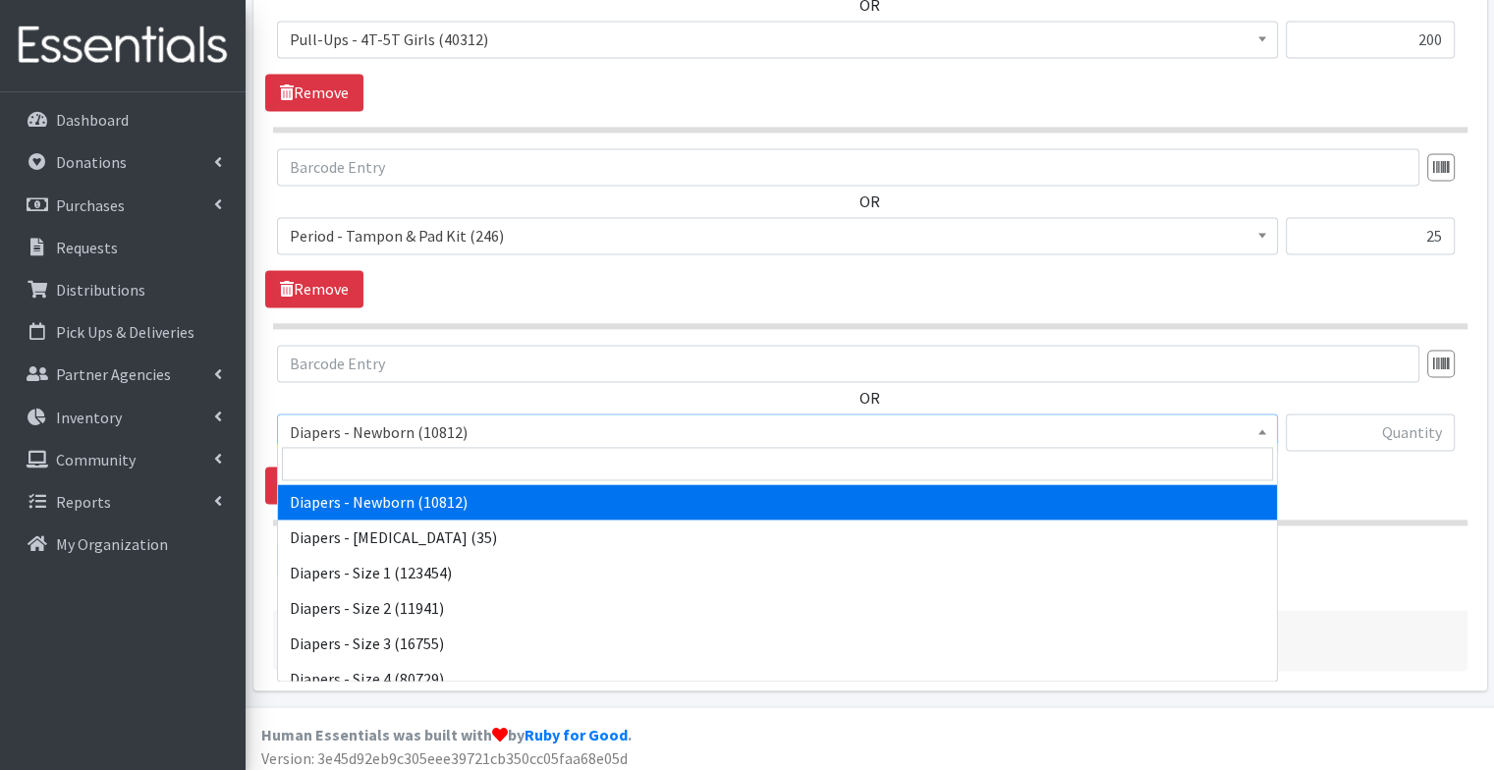
click at [384, 436] on span "Diapers - Newborn (10812)" at bounding box center [778, 433] width 976 height 28
click at [377, 466] on input "search" at bounding box center [777, 463] width 991 height 33
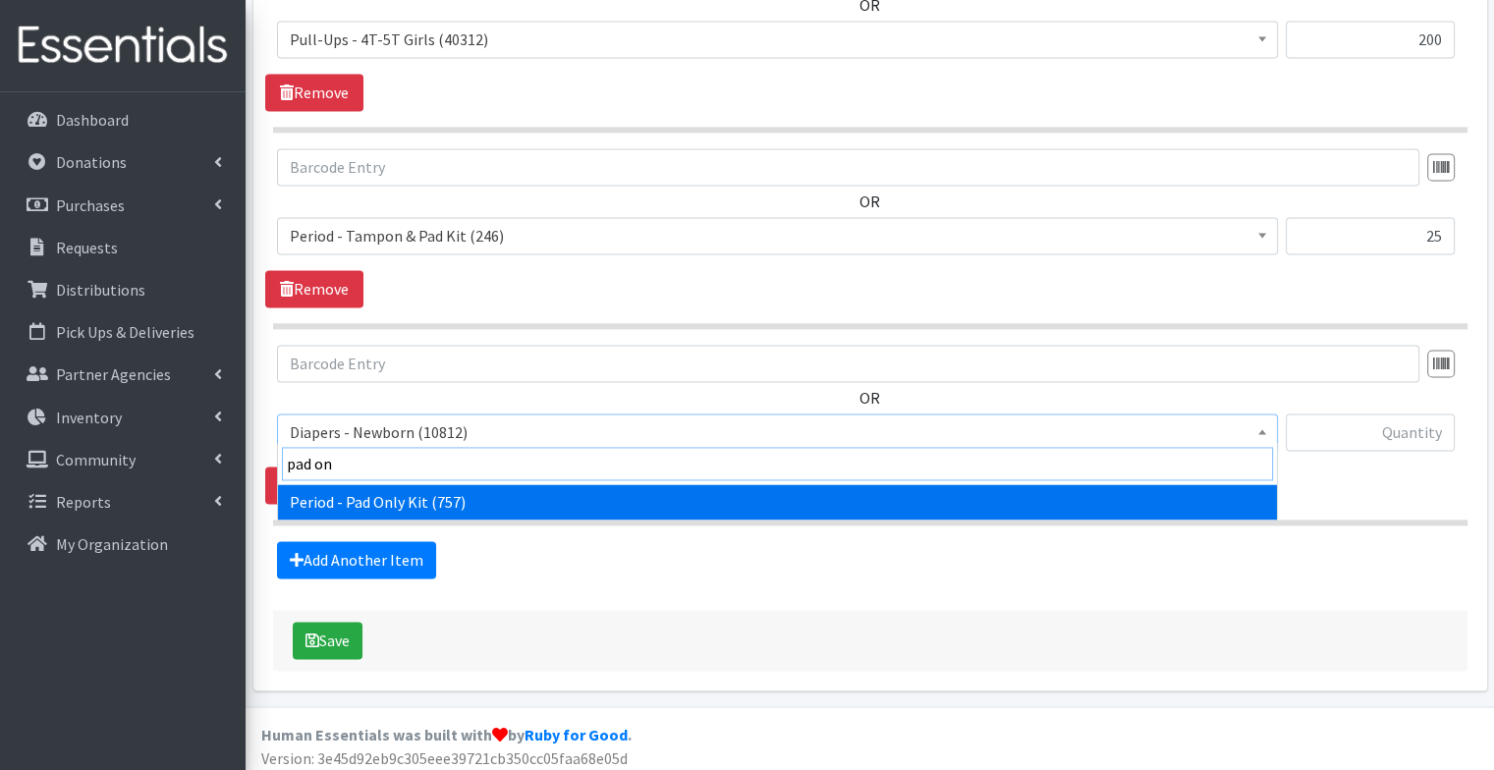
type input "pad onl"
select select "9066"
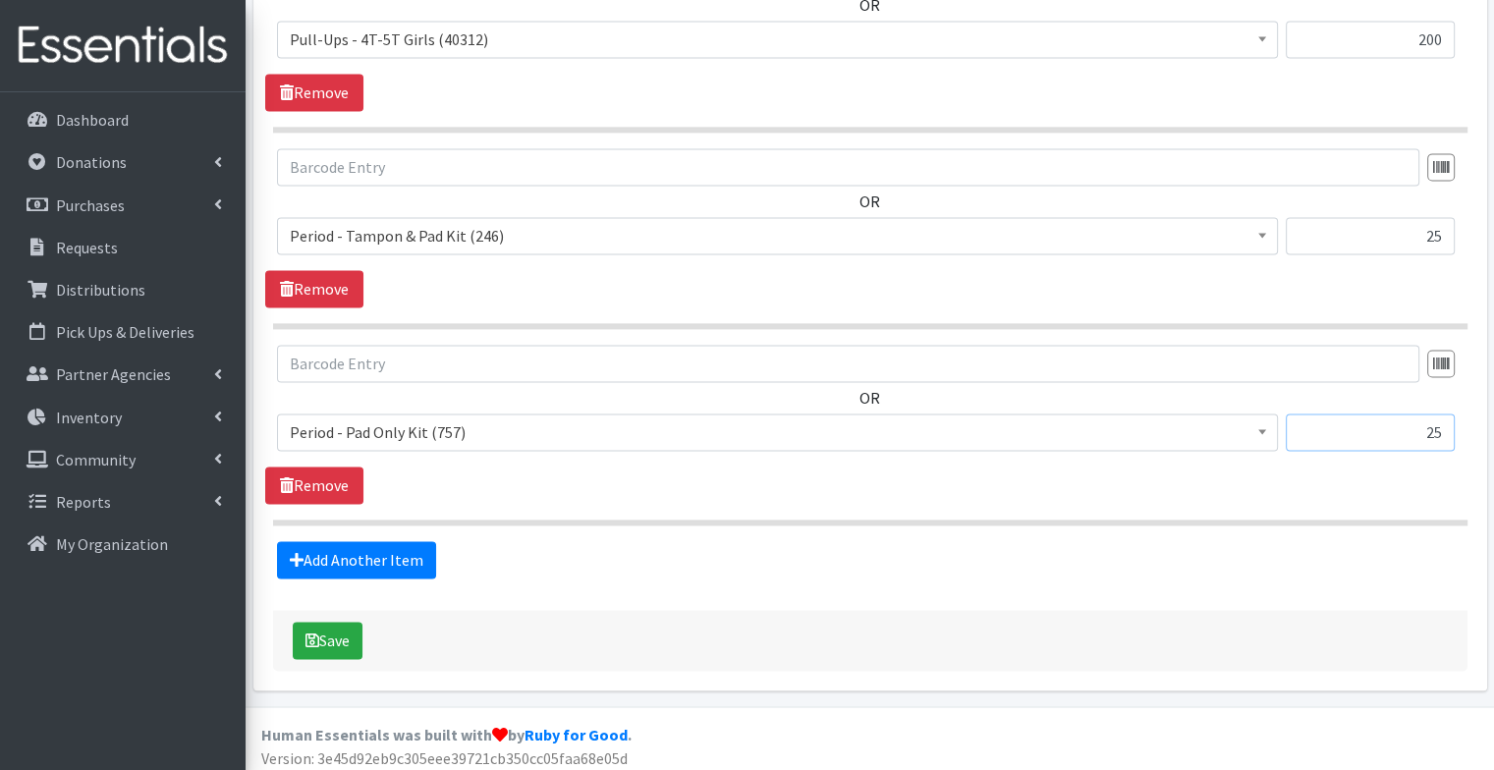
type input "25"
click at [390, 541] on link "Add Another Item" at bounding box center [356, 559] width 159 height 37
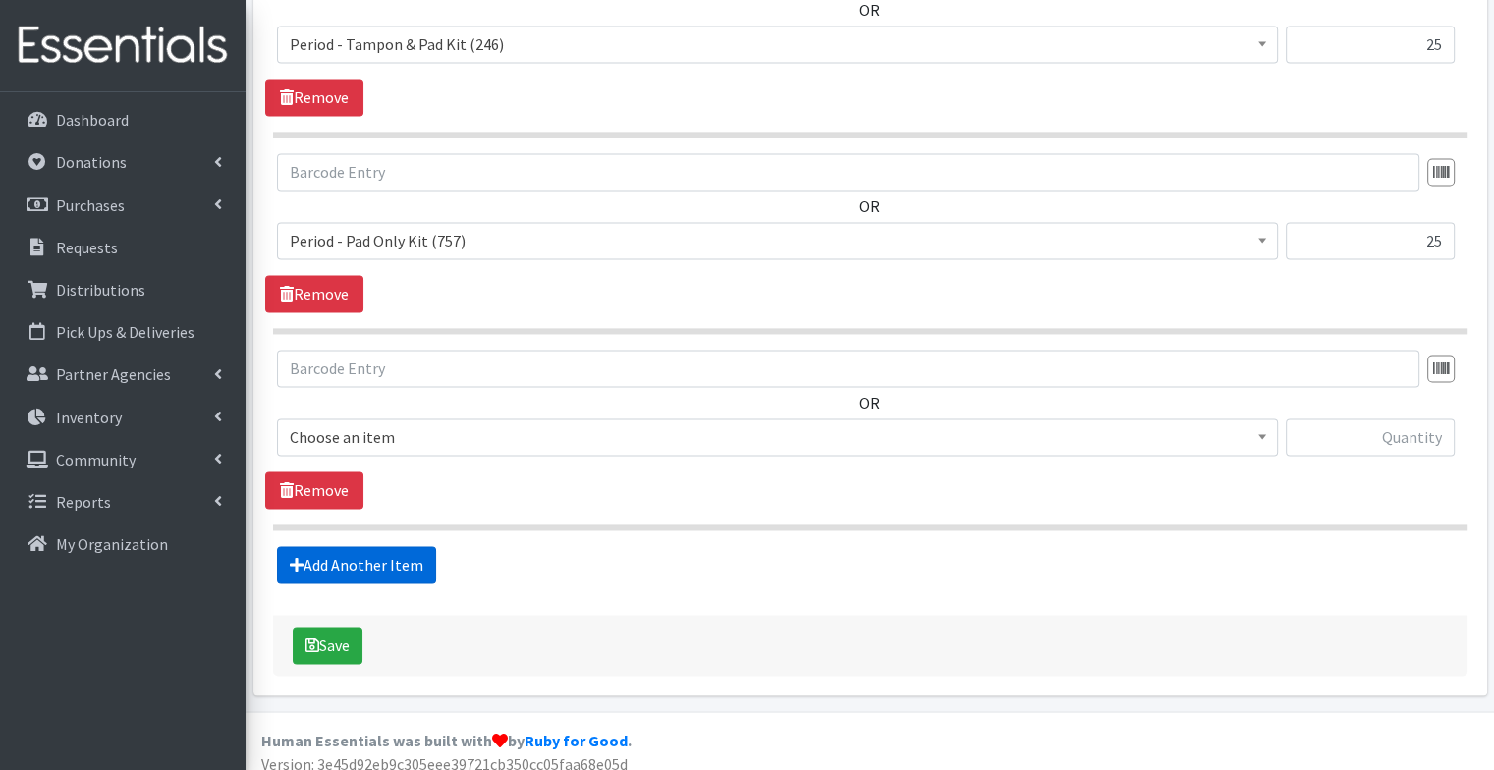
scroll to position [3018, 0]
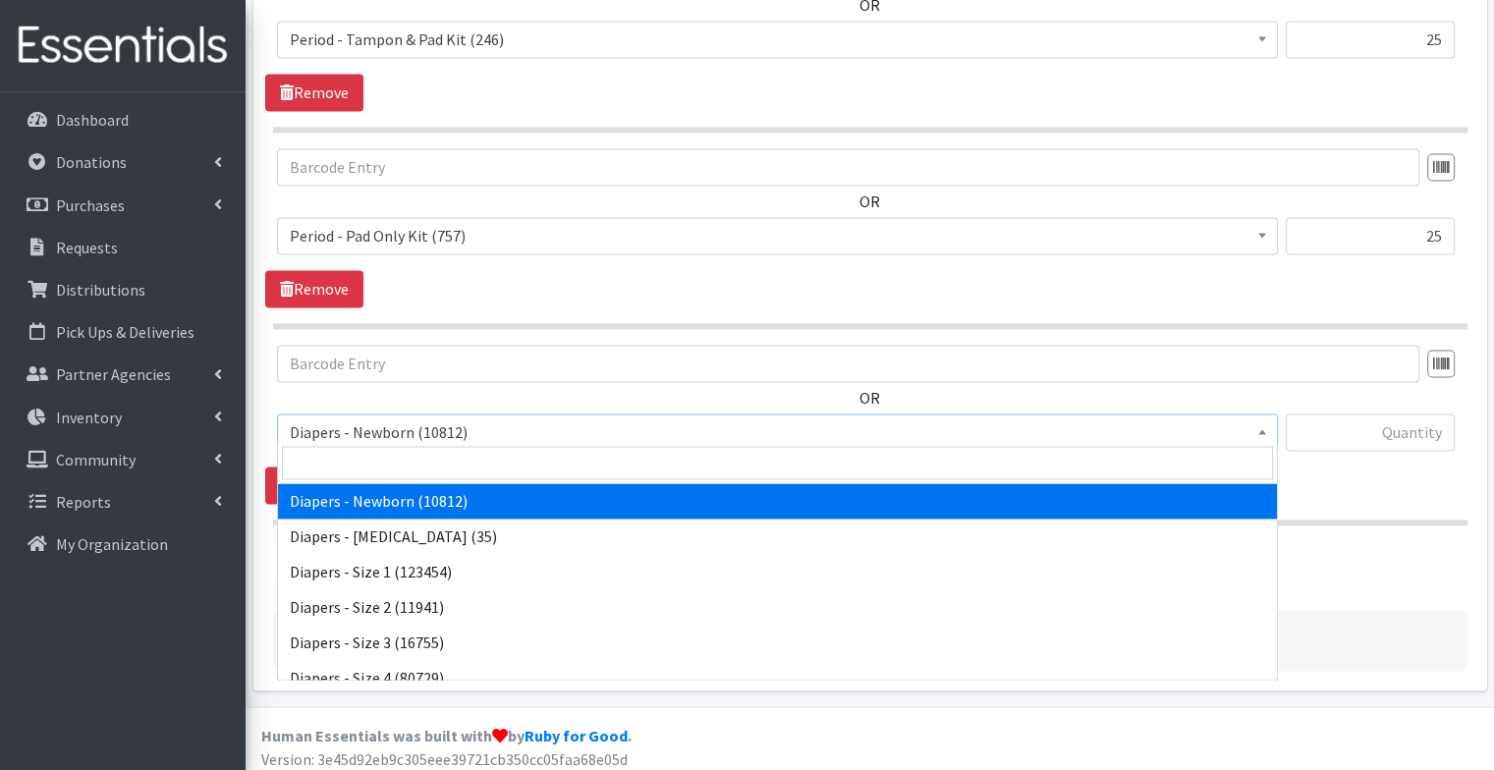
click at [364, 435] on span "Diapers - Newborn (10812)" at bounding box center [778, 433] width 976 height 28
click at [357, 452] on input "search" at bounding box center [777, 462] width 991 height 33
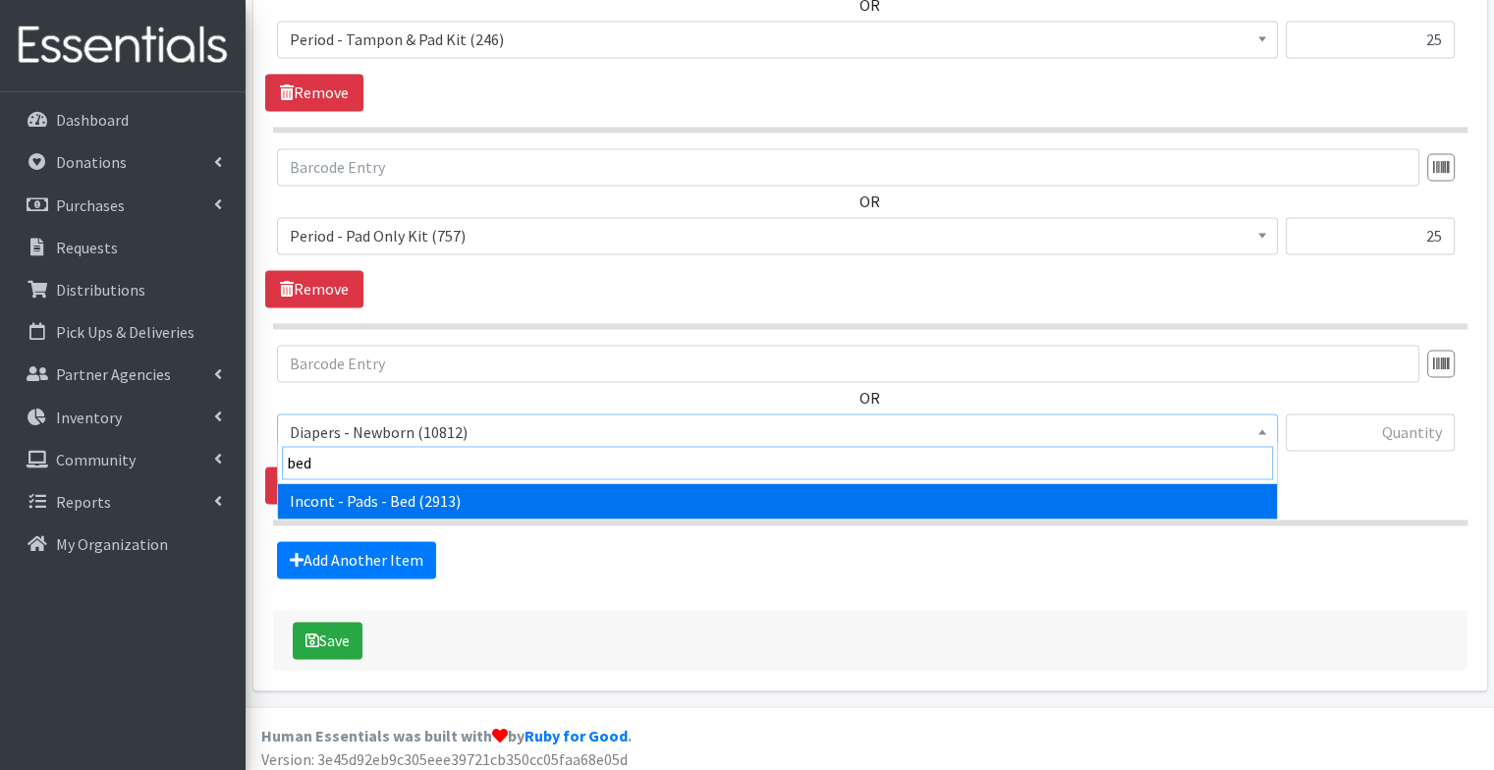
type input "bed"
select select "106"
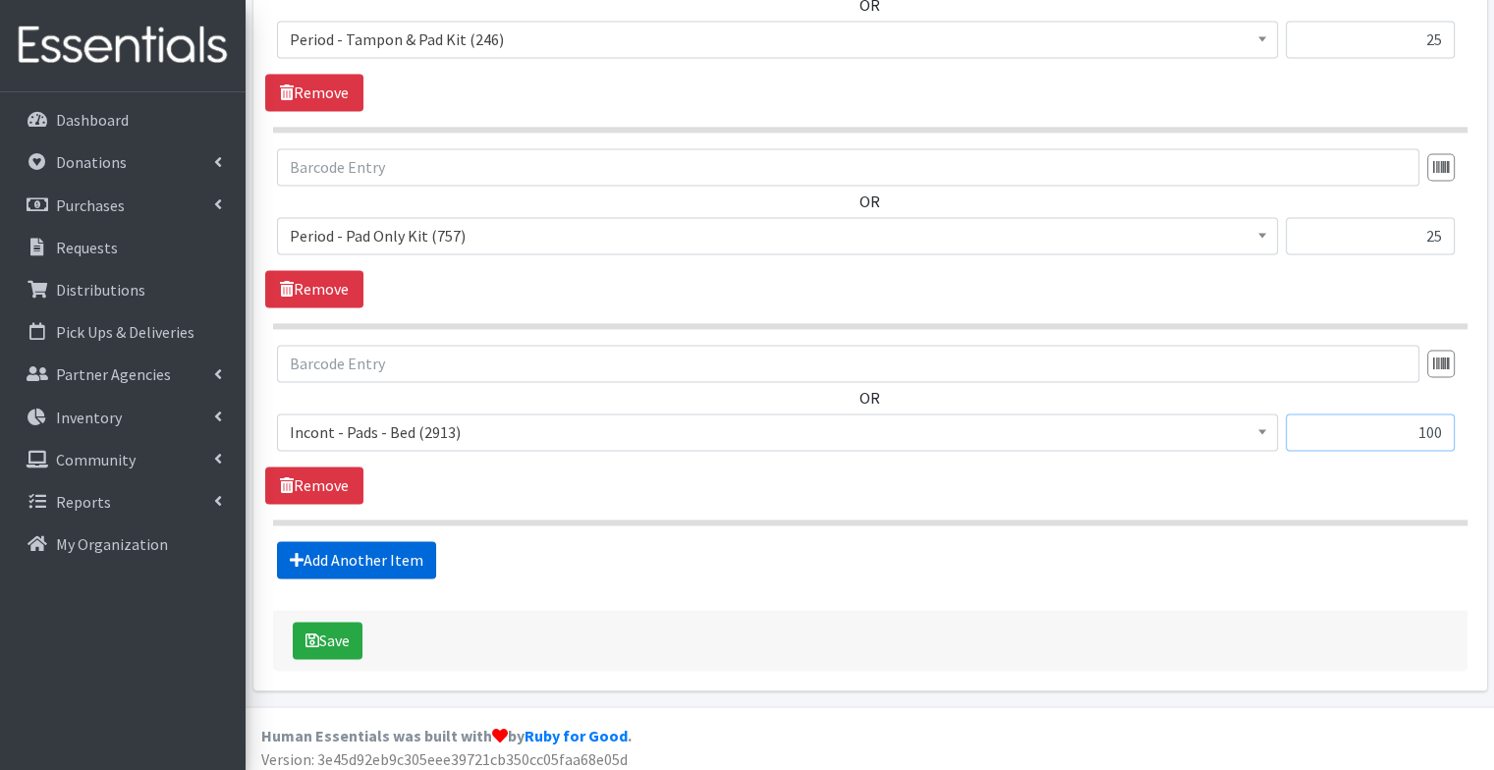
type input "100"
click at [359, 550] on link "Add Another Item" at bounding box center [356, 559] width 159 height 37
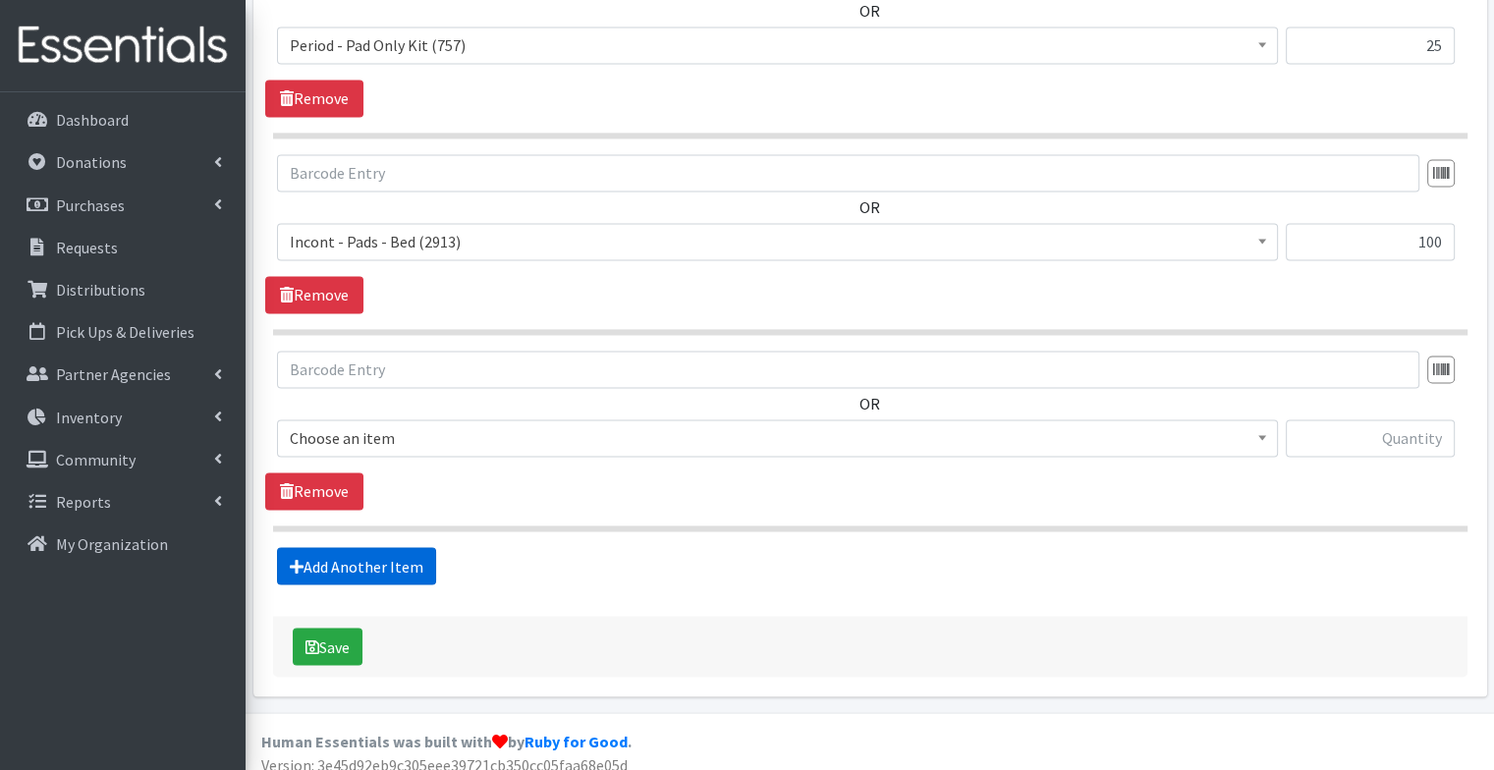
scroll to position [3213, 0]
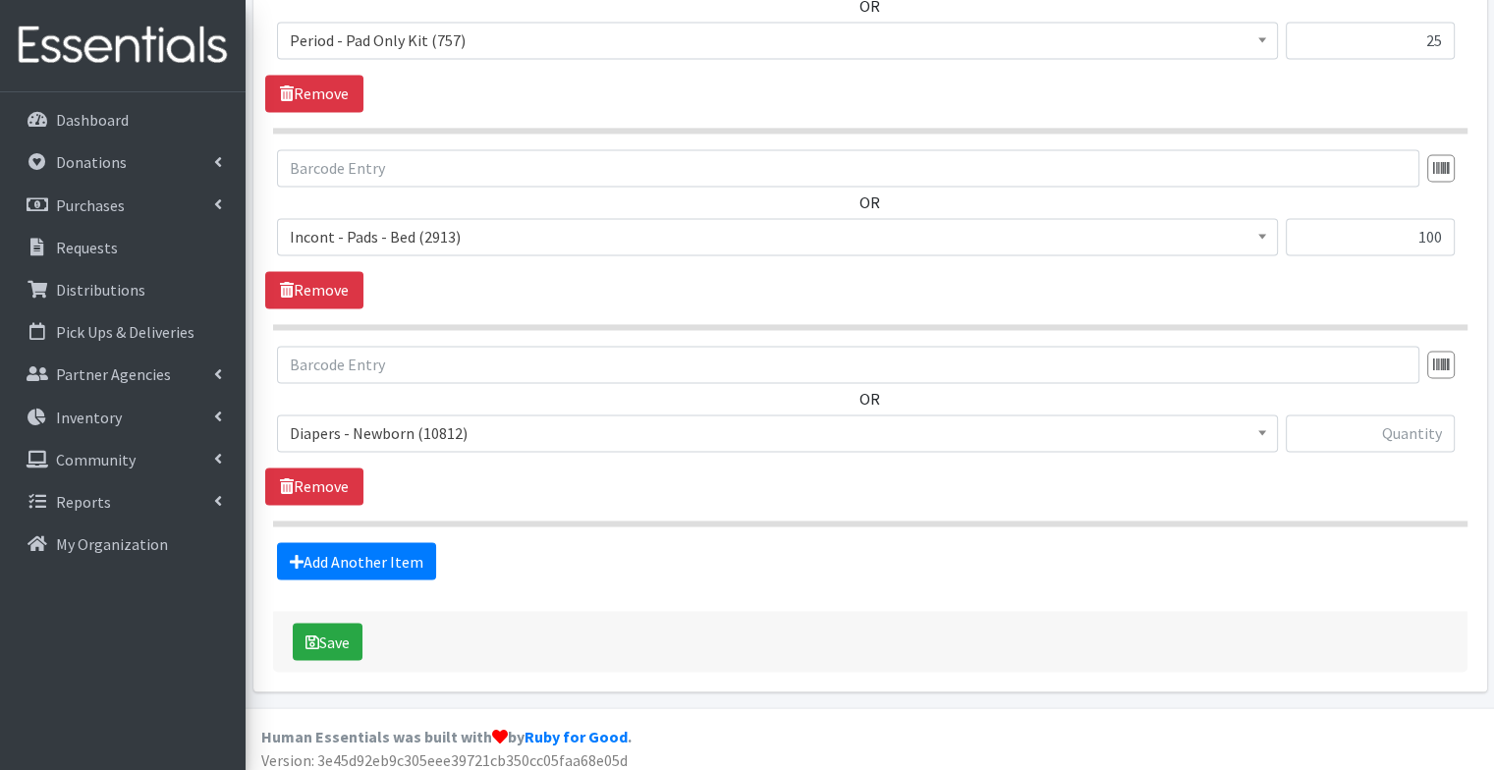
click at [362, 419] on span "Diapers - Newborn (10812)" at bounding box center [778, 433] width 976 height 28
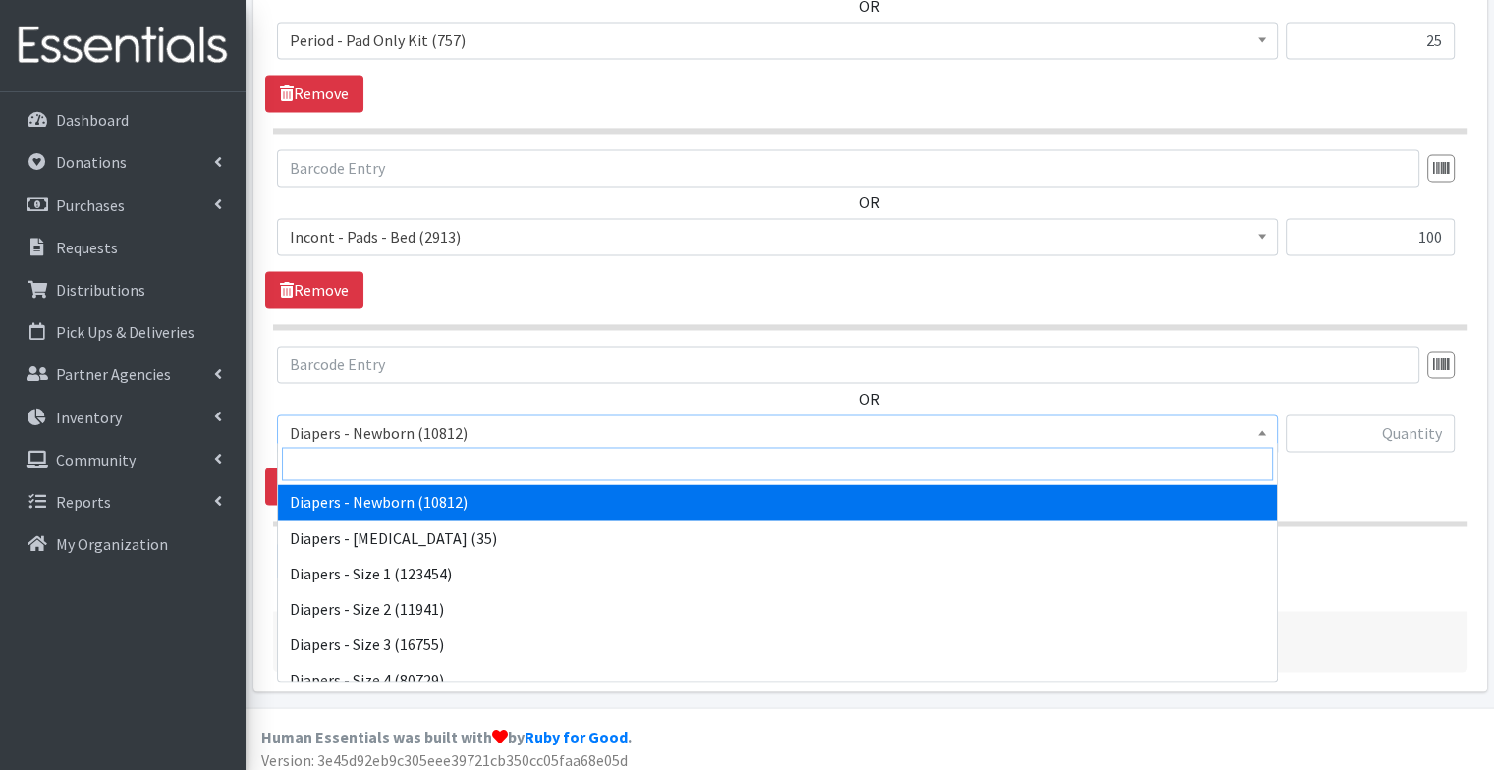
click at [368, 472] on input "search" at bounding box center [777, 463] width 991 height 33
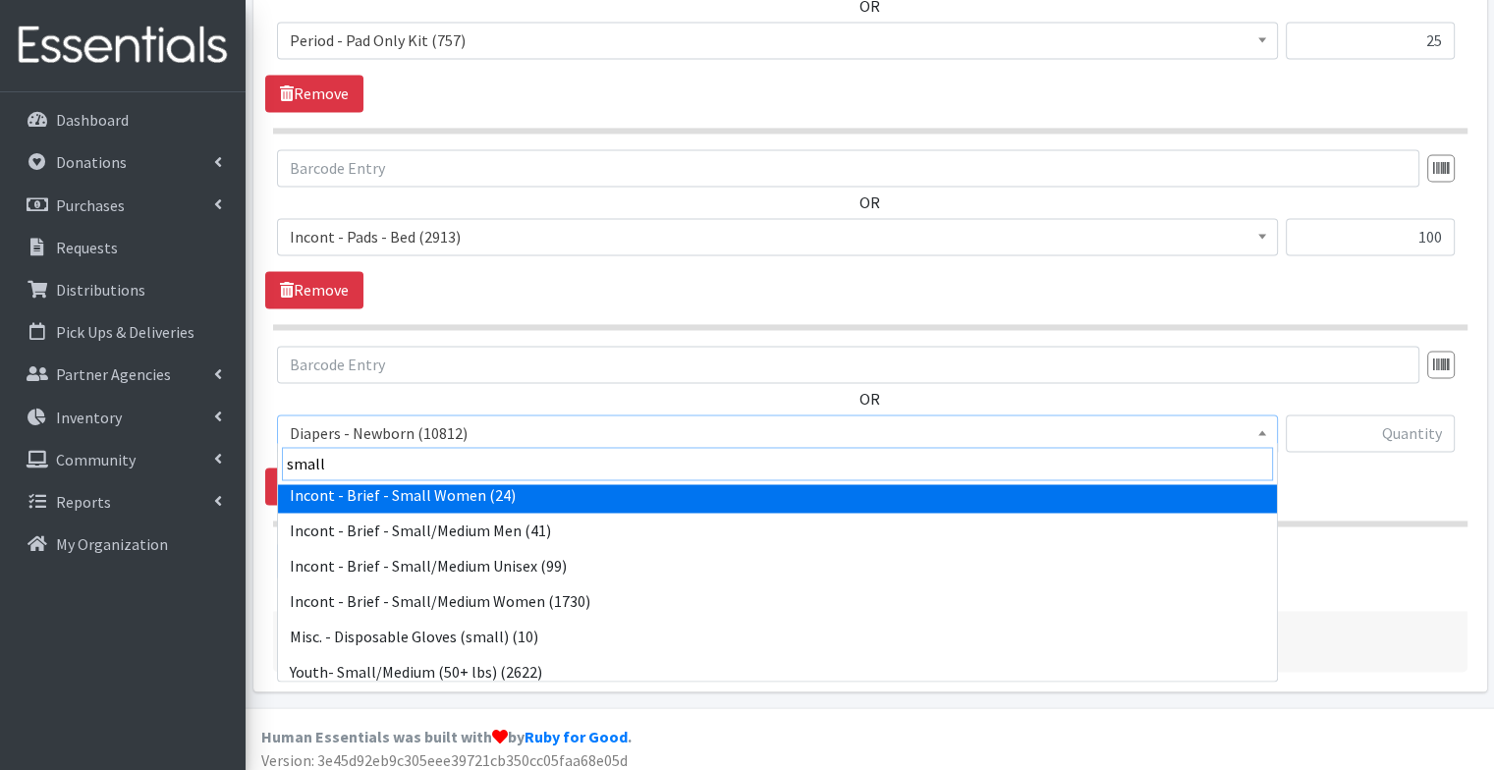
scroll to position [86, 0]
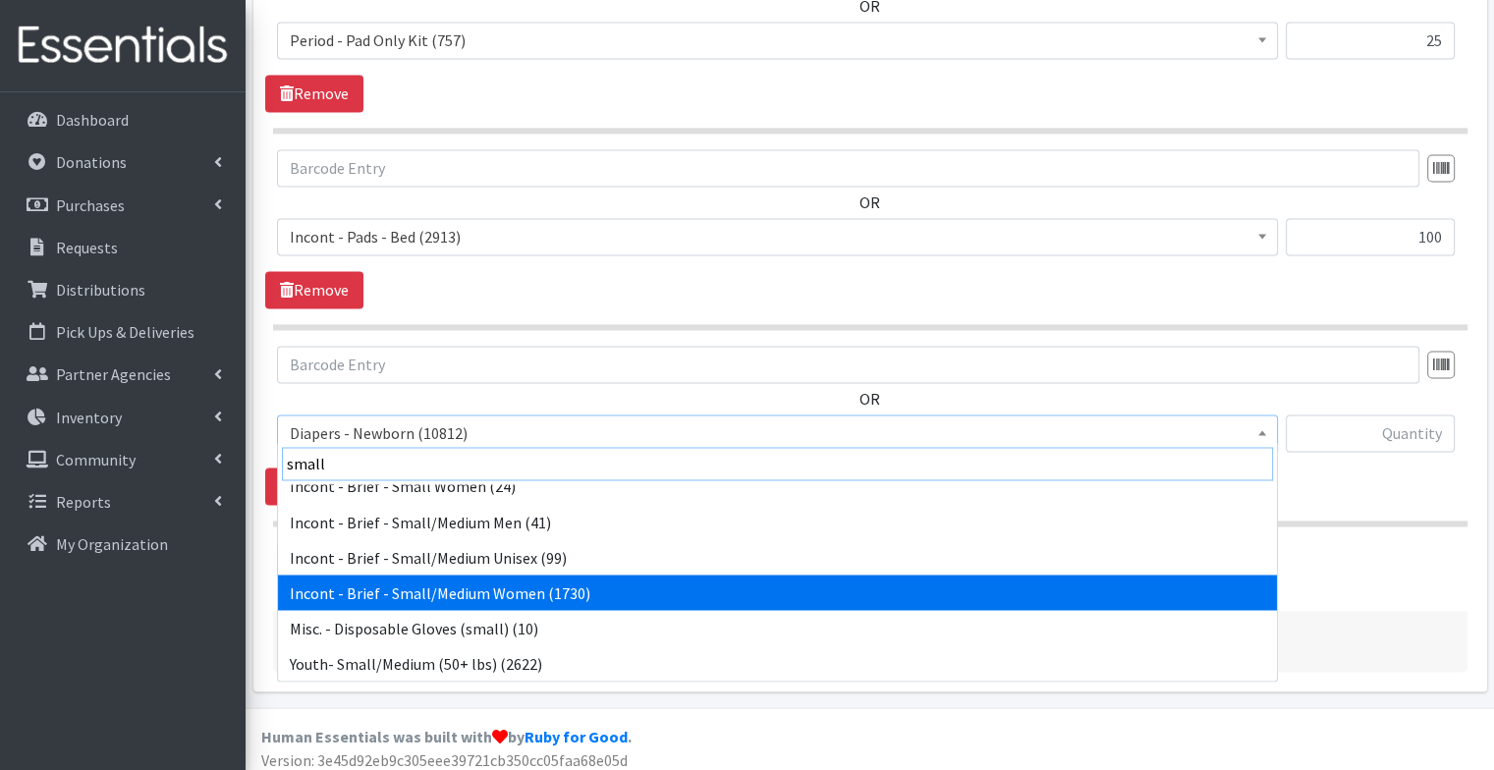
type input "small"
select select "12732"
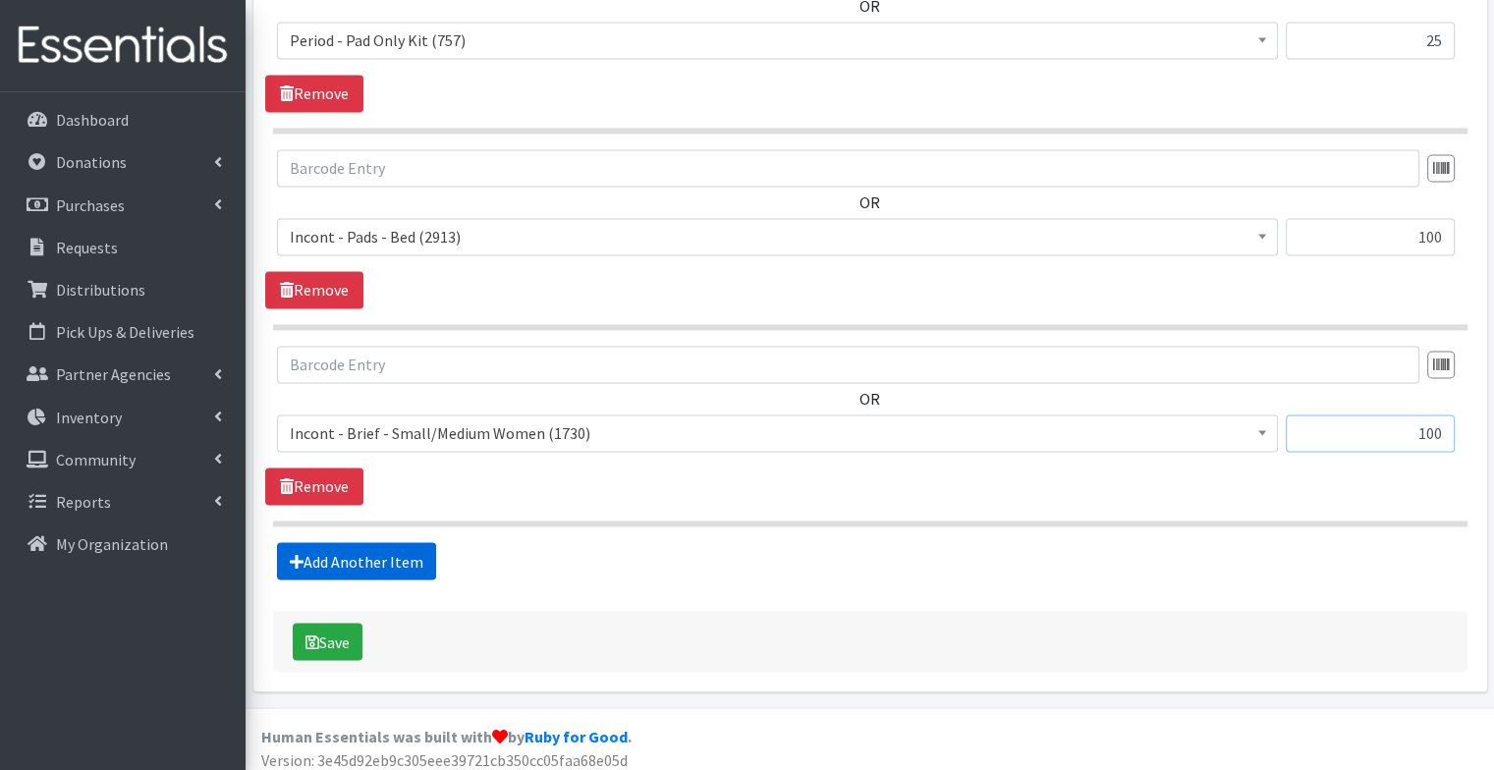
type input "100"
click at [393, 558] on link "Add Another Item" at bounding box center [356, 560] width 159 height 37
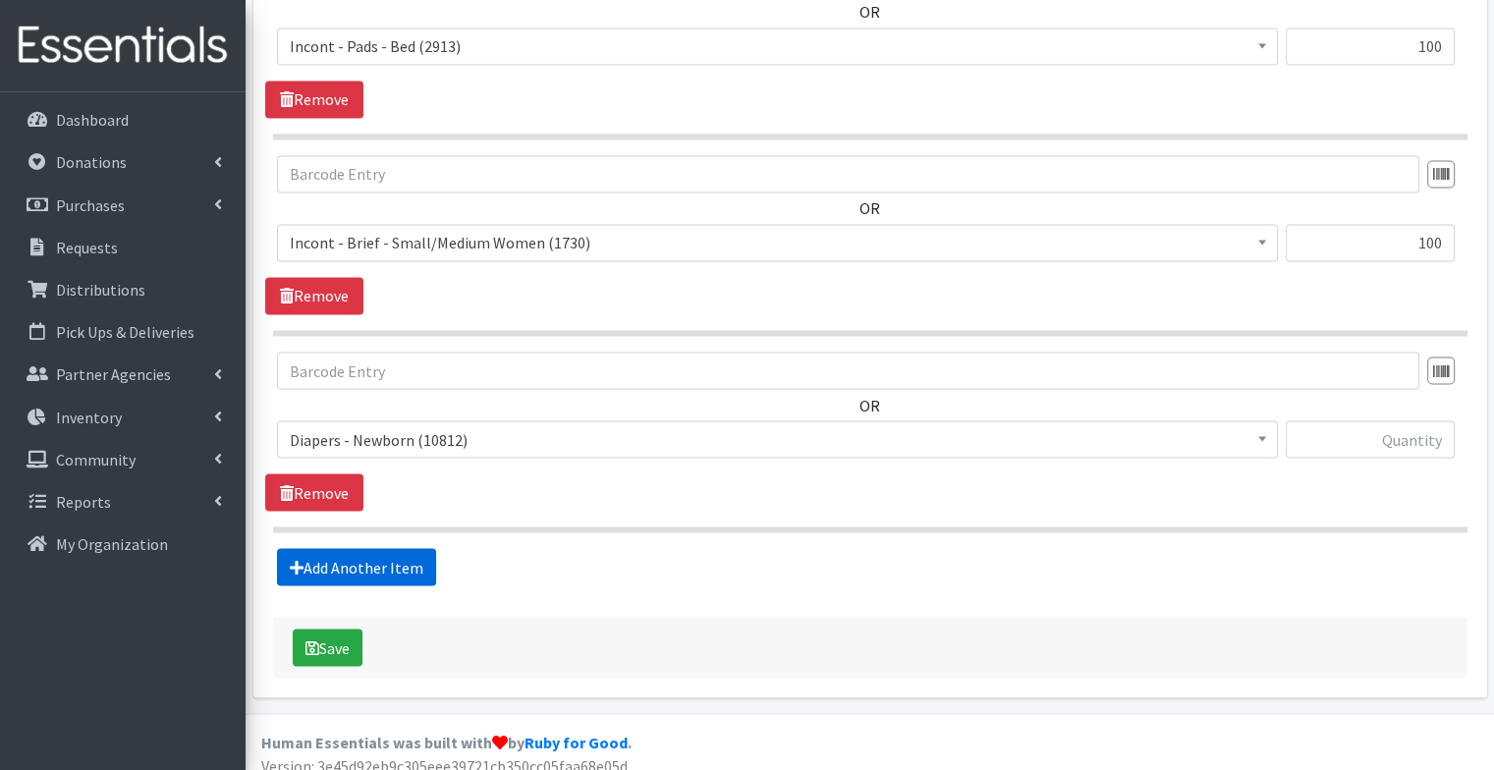
scroll to position [3409, 0]
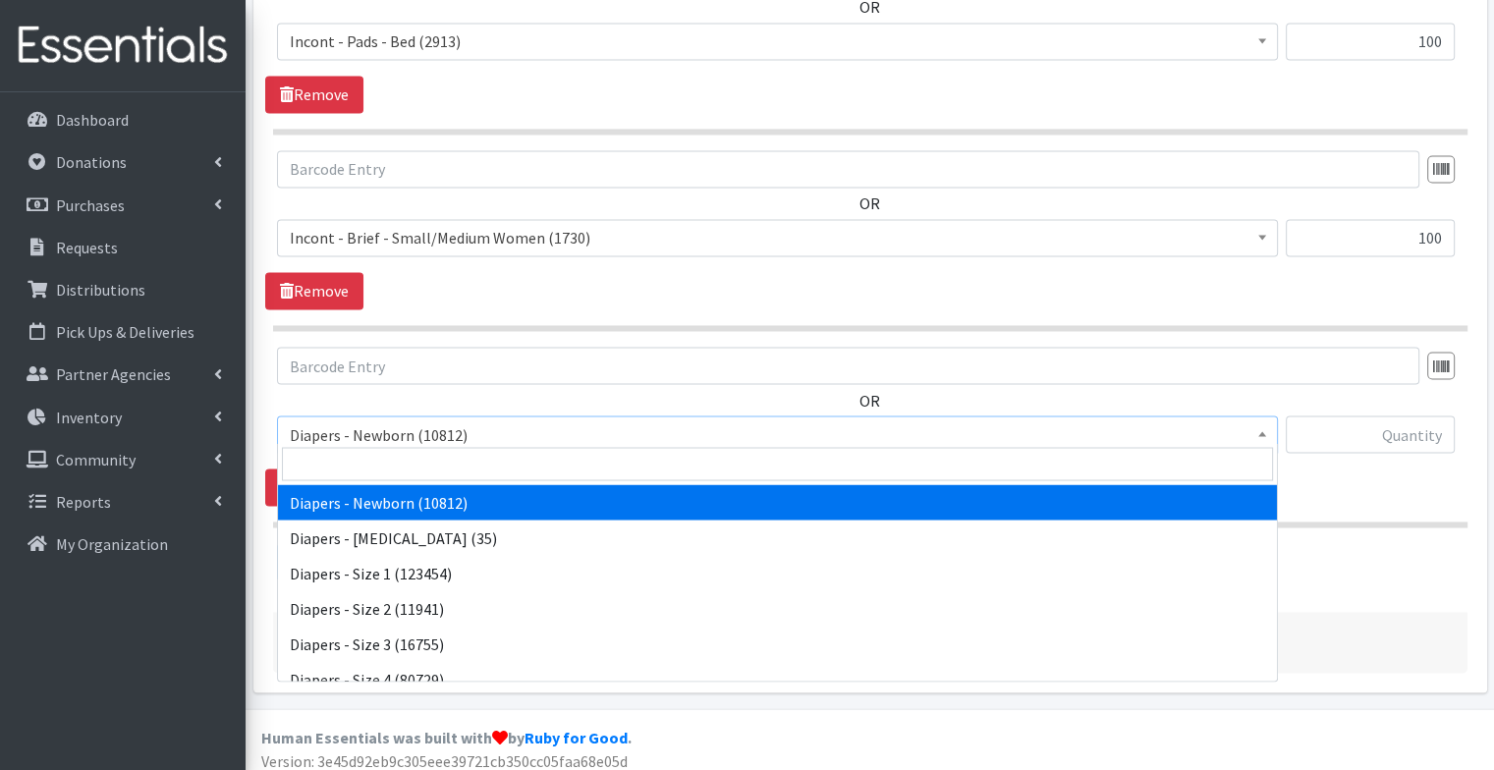
click at [434, 434] on span "Diapers - Newborn (10812)" at bounding box center [778, 434] width 976 height 28
click at [429, 456] on input "search" at bounding box center [777, 463] width 991 height 33
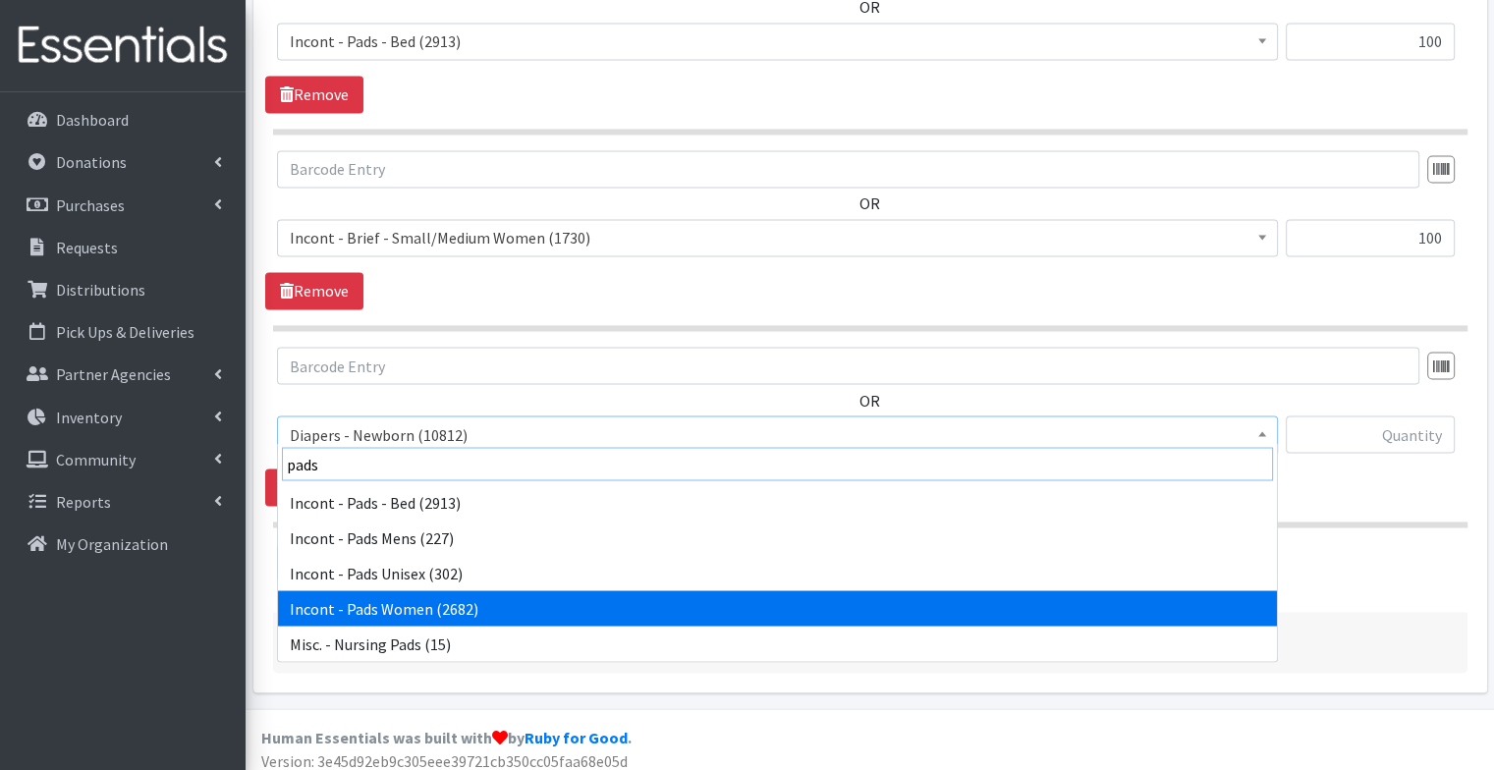
type input "pads"
select select "12730"
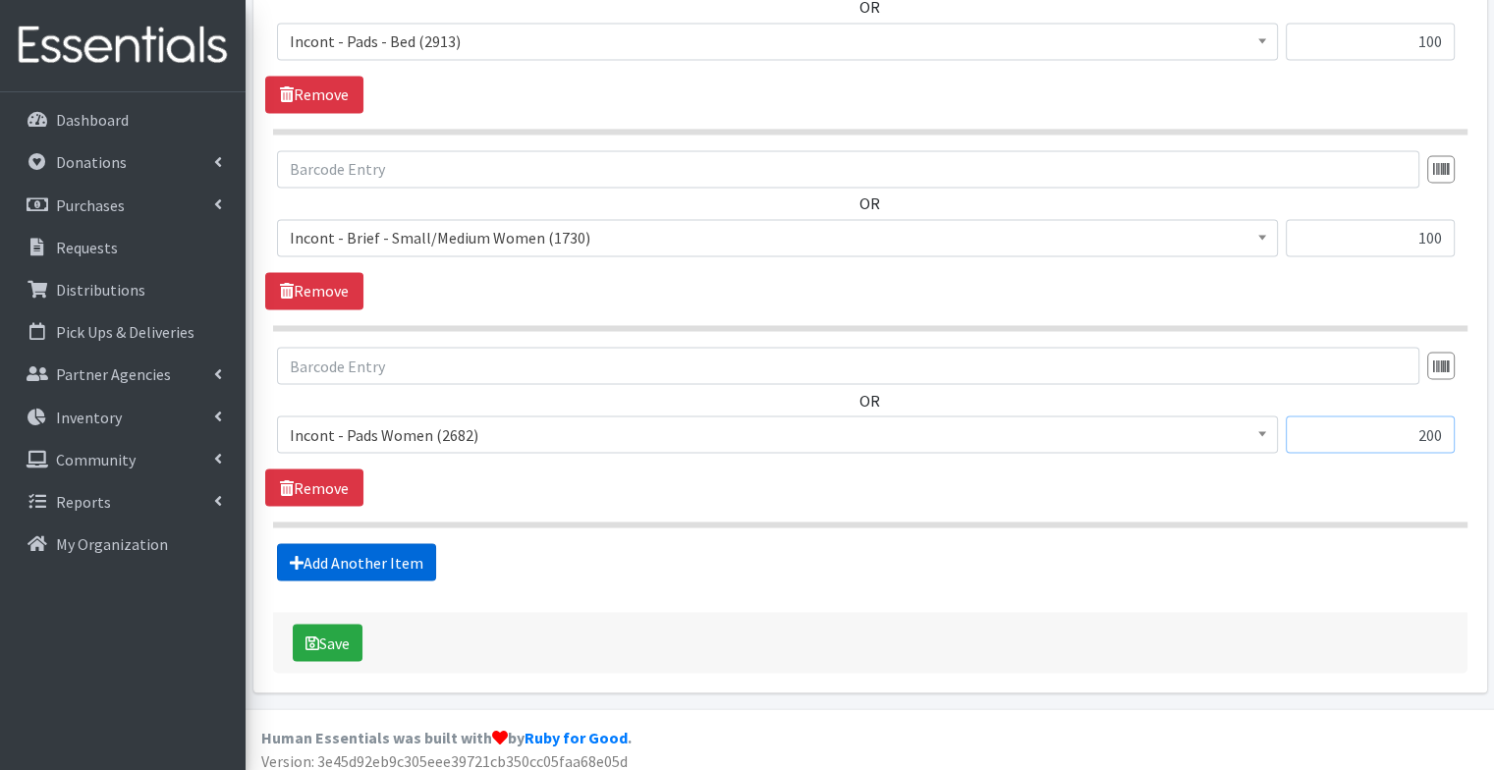
type input "200"
click at [420, 558] on link "Add Another Item" at bounding box center [356, 561] width 159 height 37
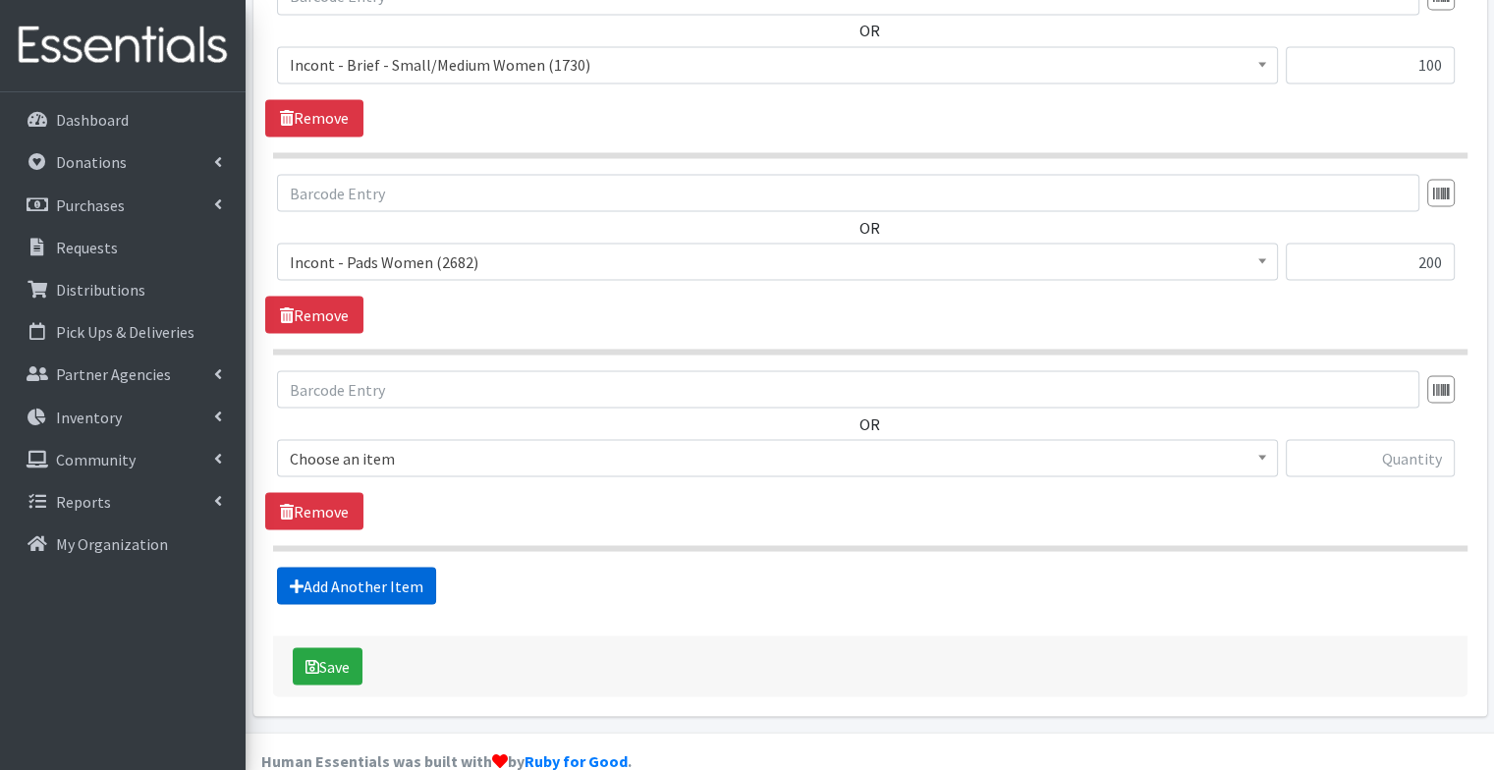
scroll to position [3605, 0]
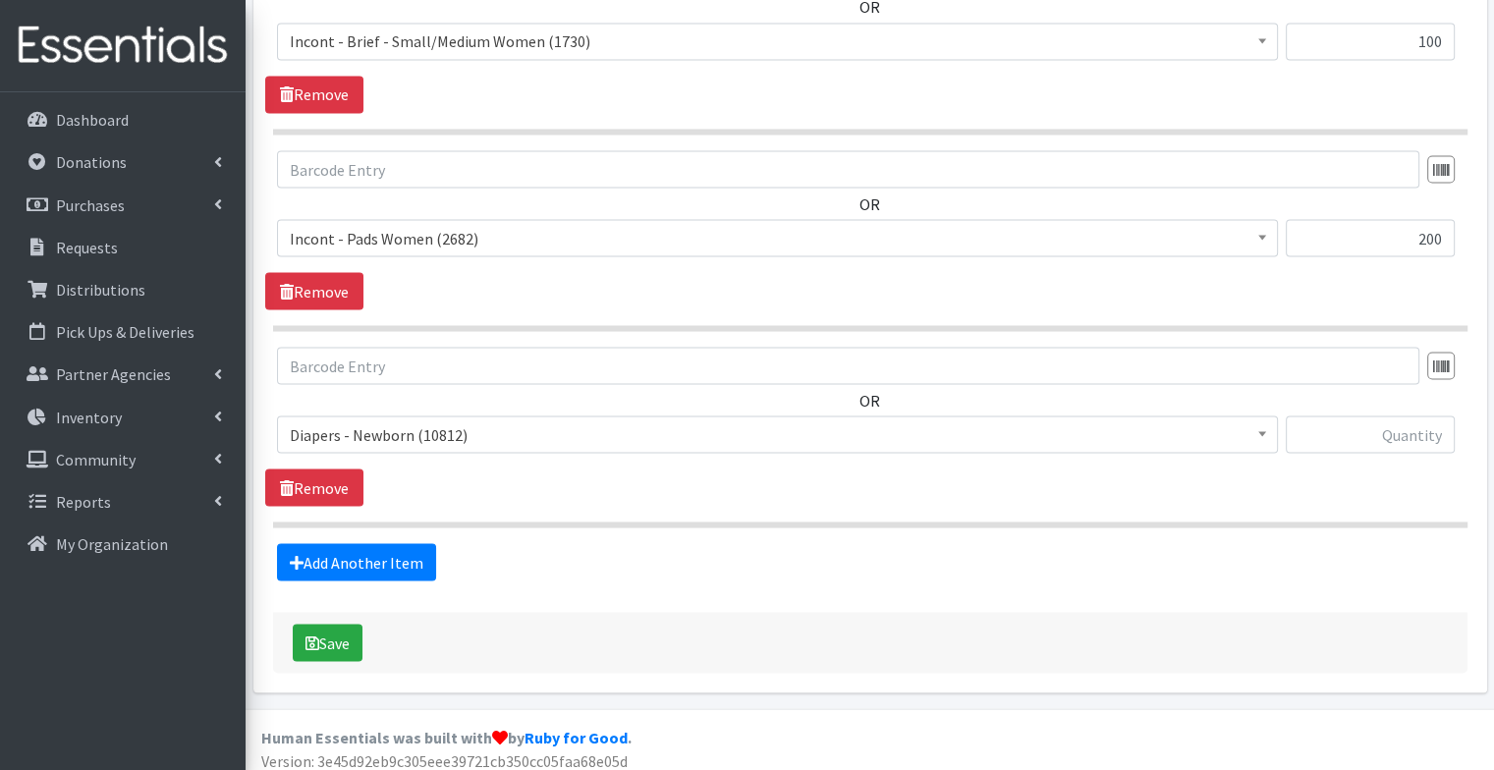
click at [421, 420] on span "Diapers - Newborn (10812)" at bounding box center [778, 434] width 976 height 28
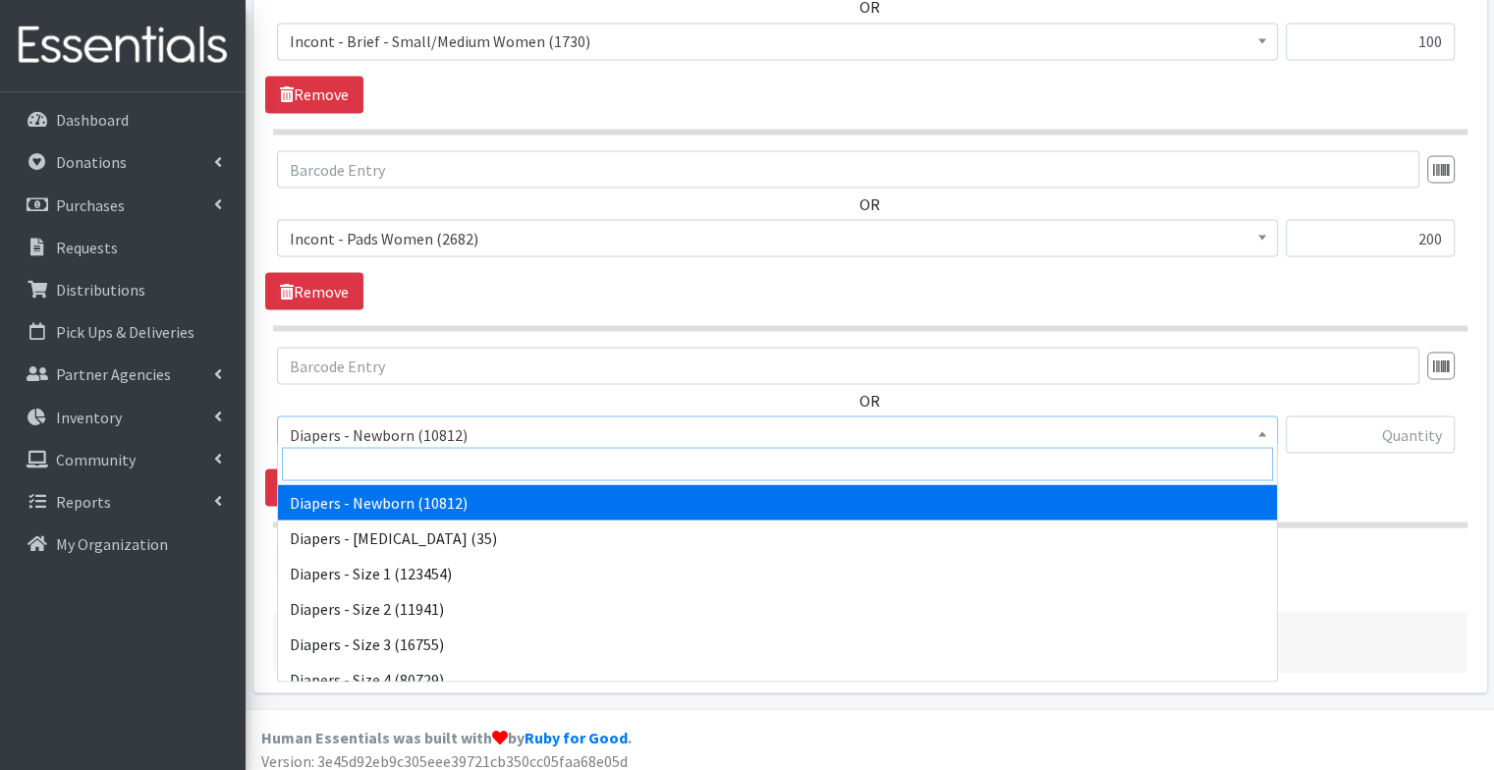
click at [404, 476] on input "search" at bounding box center [777, 463] width 991 height 33
type input "medium"
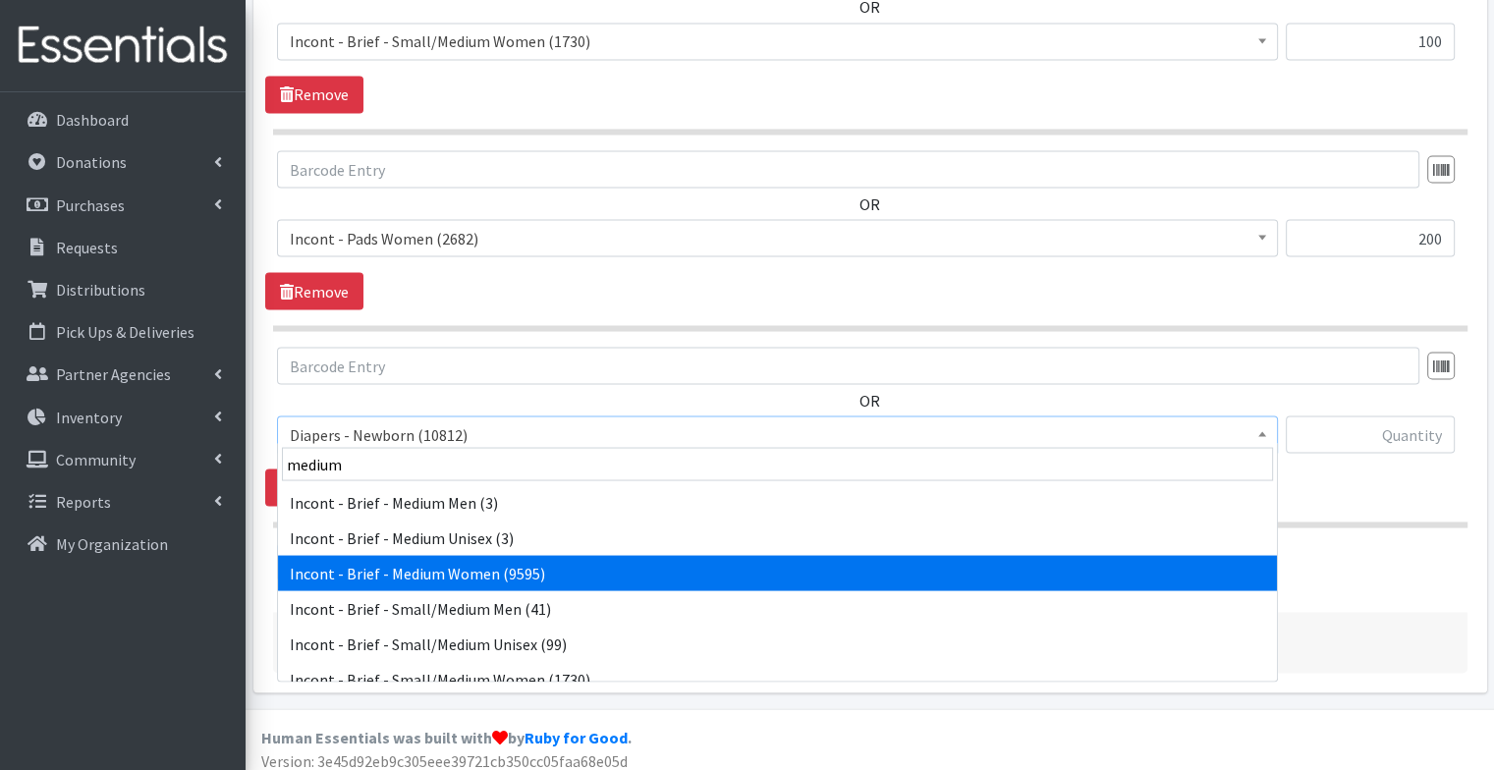
select select "12733"
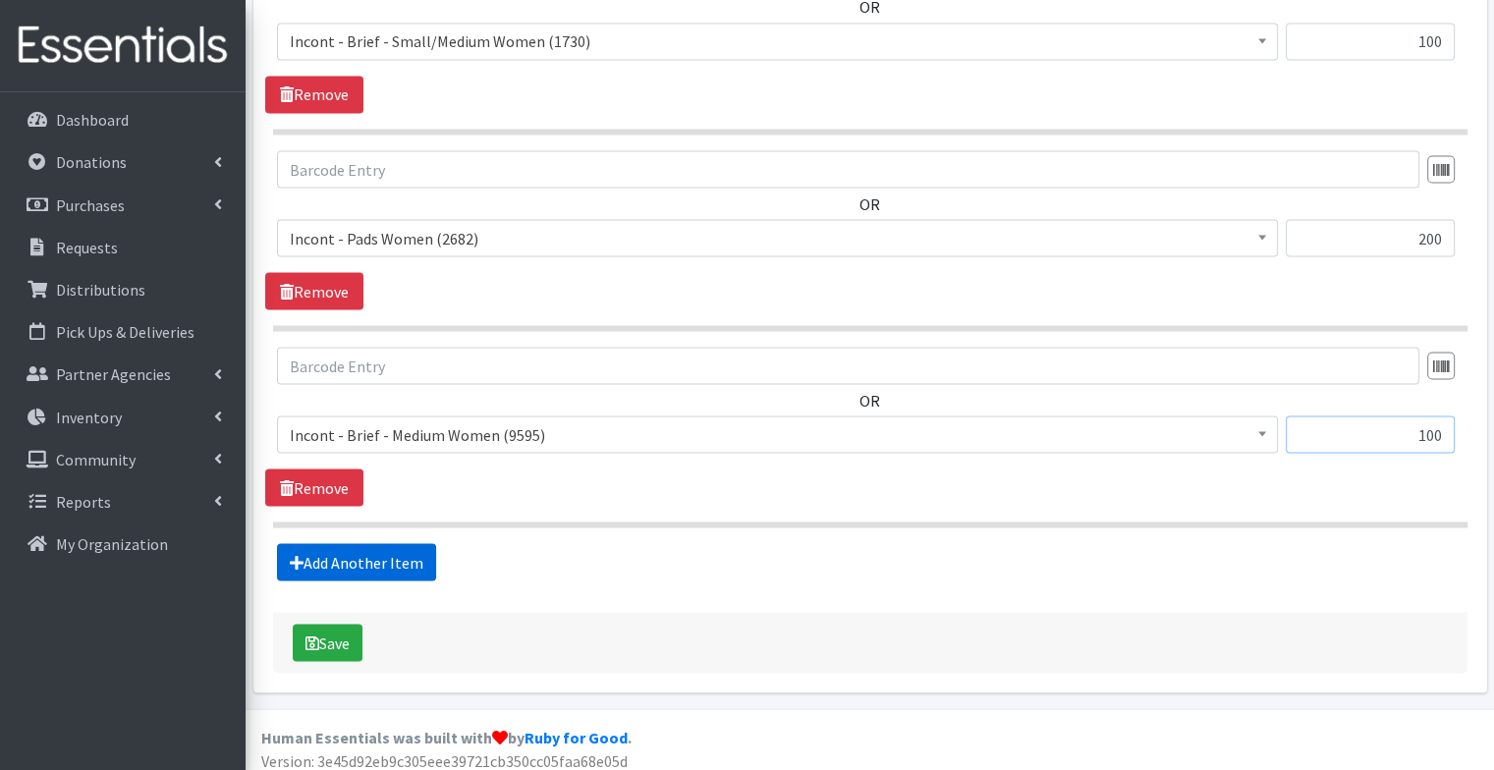
type input "100"
click at [360, 550] on link "Add Another Item" at bounding box center [356, 561] width 159 height 37
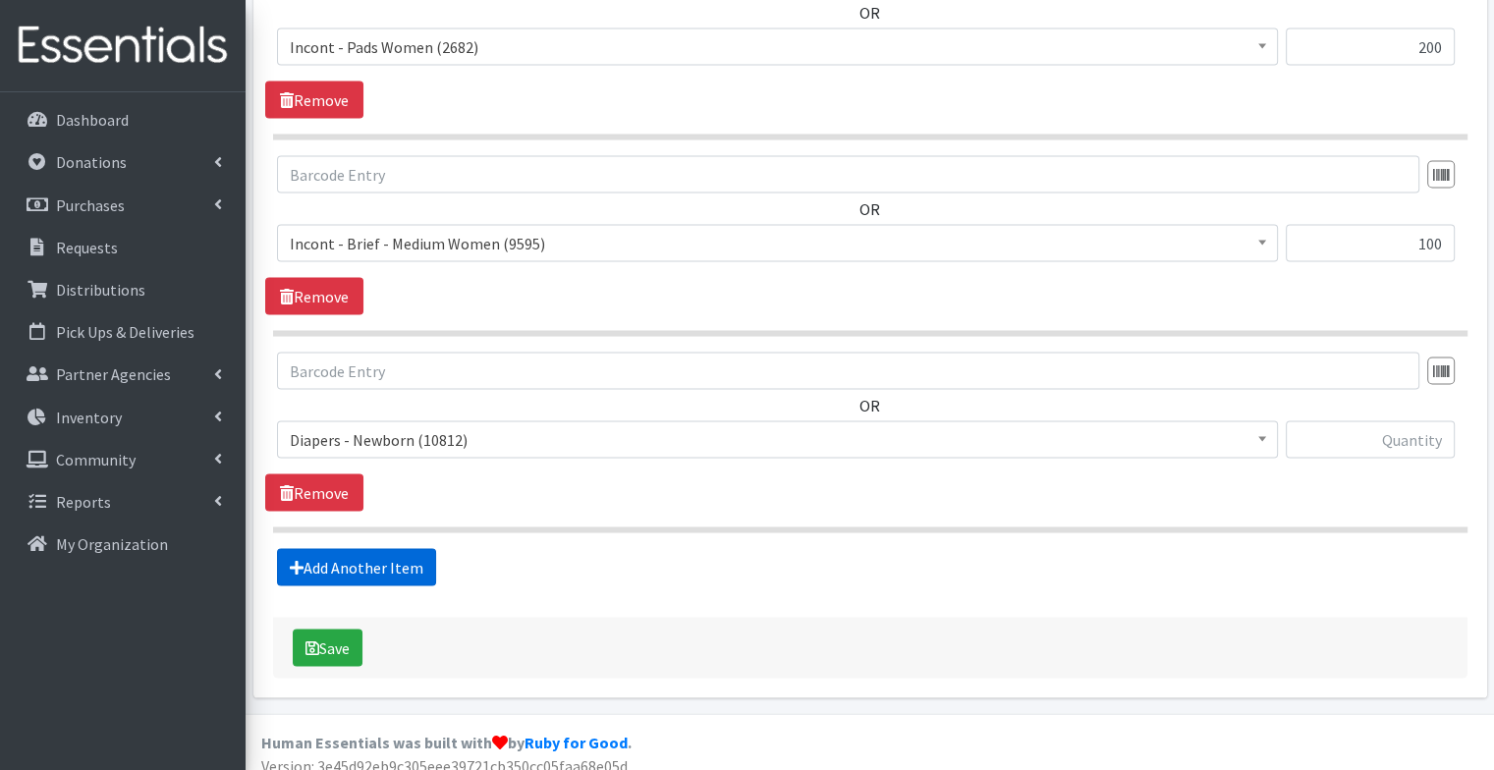
scroll to position [3801, 0]
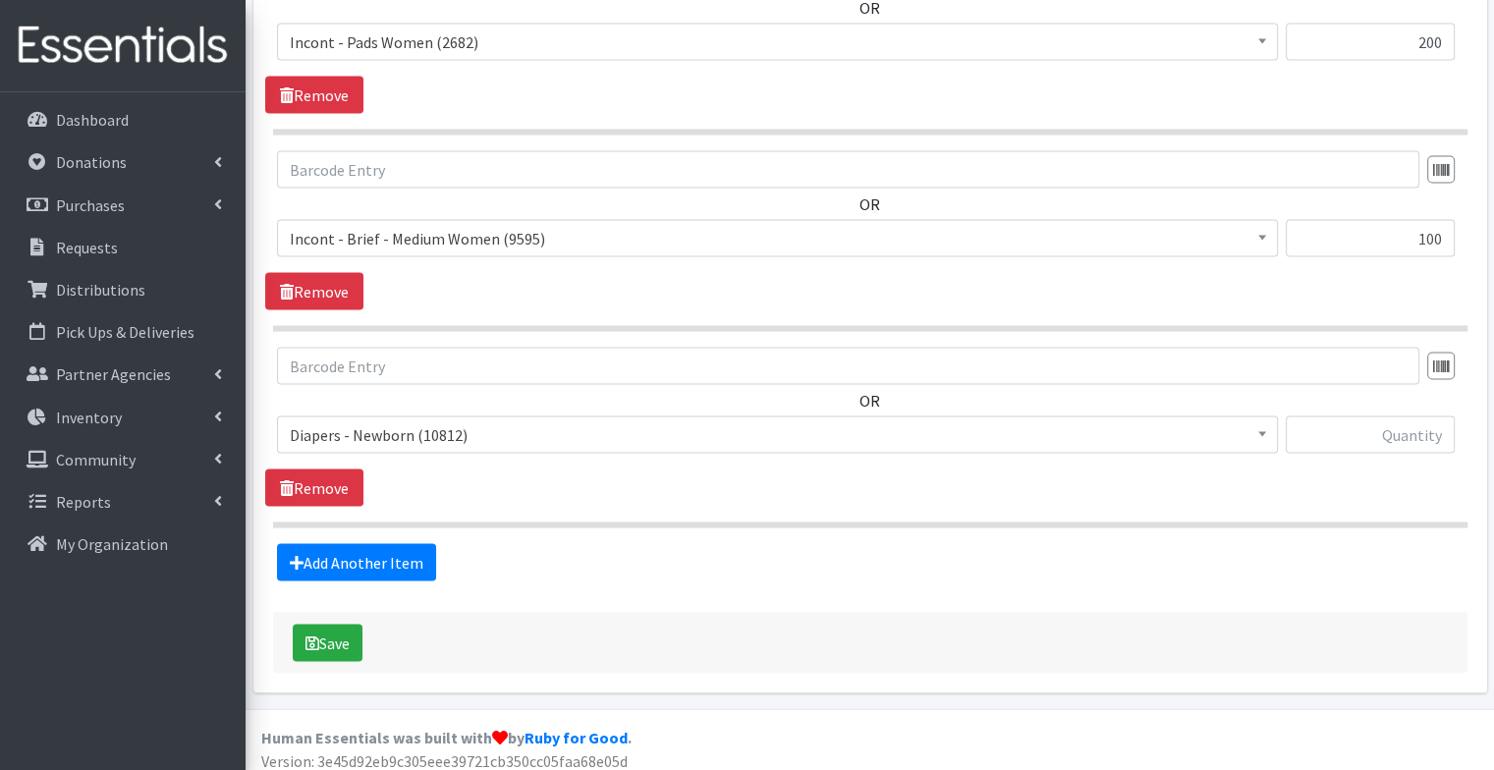
click at [385, 429] on span "Diapers - Newborn (10812)" at bounding box center [778, 435] width 976 height 28
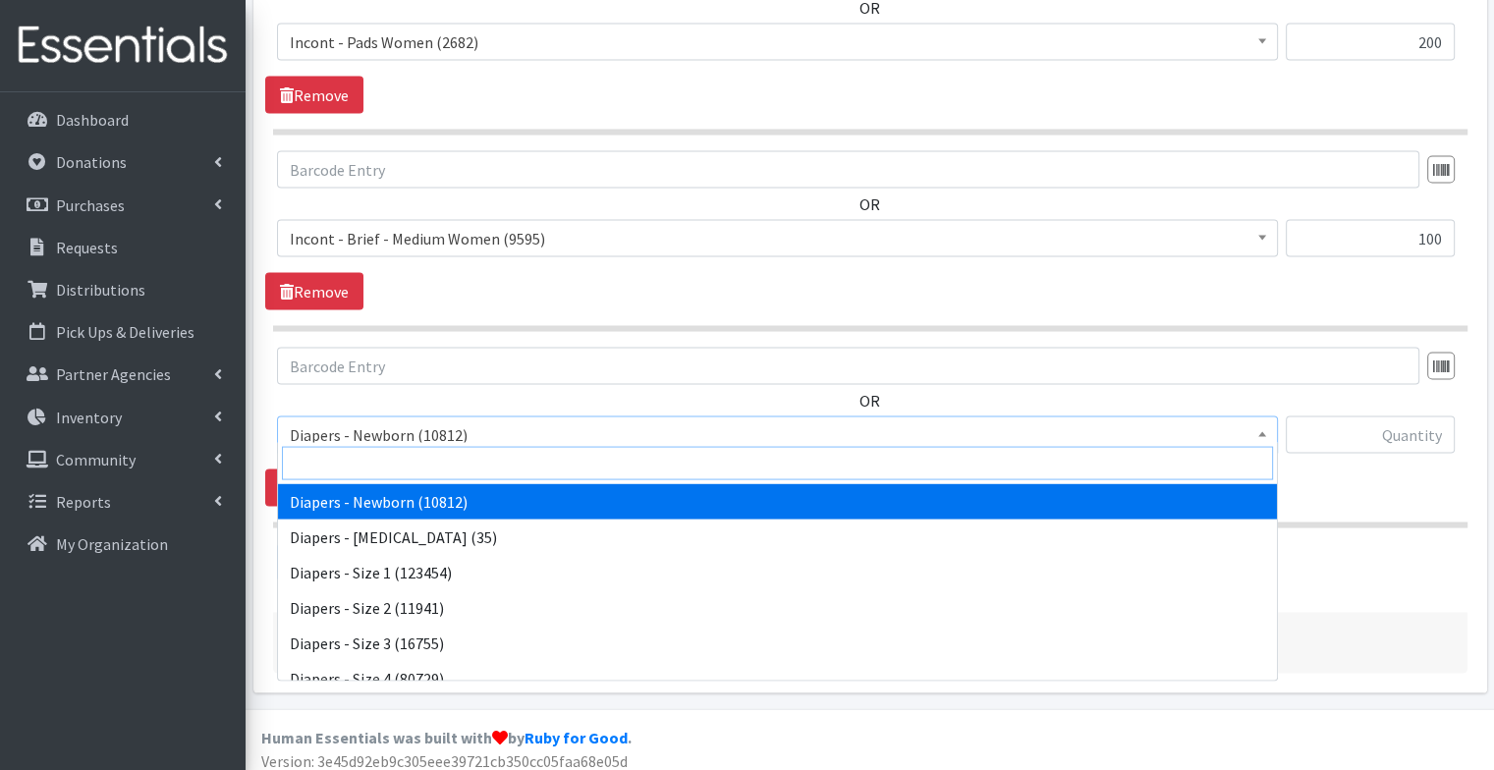
click at [385, 468] on input "search" at bounding box center [777, 463] width 991 height 33
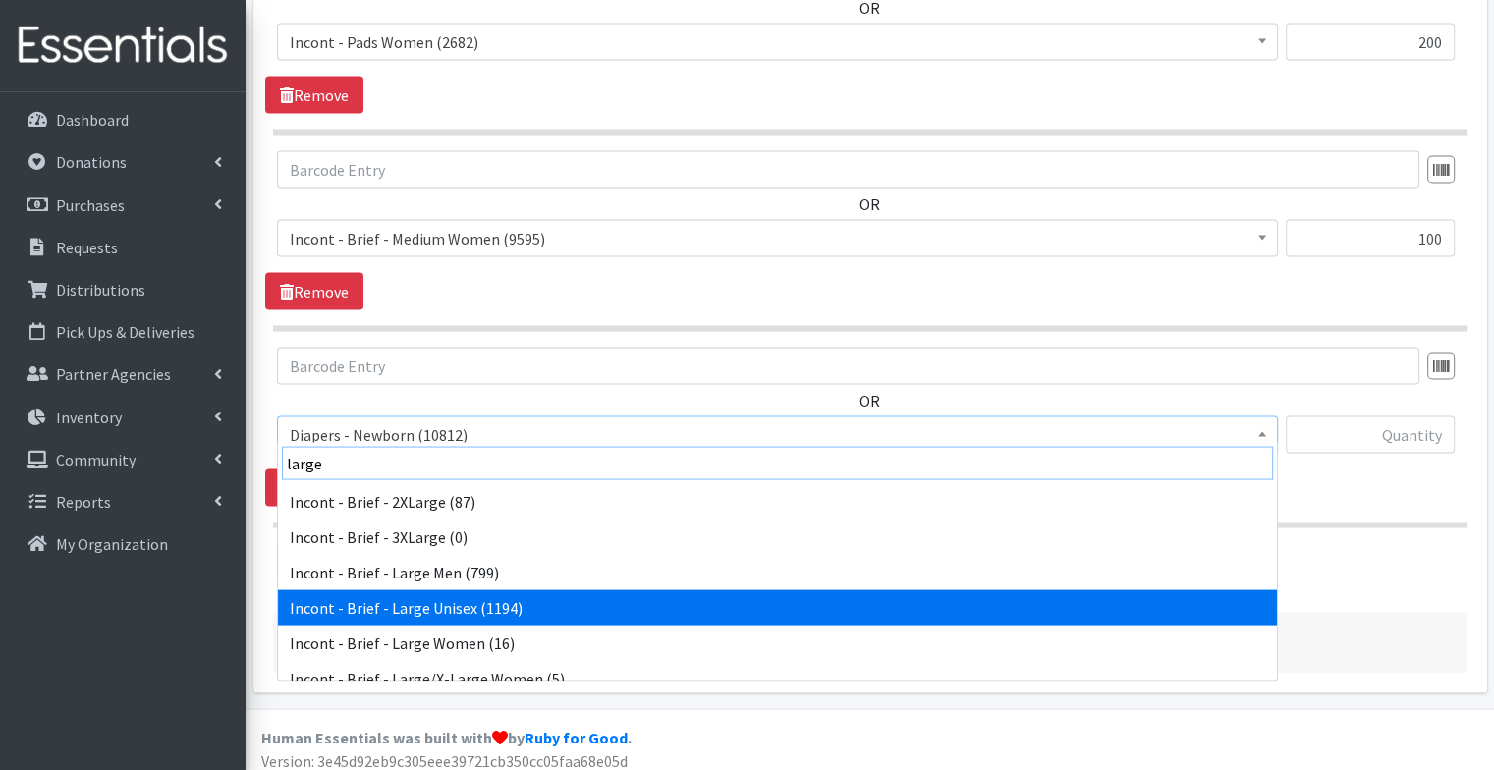
type input "large"
select select "91"
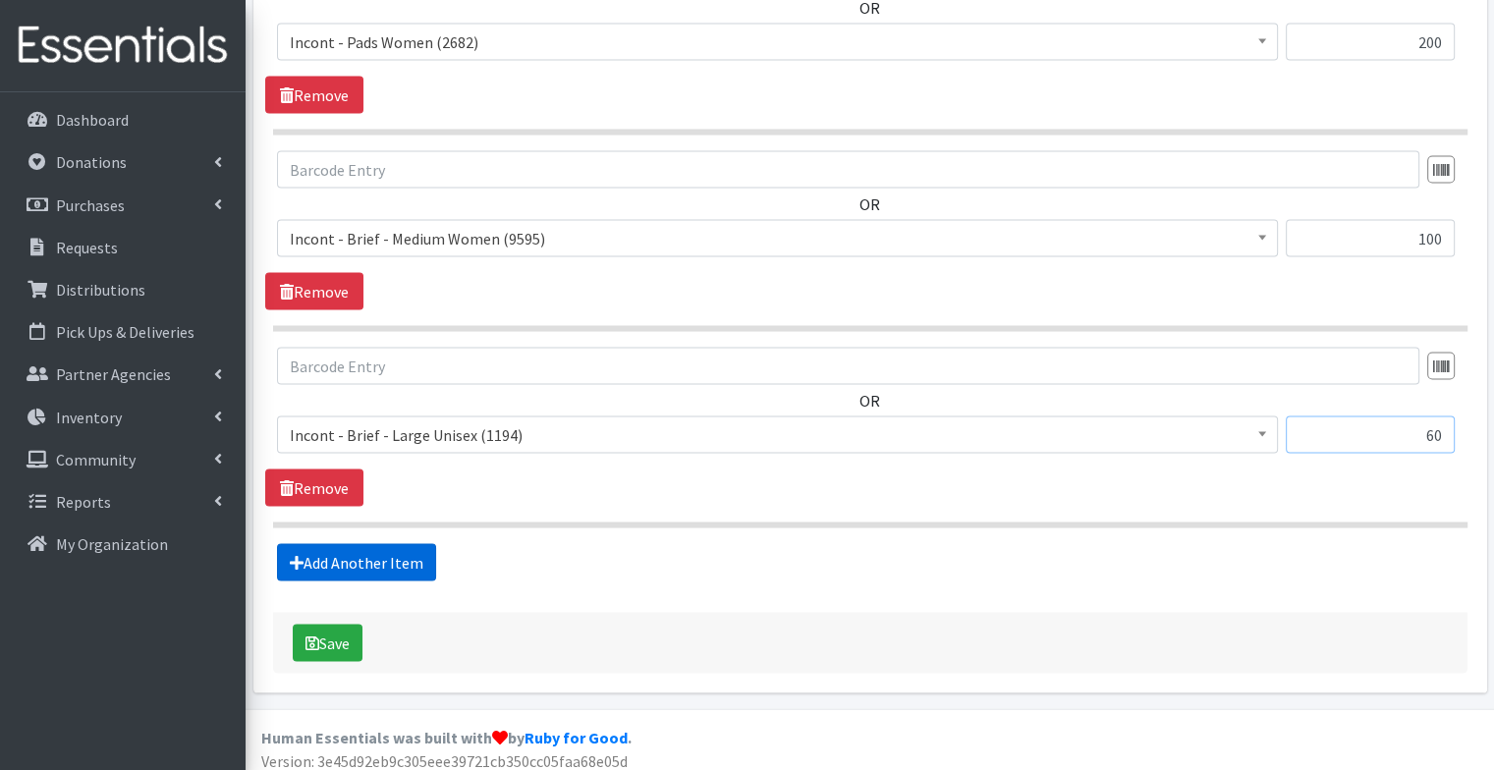
type input "60"
click at [411, 557] on link "Add Another Item" at bounding box center [356, 562] width 159 height 37
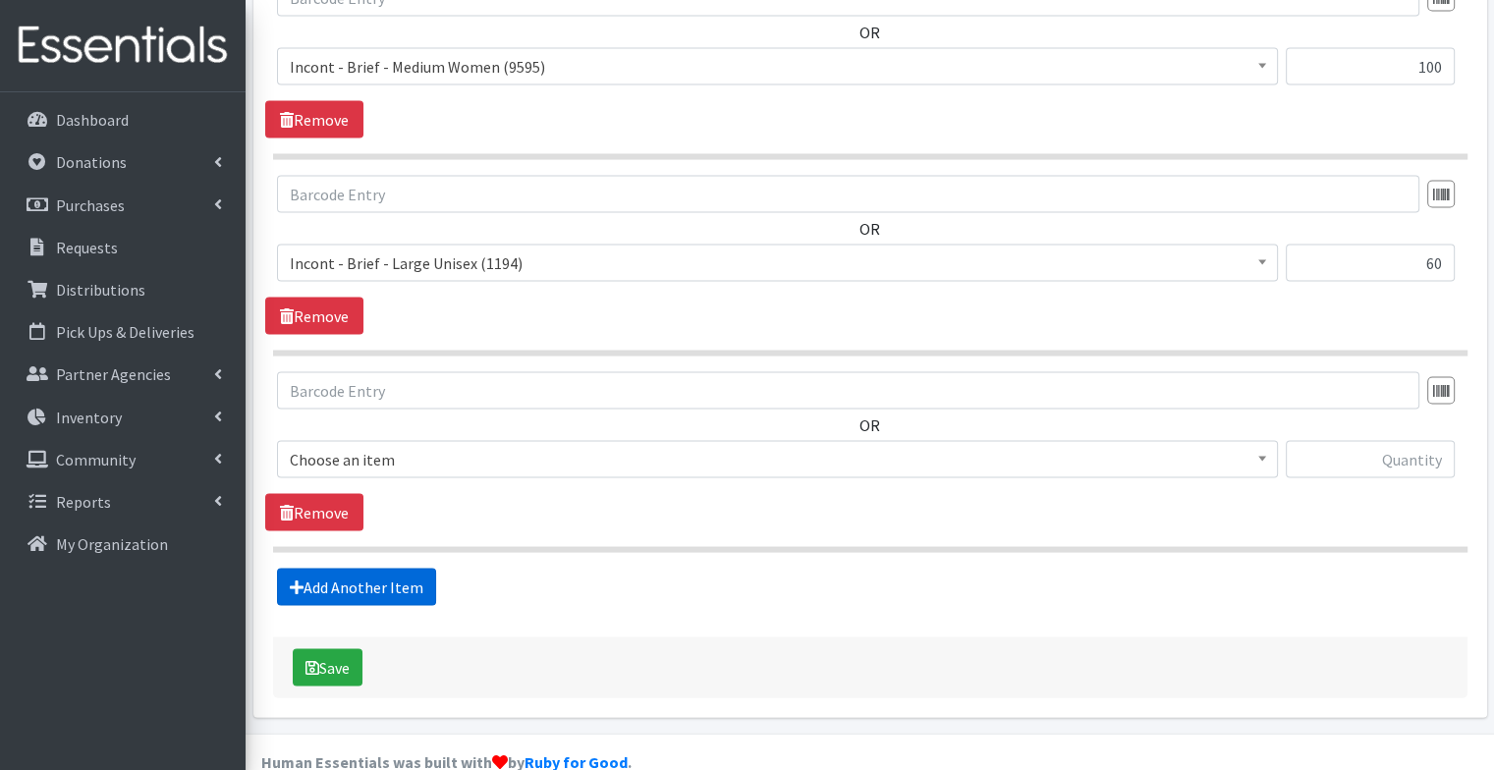
scroll to position [3996, 0]
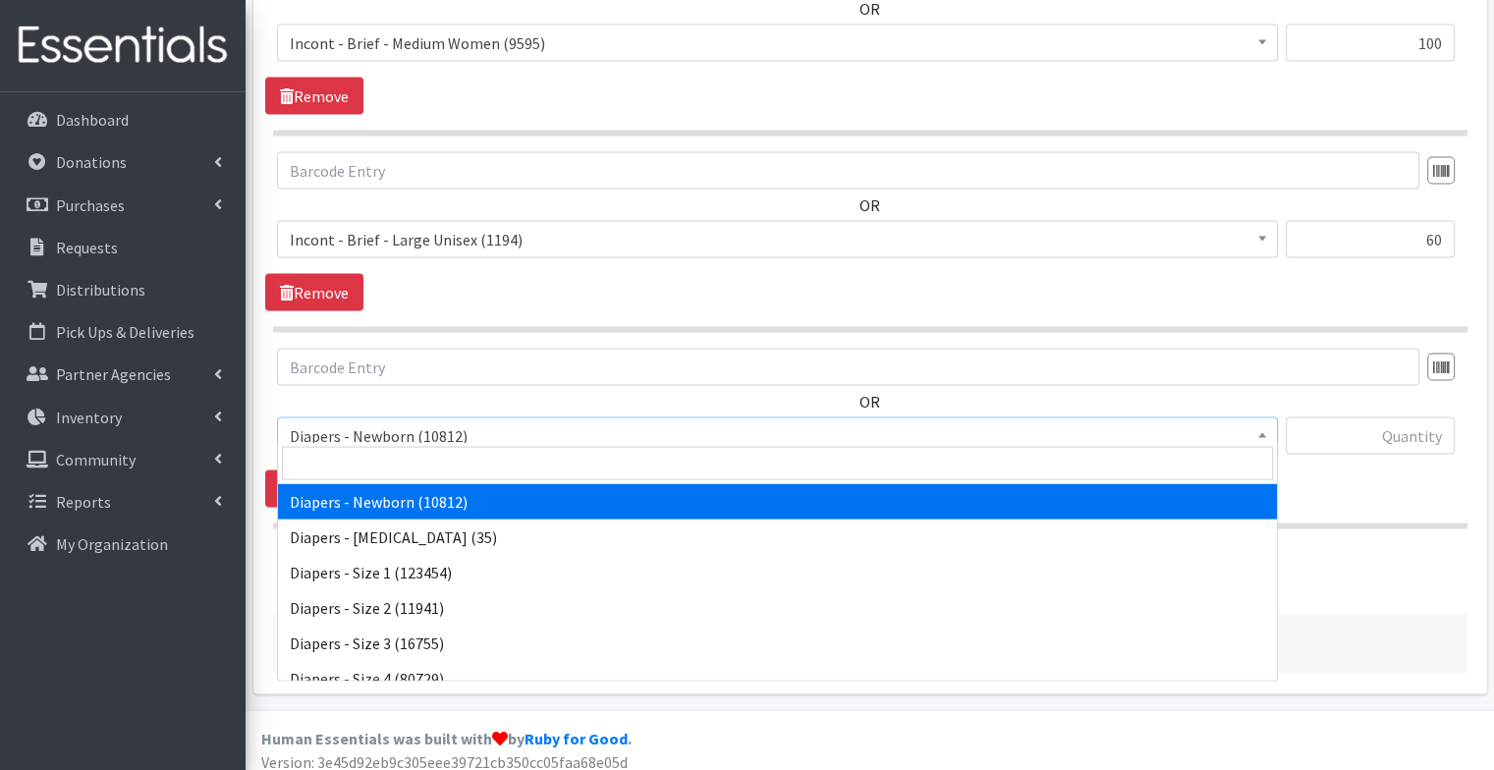
click at [389, 422] on span "Diapers - Newborn (10812)" at bounding box center [778, 436] width 976 height 28
click at [393, 474] on input "search" at bounding box center [777, 463] width 991 height 33
type input "x-"
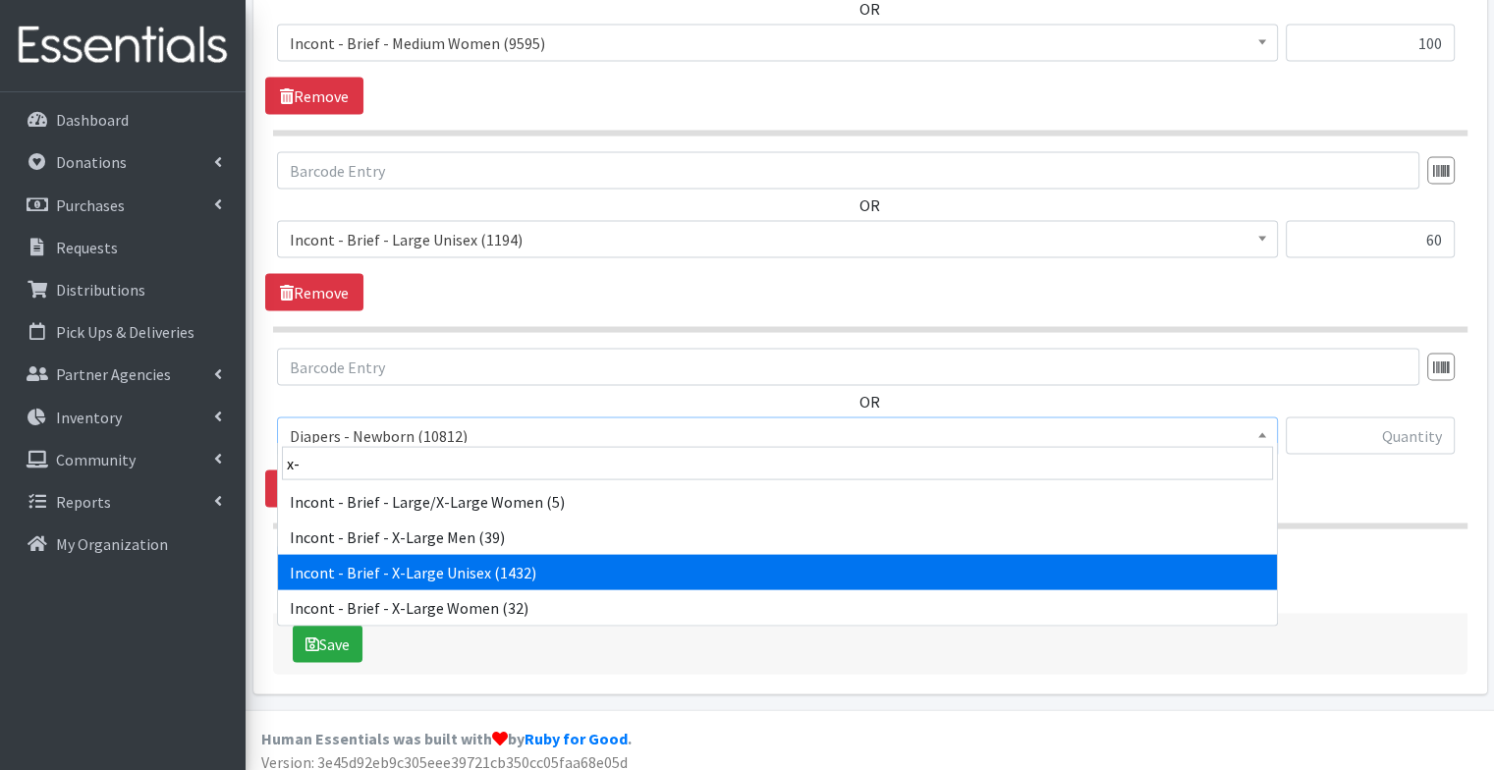
select select "15018"
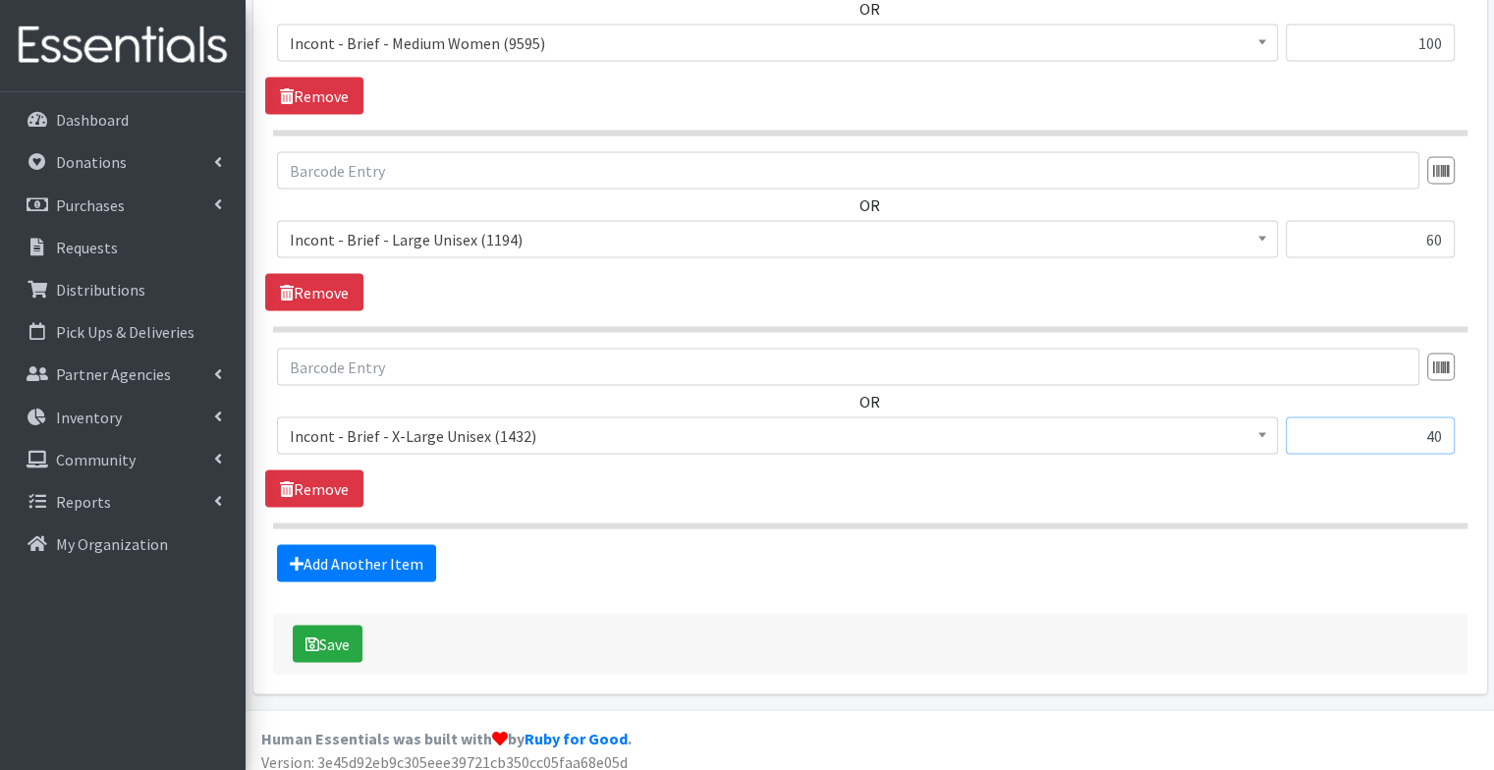
type input "4"
type input "60"
click at [342, 637] on button "Save" at bounding box center [328, 644] width 70 height 37
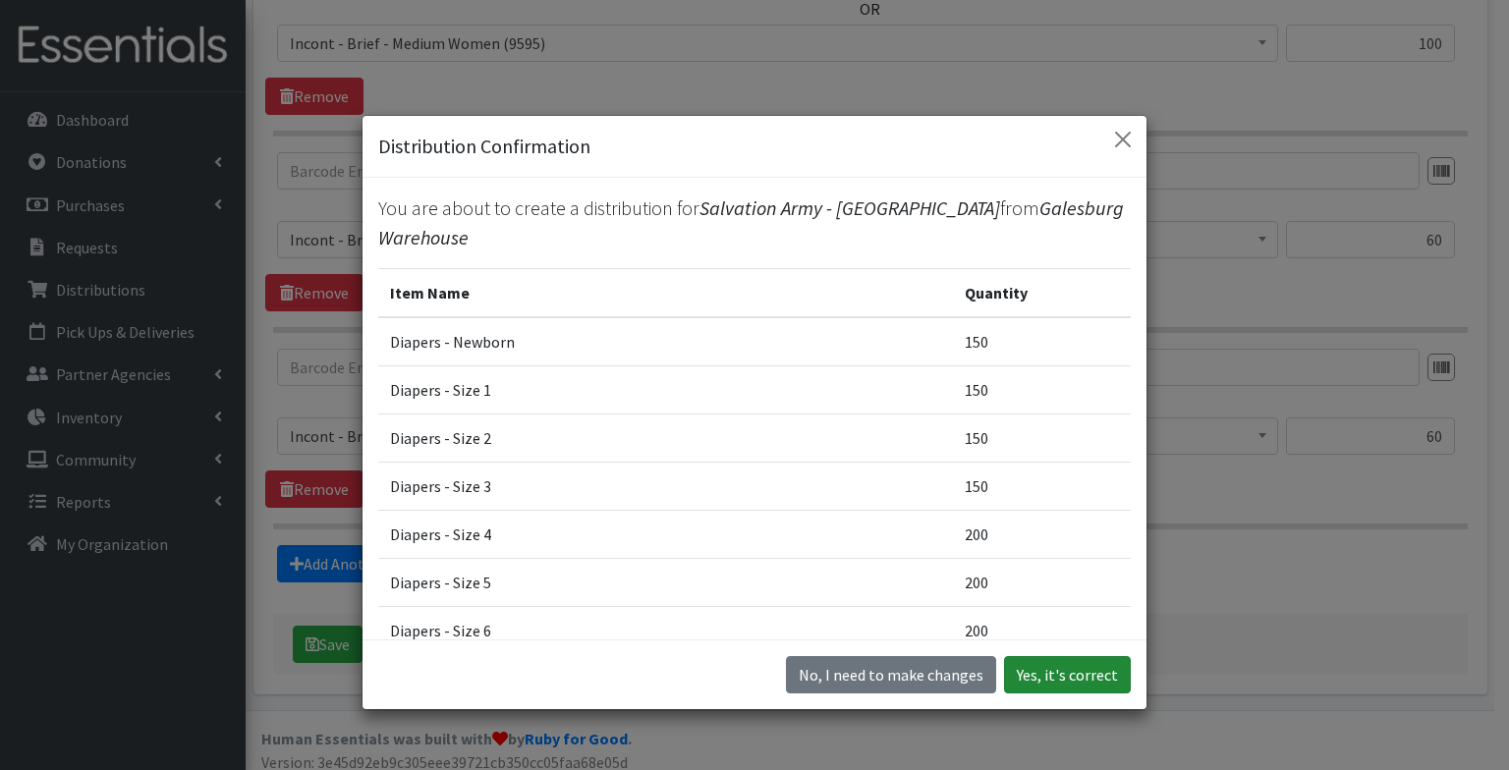
click at [1053, 672] on button "Yes, it's correct" at bounding box center [1067, 674] width 127 height 37
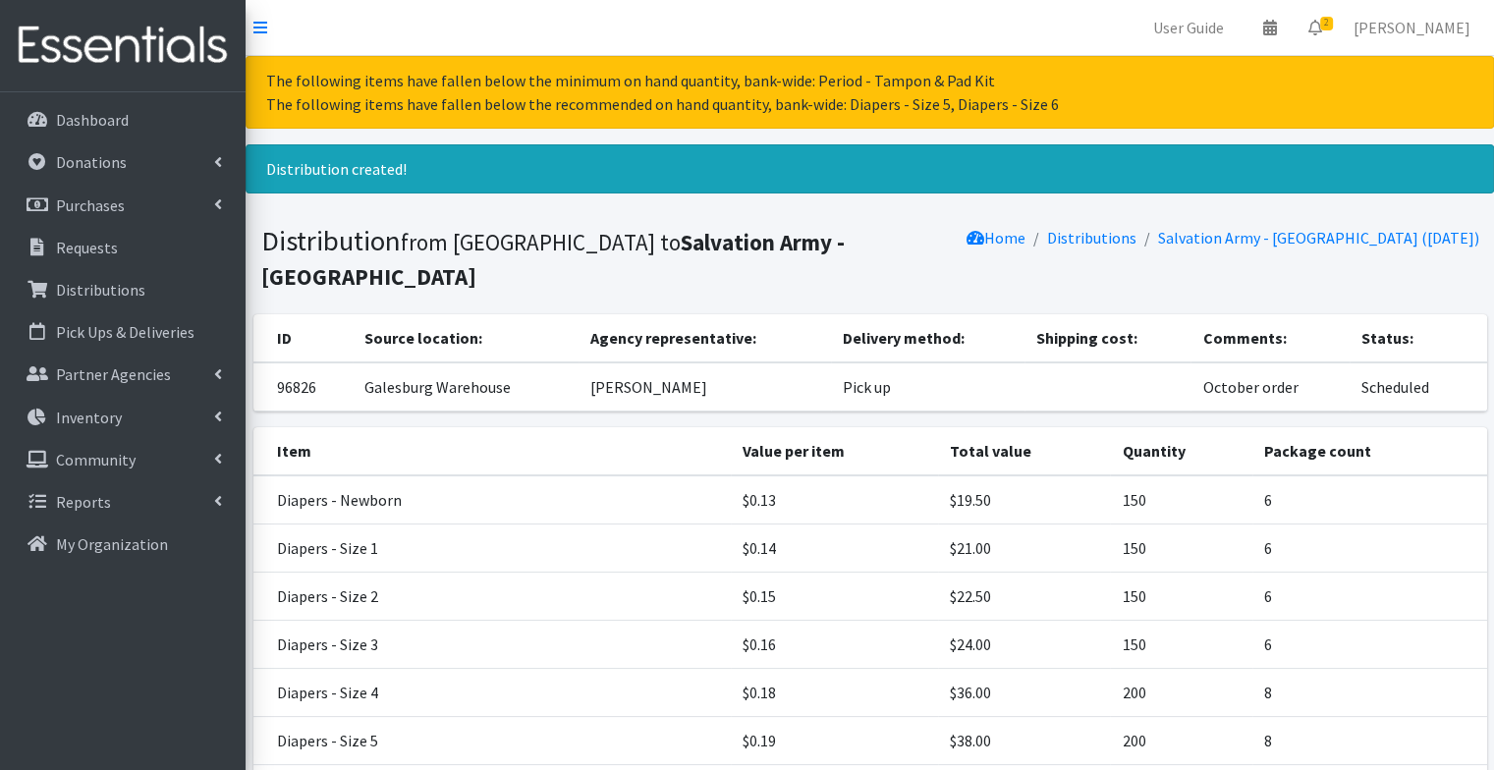
scroll to position [813, 0]
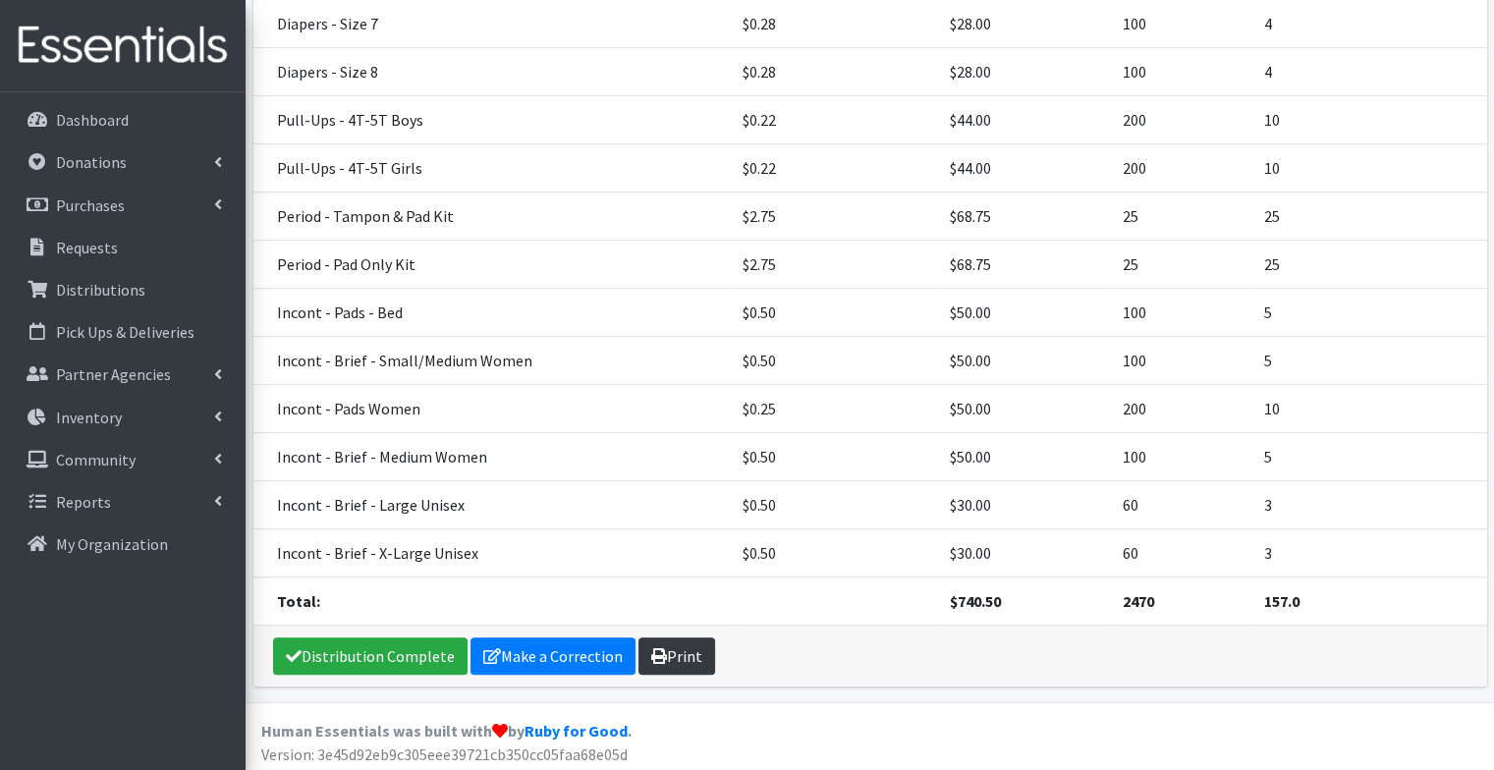
click at [682, 646] on link "Print" at bounding box center [677, 656] width 77 height 37
click at [153, 235] on link "Requests" at bounding box center [123, 247] width 230 height 39
